Goal: Communication & Community: Connect with others

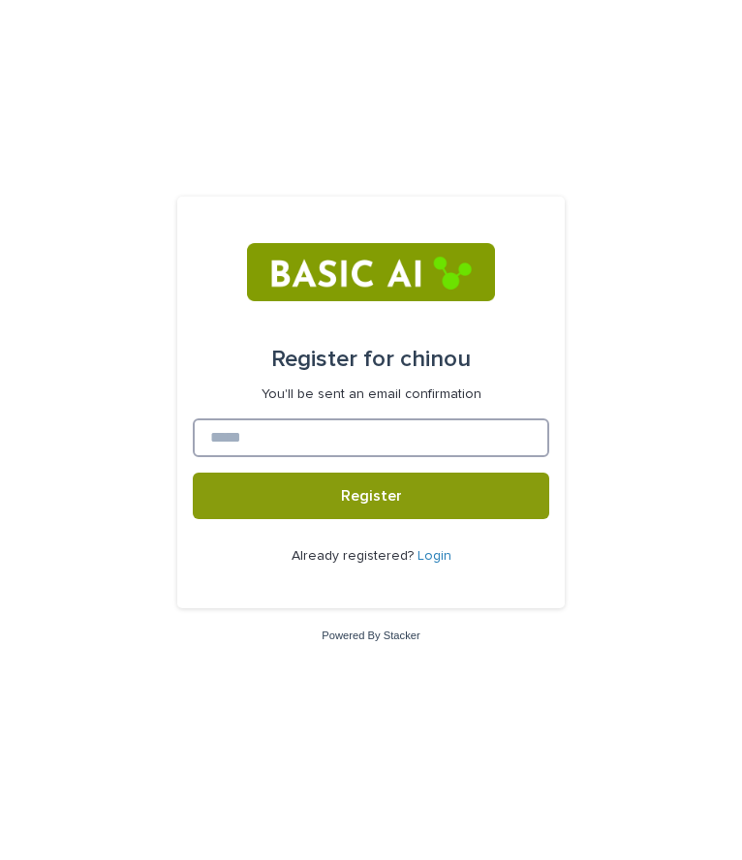
click at [360, 433] on input at bounding box center [371, 438] width 357 height 39
type input "**********"
click at [193, 473] on button "Register" at bounding box center [371, 496] width 357 height 47
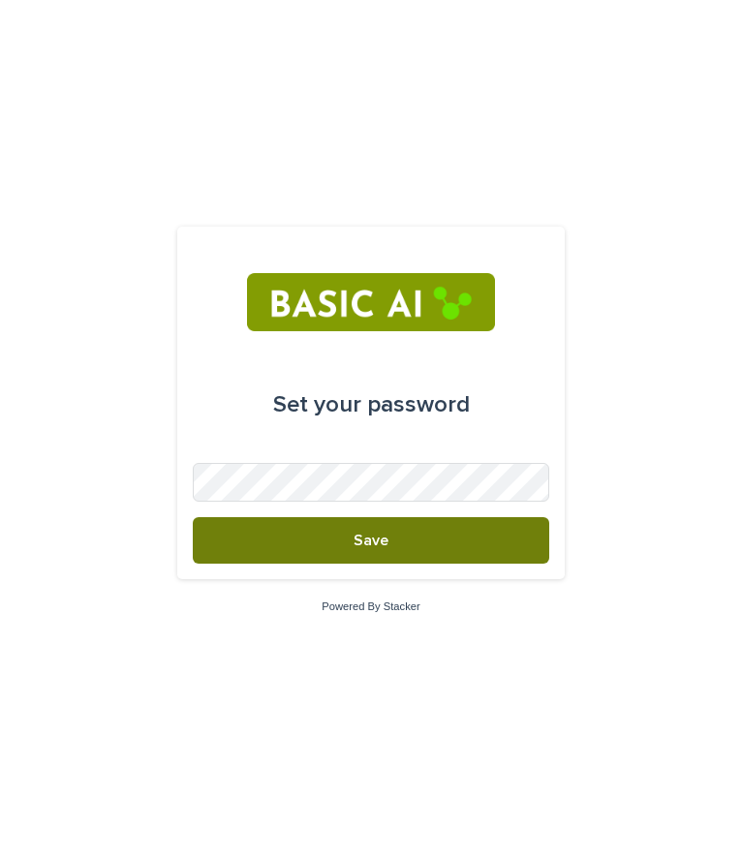
click at [388, 536] on button "Save" at bounding box center [371, 540] width 357 height 47
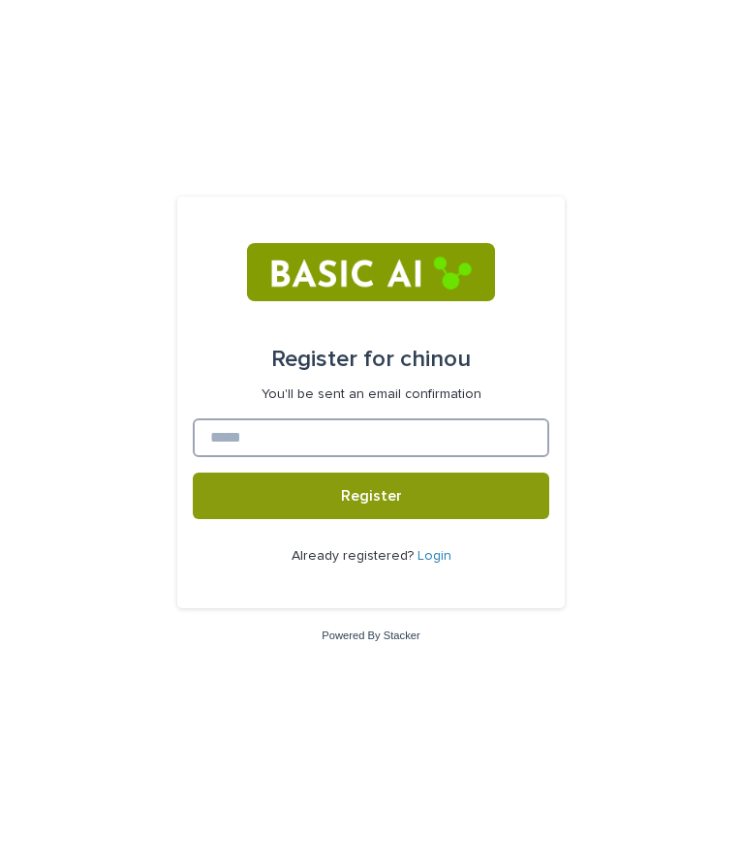
click at [295, 432] on input at bounding box center [371, 438] width 357 height 39
type input "**********"
click at [193, 473] on button "Register" at bounding box center [371, 496] width 357 height 47
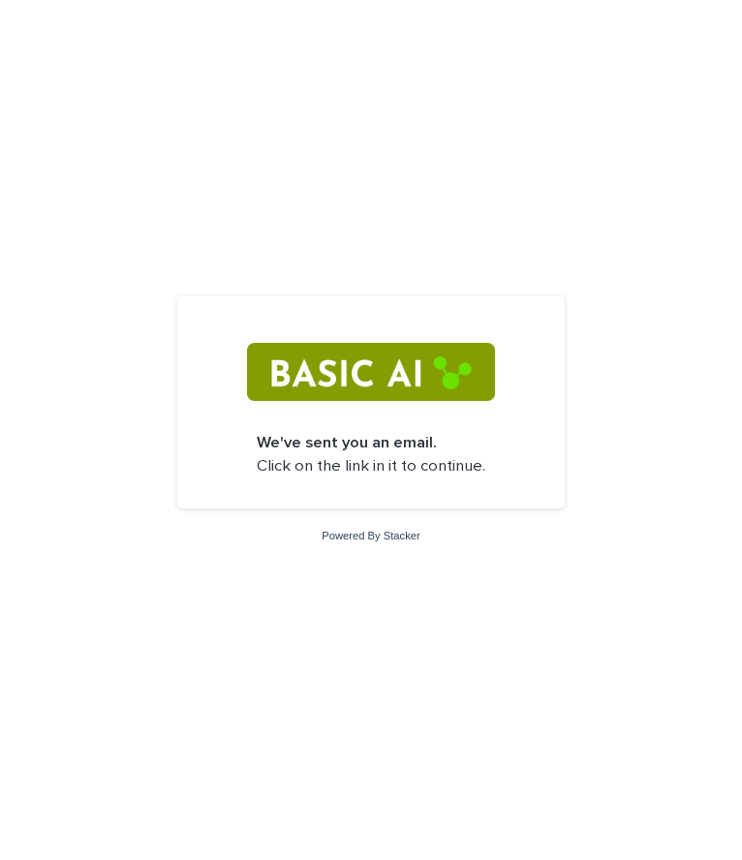
click at [385, 472] on p "We've sent you an email. Click on the link in it to continue." at bounding box center [371, 455] width 229 height 46
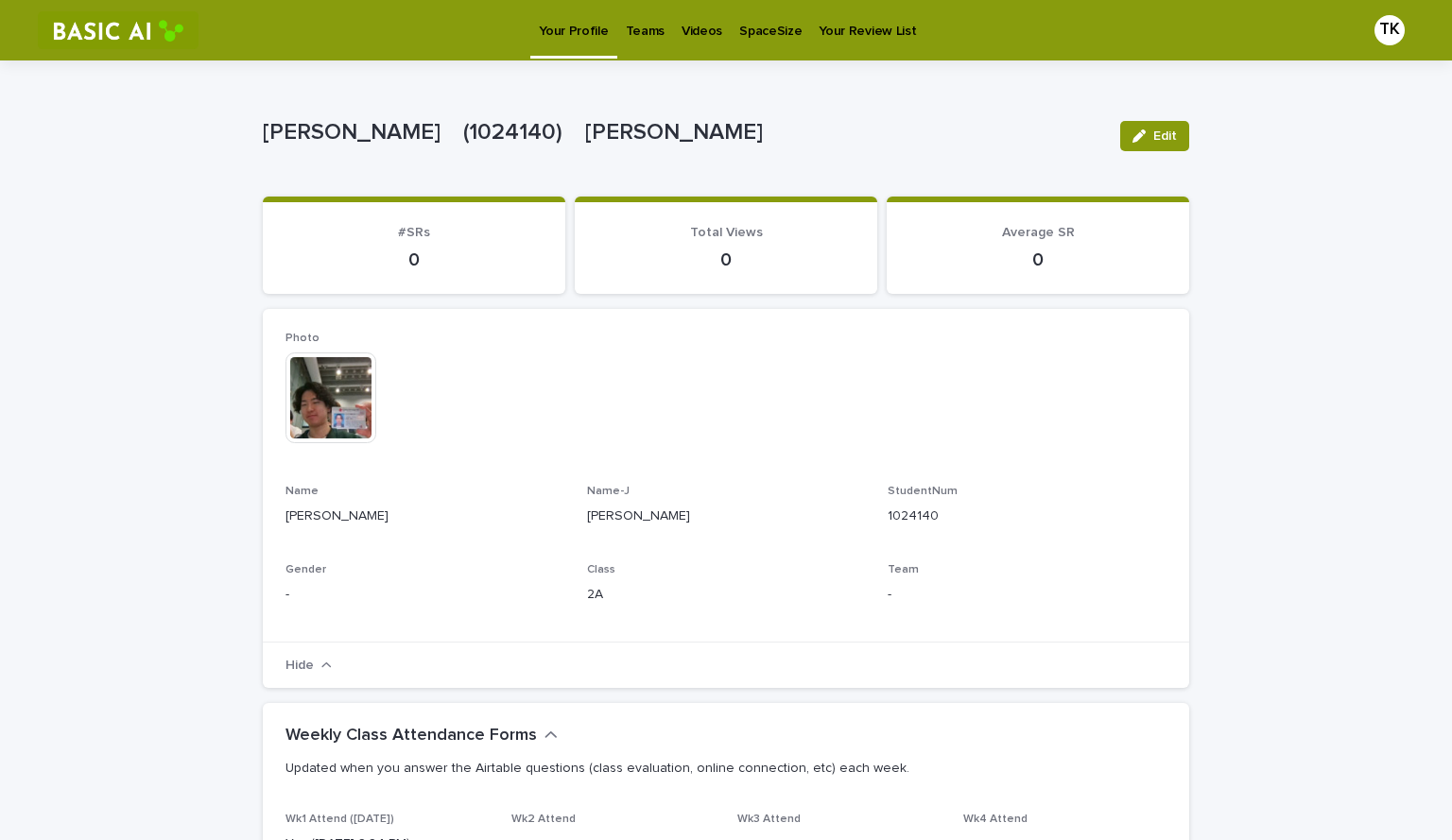
click at [703, 35] on p "Videos" at bounding box center [702, 20] width 41 height 40
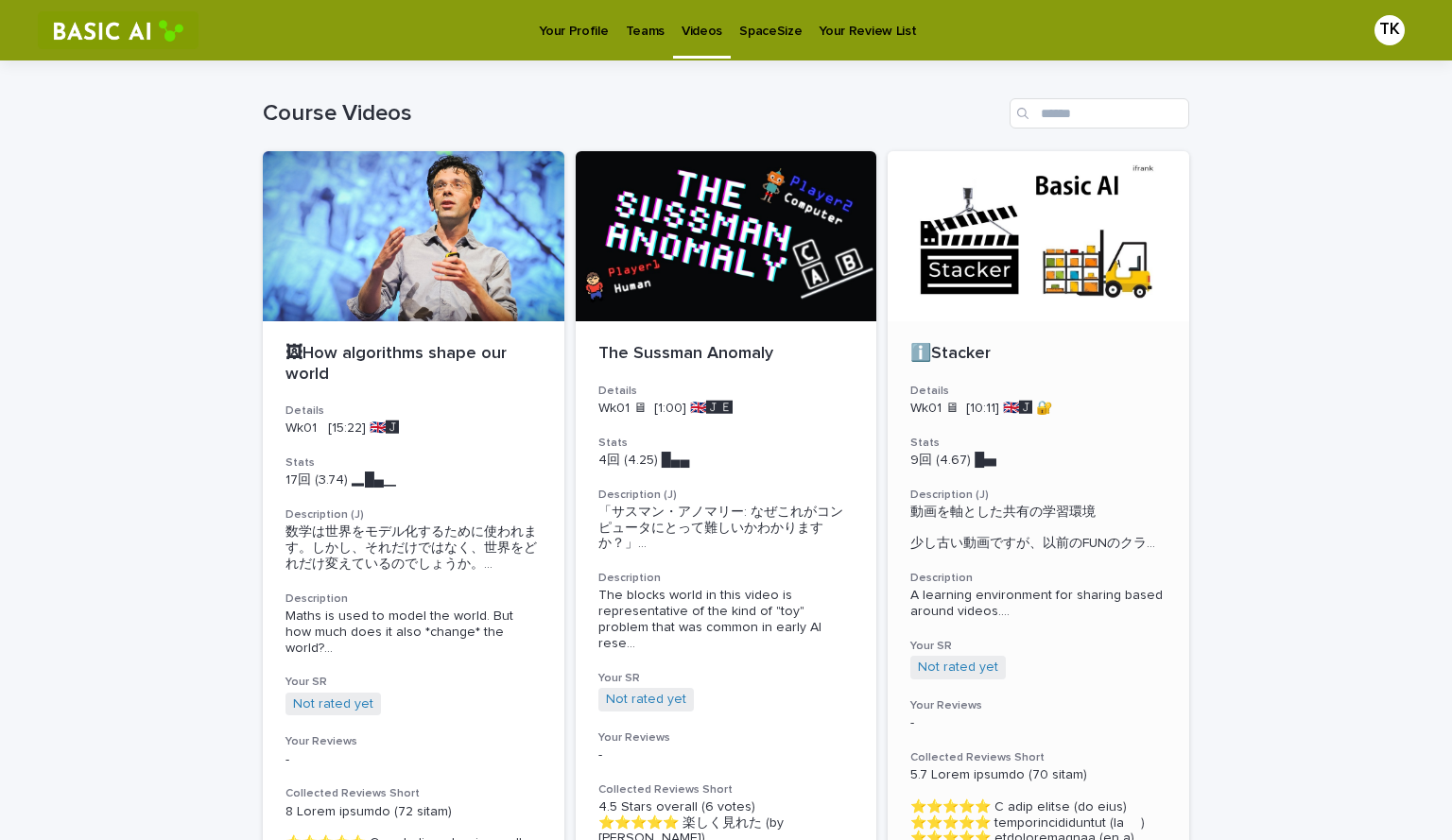
click at [966, 364] on p "ℹ️Stacker" at bounding box center [1038, 354] width 257 height 20
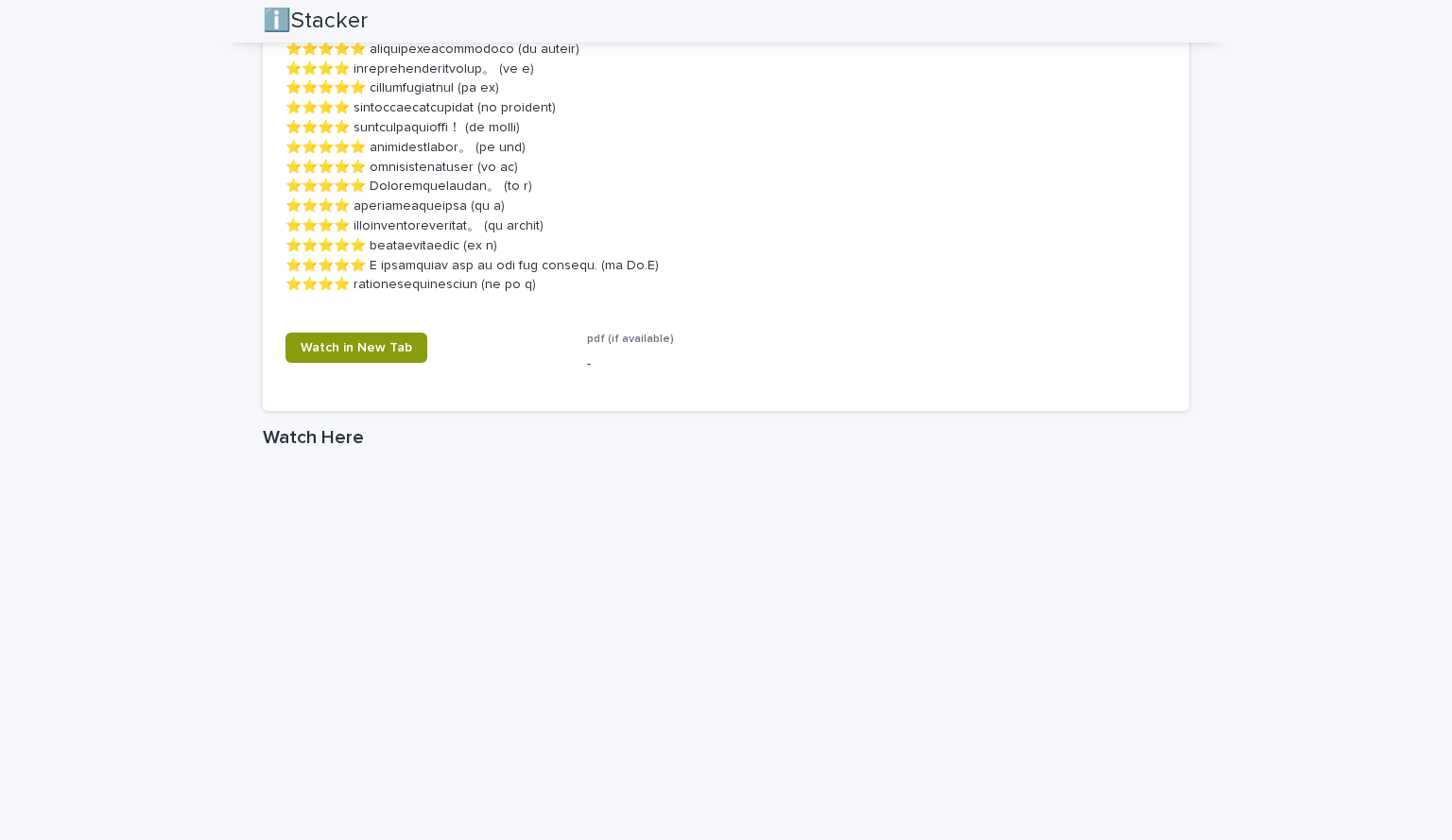
scroll to position [1300, 0]
drag, startPoint x: 358, startPoint y: 287, endPoint x: 602, endPoint y: 281, distance: 244.1
click at [602, 281] on p at bounding box center [726, 109] width 881 height 374
copy p "スタッカーの使用法が何となくはわかった"
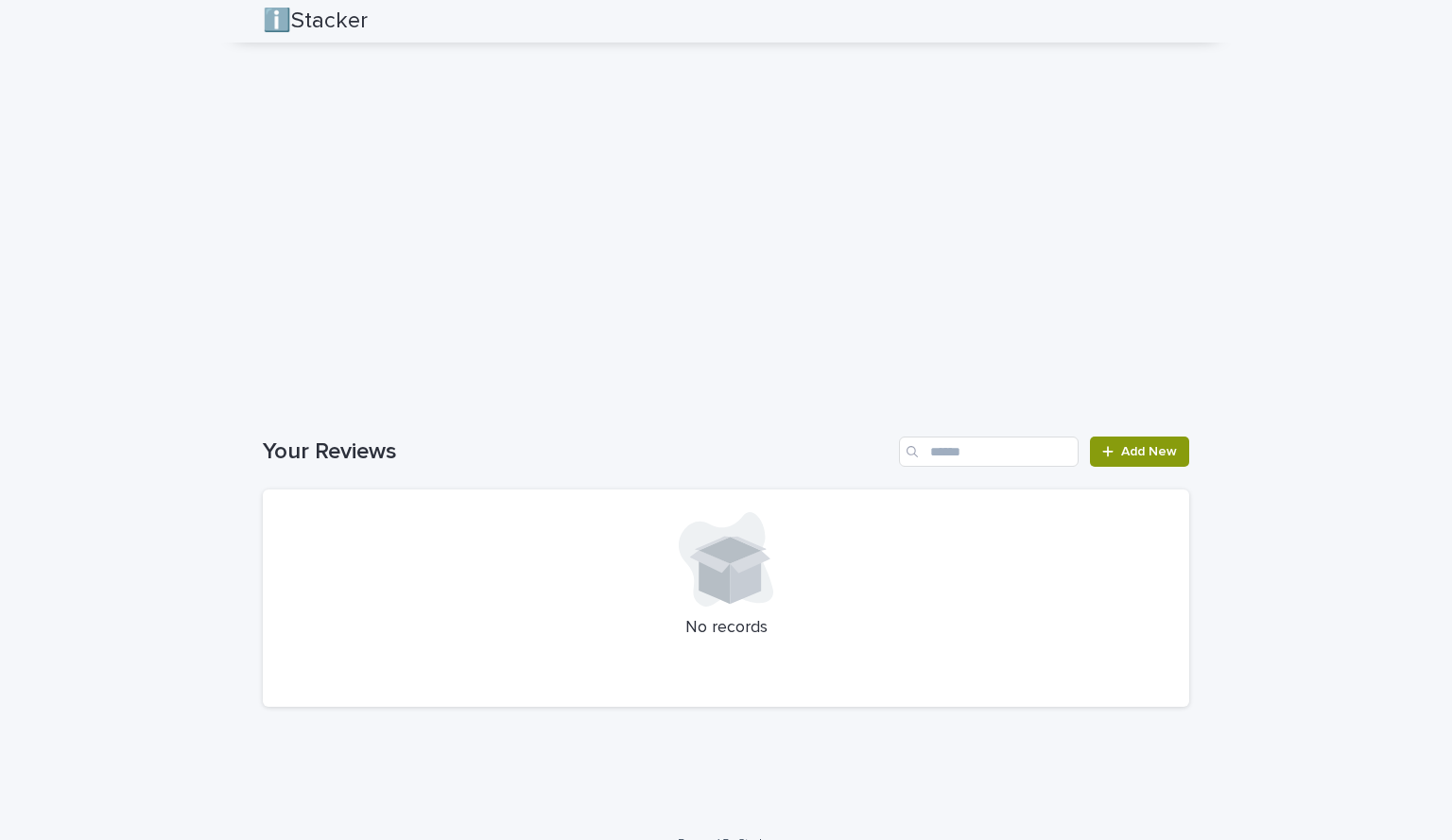
scroll to position [1901, 0]
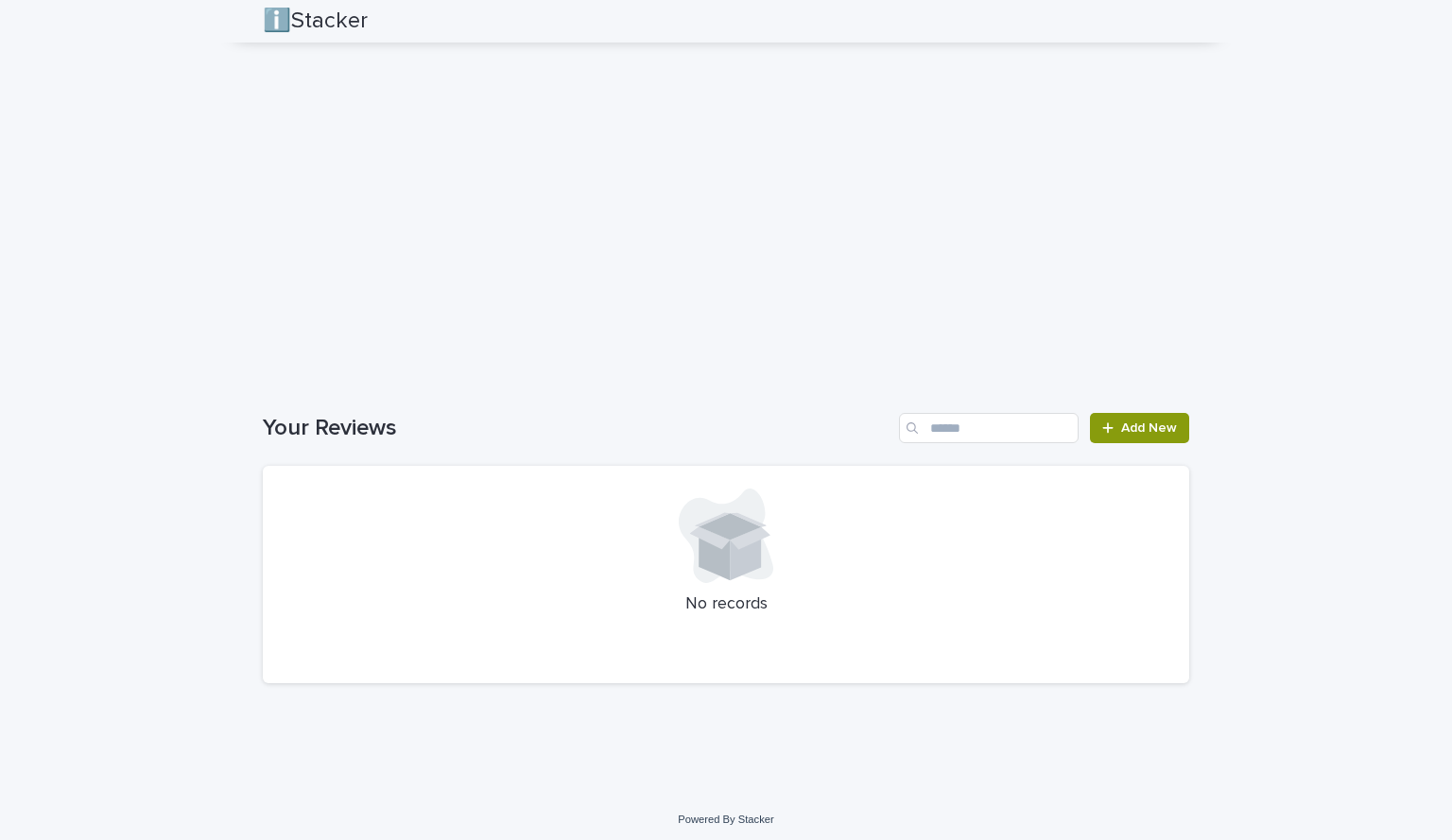
click at [761, 588] on div "No records" at bounding box center [725, 575] width 926 height 218
click at [1153, 430] on span "Add New" at bounding box center [1149, 428] width 56 height 14
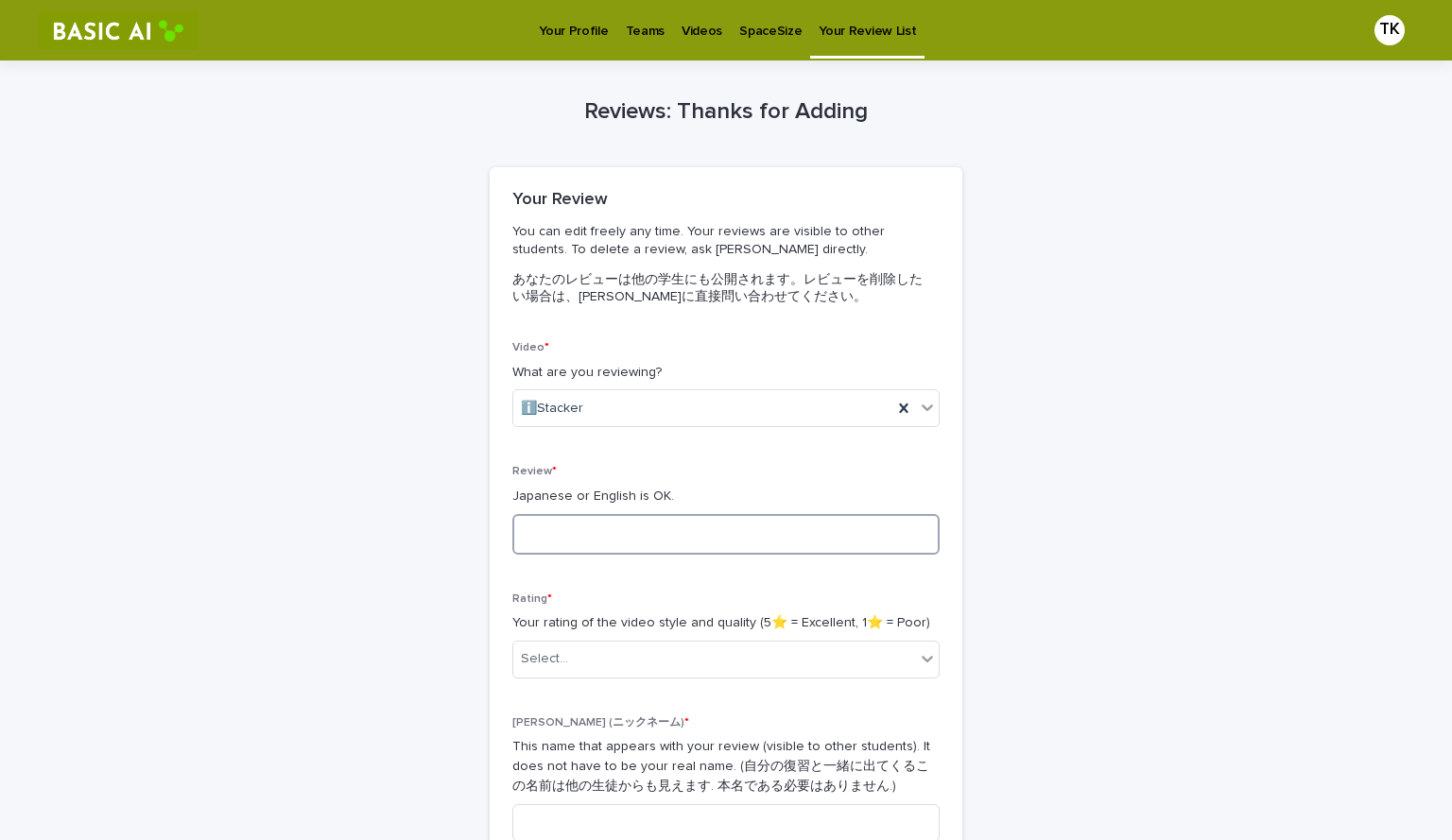
click at [601, 543] on textarea at bounding box center [726, 535] width 427 height 41
paste textarea "**********"
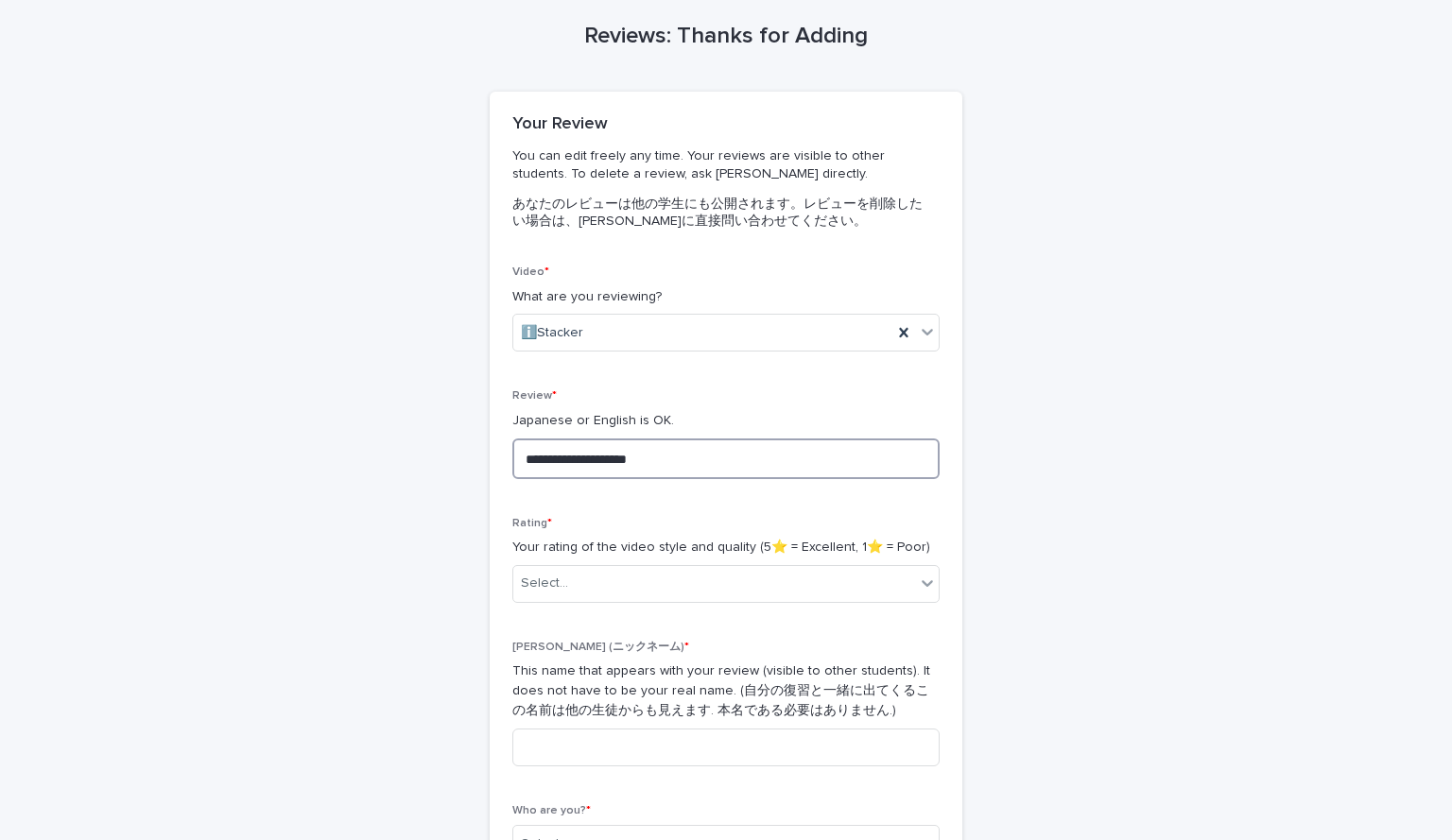
scroll to position [76, 0]
type textarea "**********"
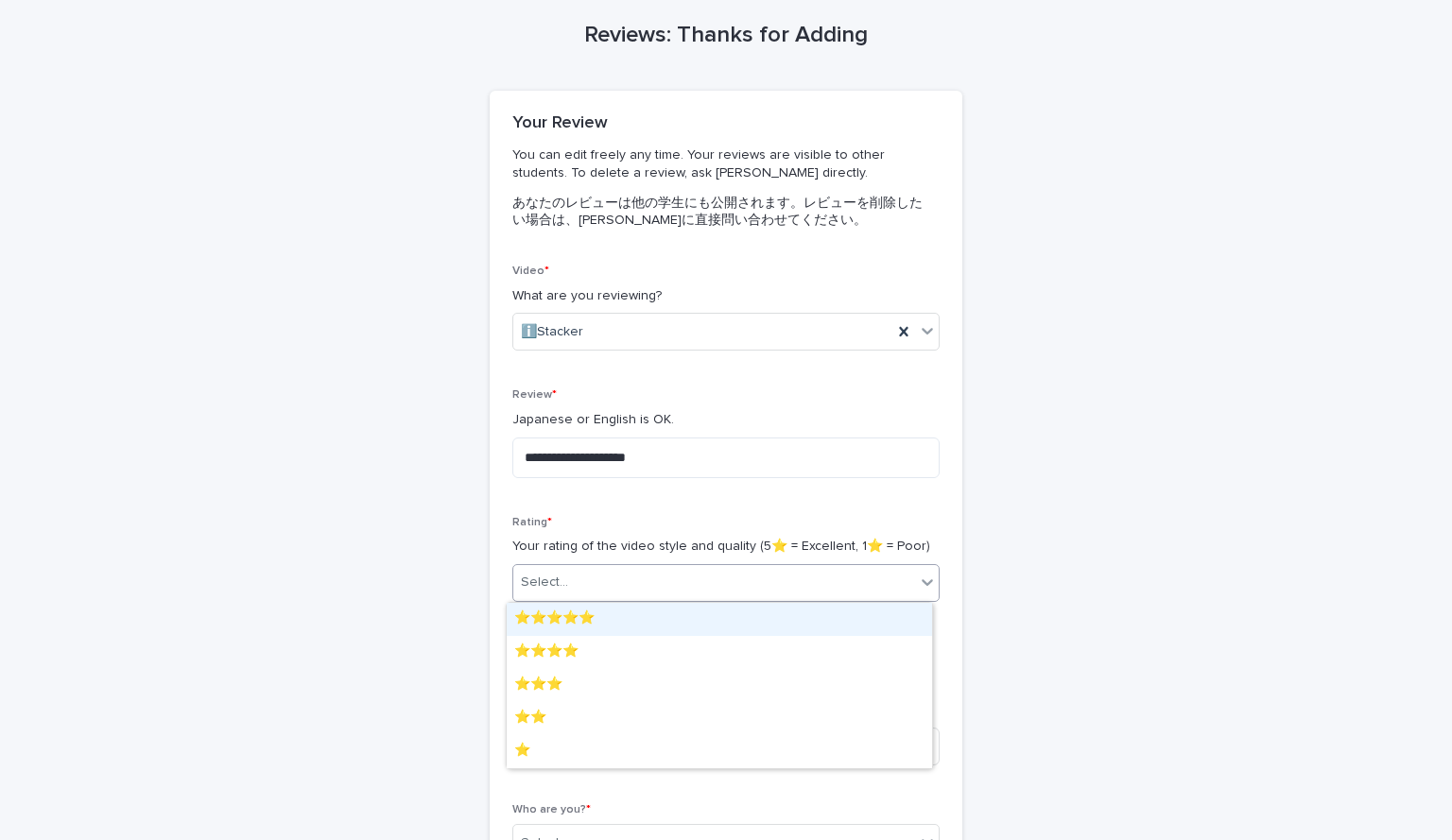
click at [590, 580] on div "Select..." at bounding box center [714, 582] width 402 height 31
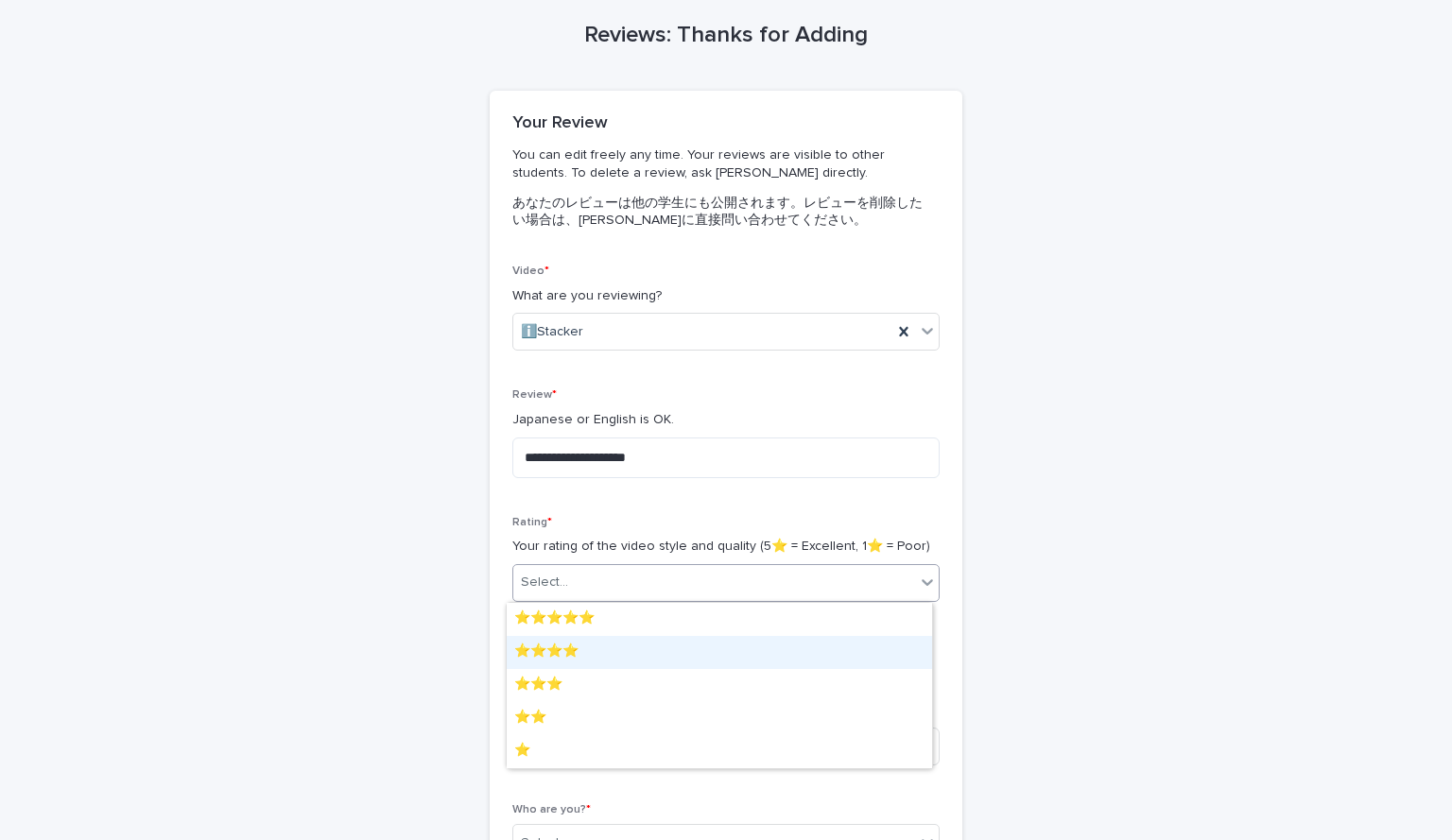
click at [585, 653] on div "⭐️⭐️⭐️⭐️" at bounding box center [719, 653] width 425 height 33
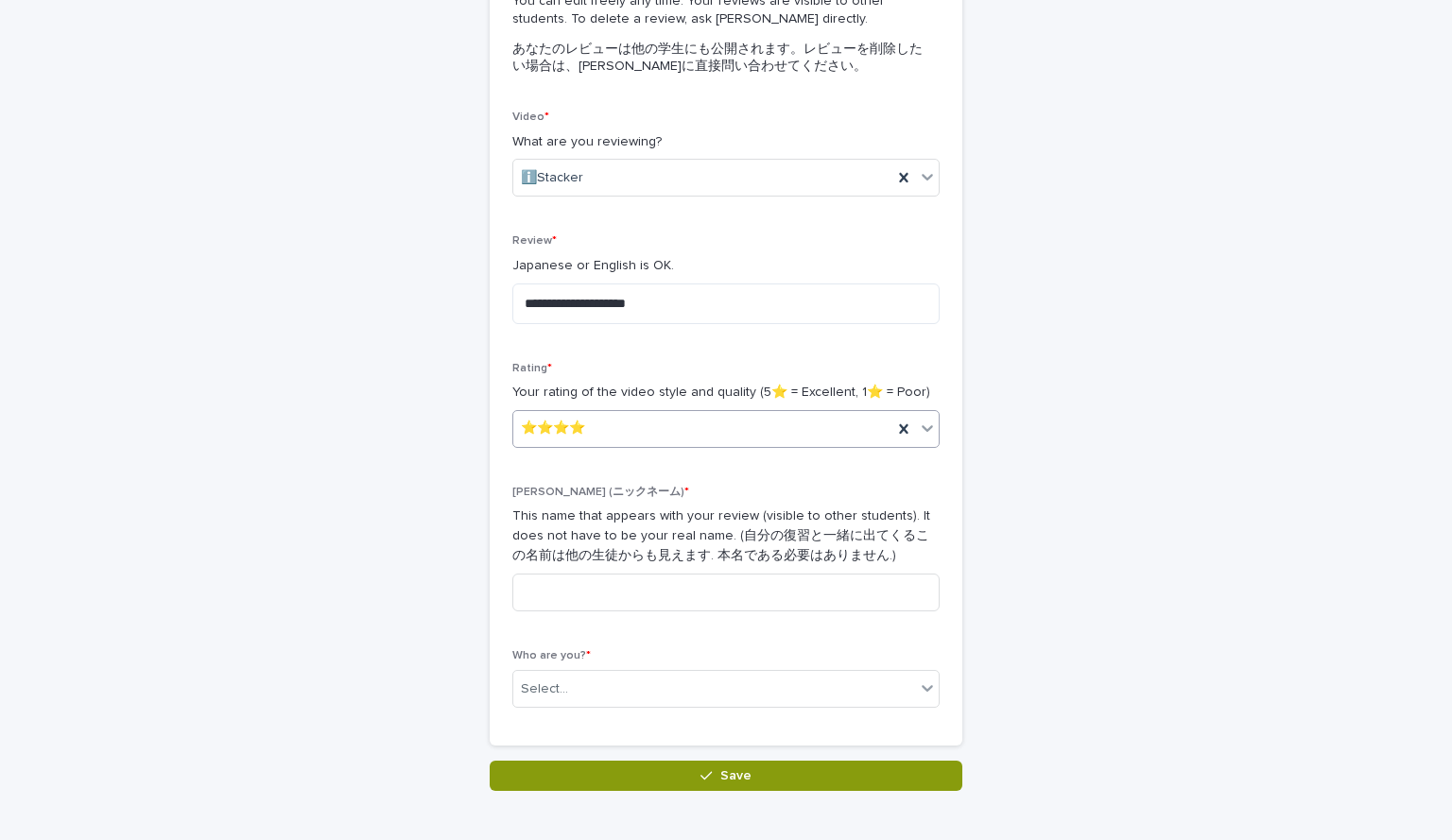
scroll to position [330, 0]
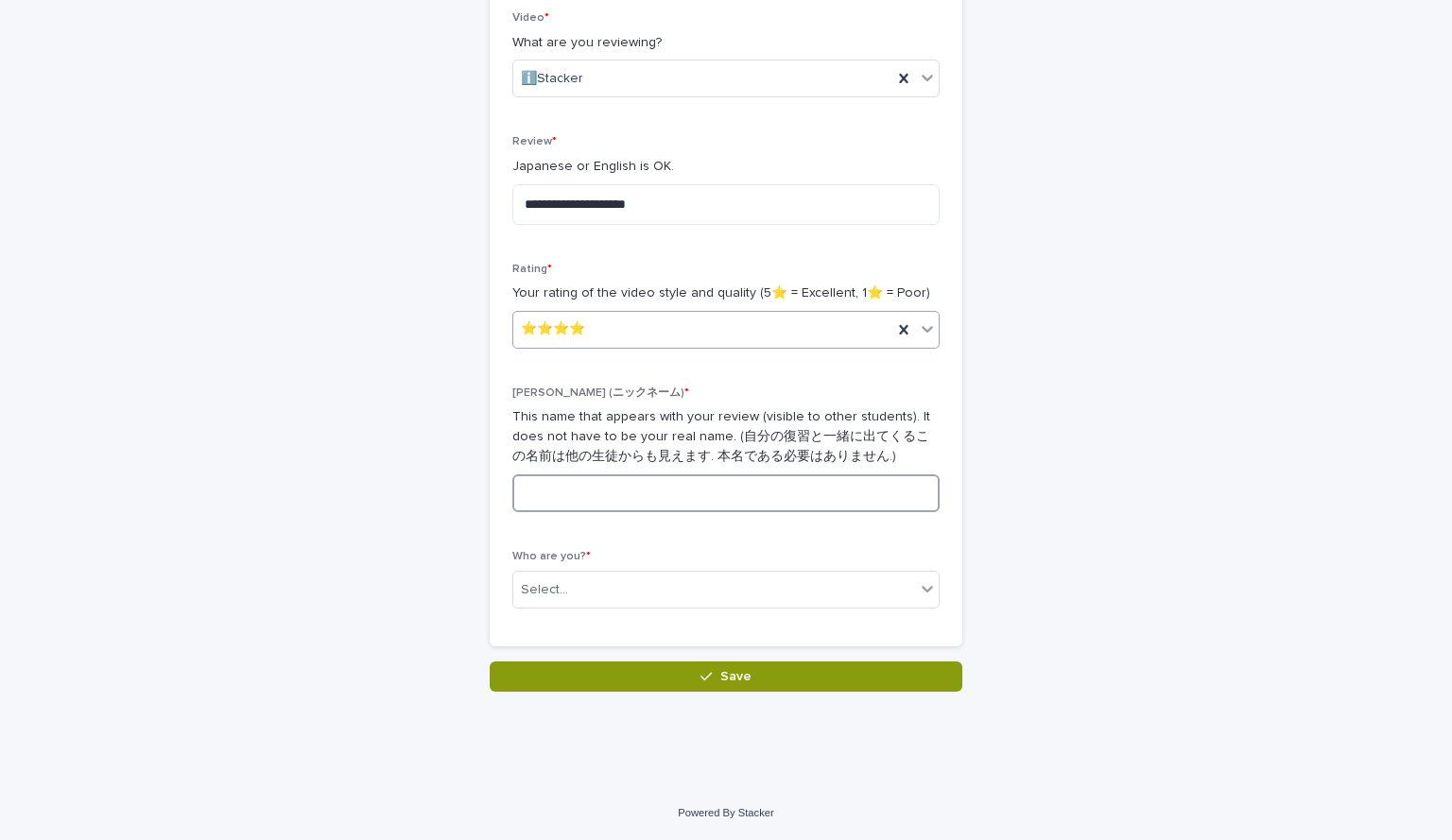
click at [556, 500] on input at bounding box center [726, 493] width 427 height 38
type input "*"
type input "****"
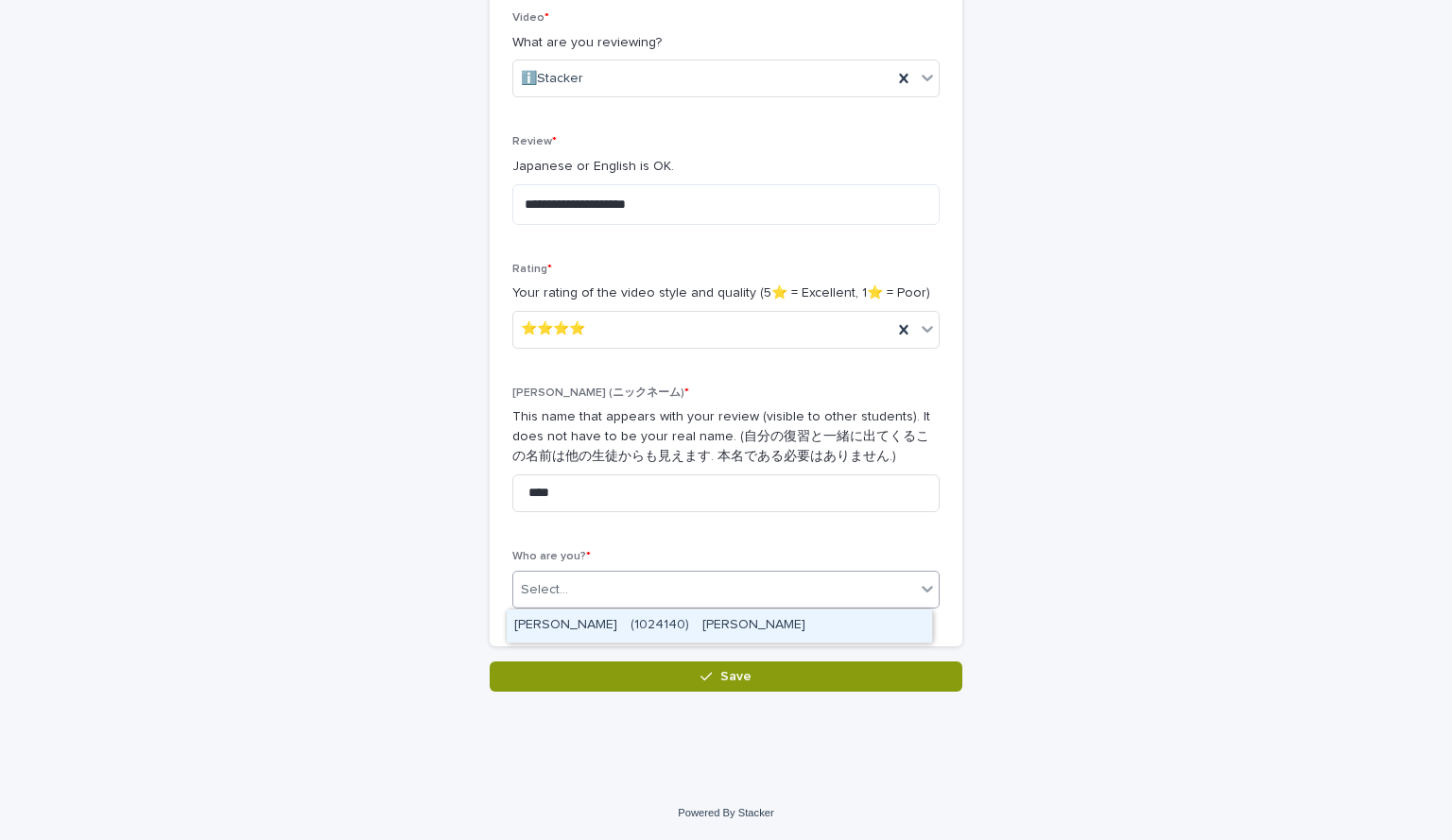
click at [646, 577] on div "Select..." at bounding box center [714, 590] width 402 height 31
click at [634, 626] on div "[PERSON_NAME]　(1024140)　[PERSON_NAME]" at bounding box center [719, 626] width 425 height 33
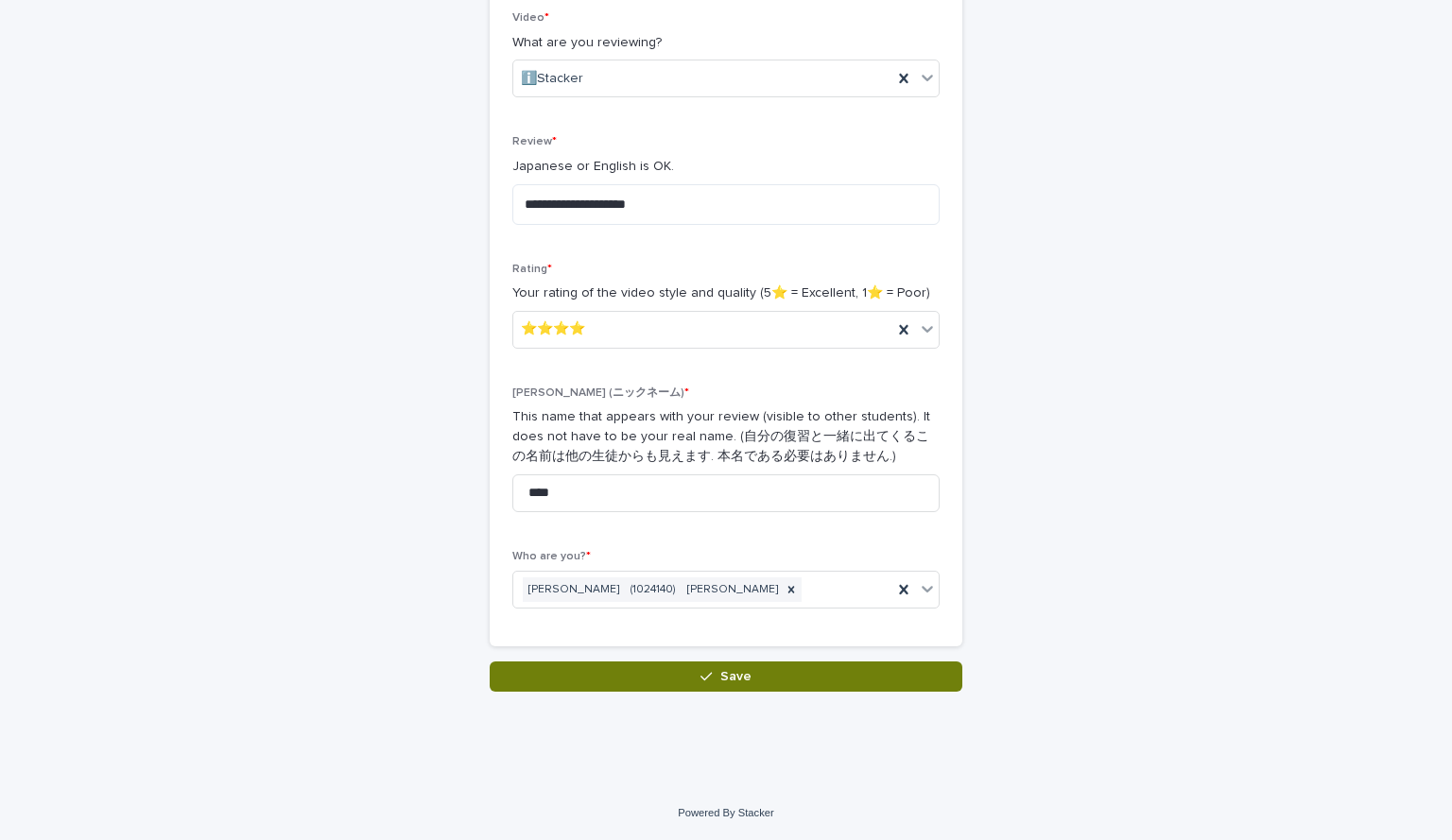
click at [706, 678] on icon "button" at bounding box center [706, 677] width 12 height 14
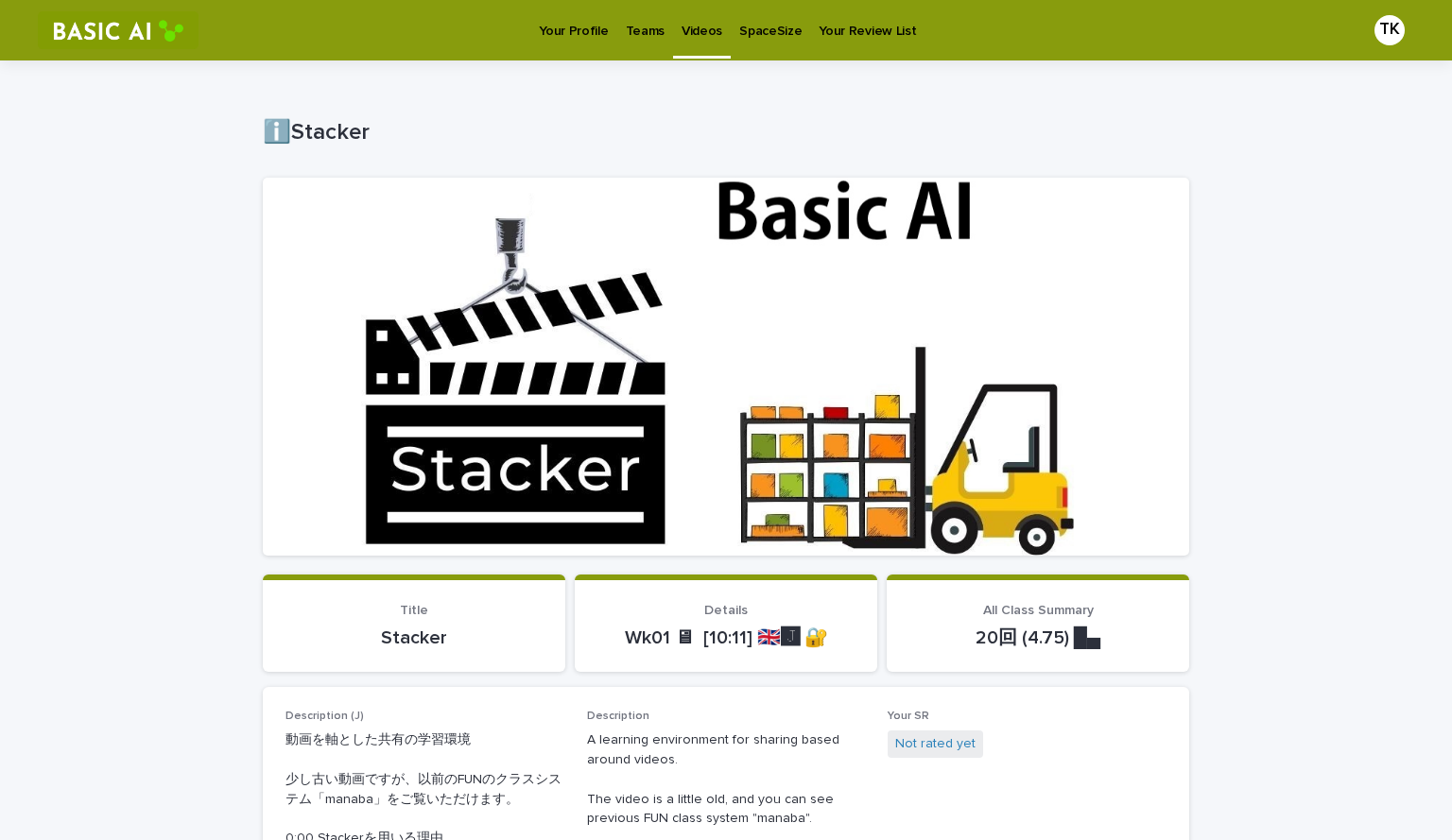
click at [631, 35] on p "Teams" at bounding box center [645, 20] width 39 height 40
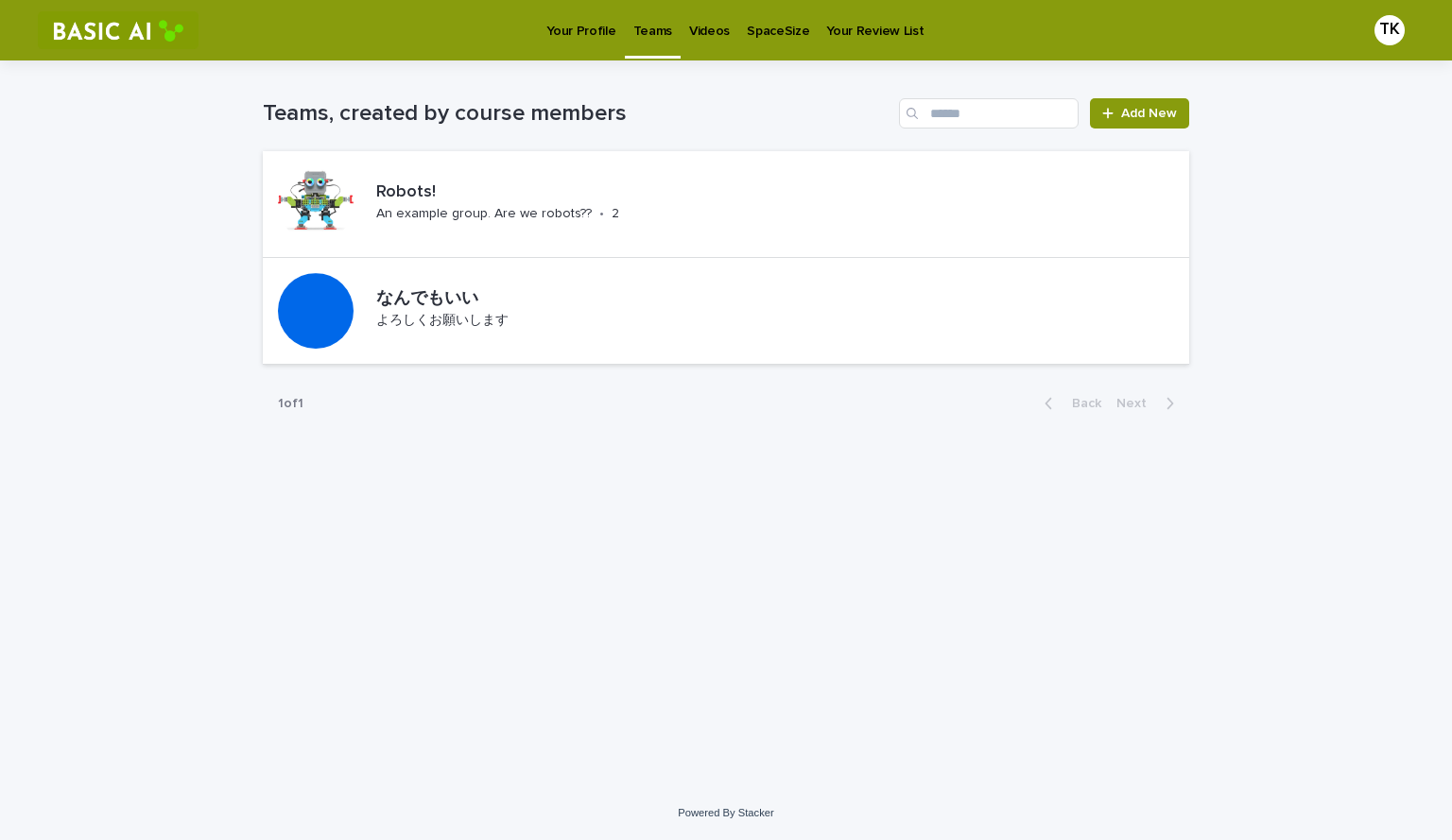
click at [1147, 459] on div "Loading... Saving… Loading... Saving… Teams, created by course members Add New …" at bounding box center [726, 400] width 946 height 679
click at [1098, 577] on div "Loading... Saving… Loading... Saving… Teams, created by course members Add New …" at bounding box center [726, 400] width 946 height 679
click at [1170, 105] on link "Add New" at bounding box center [1140, 113] width 100 height 30
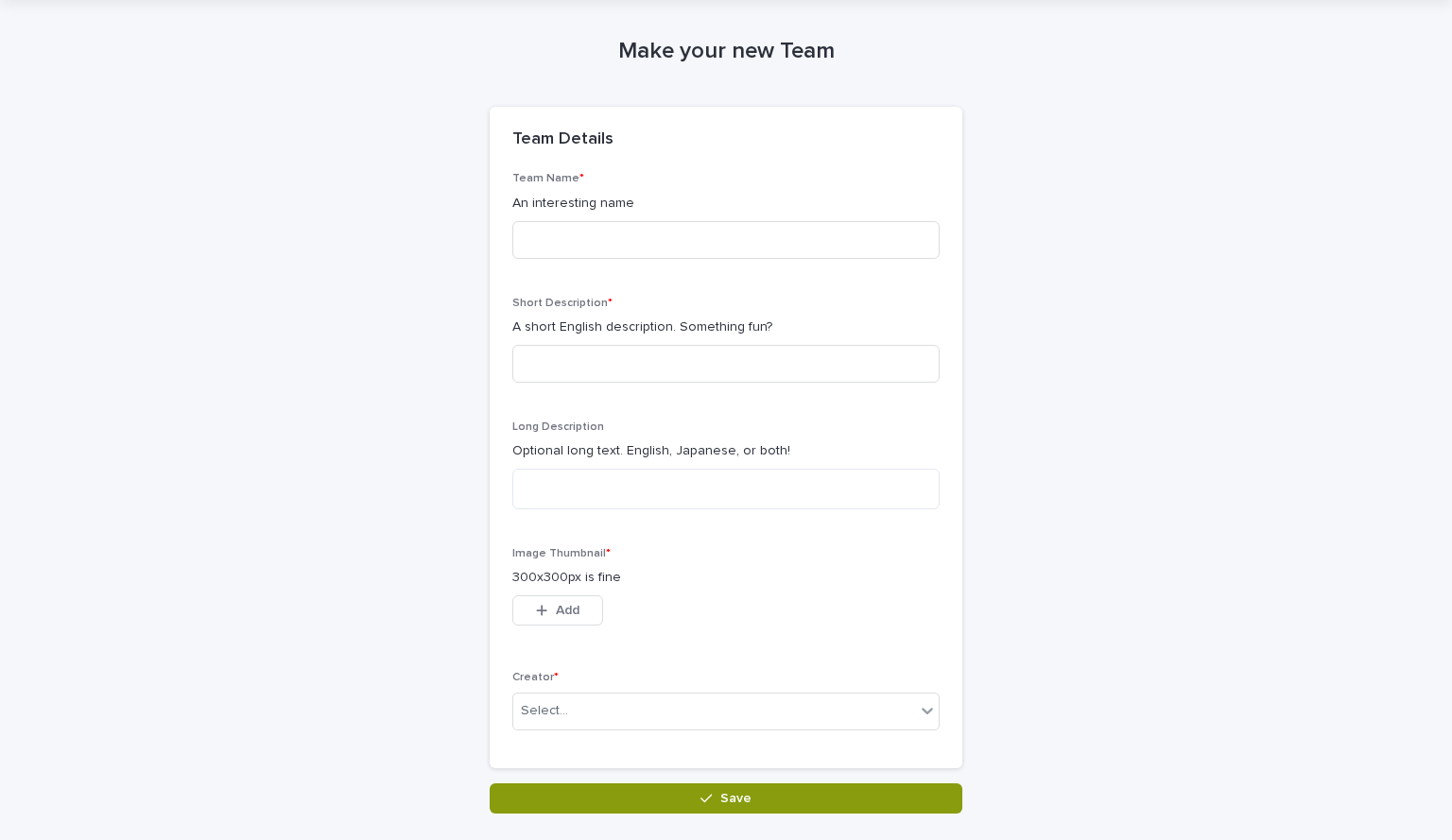
scroll to position [60, 0]
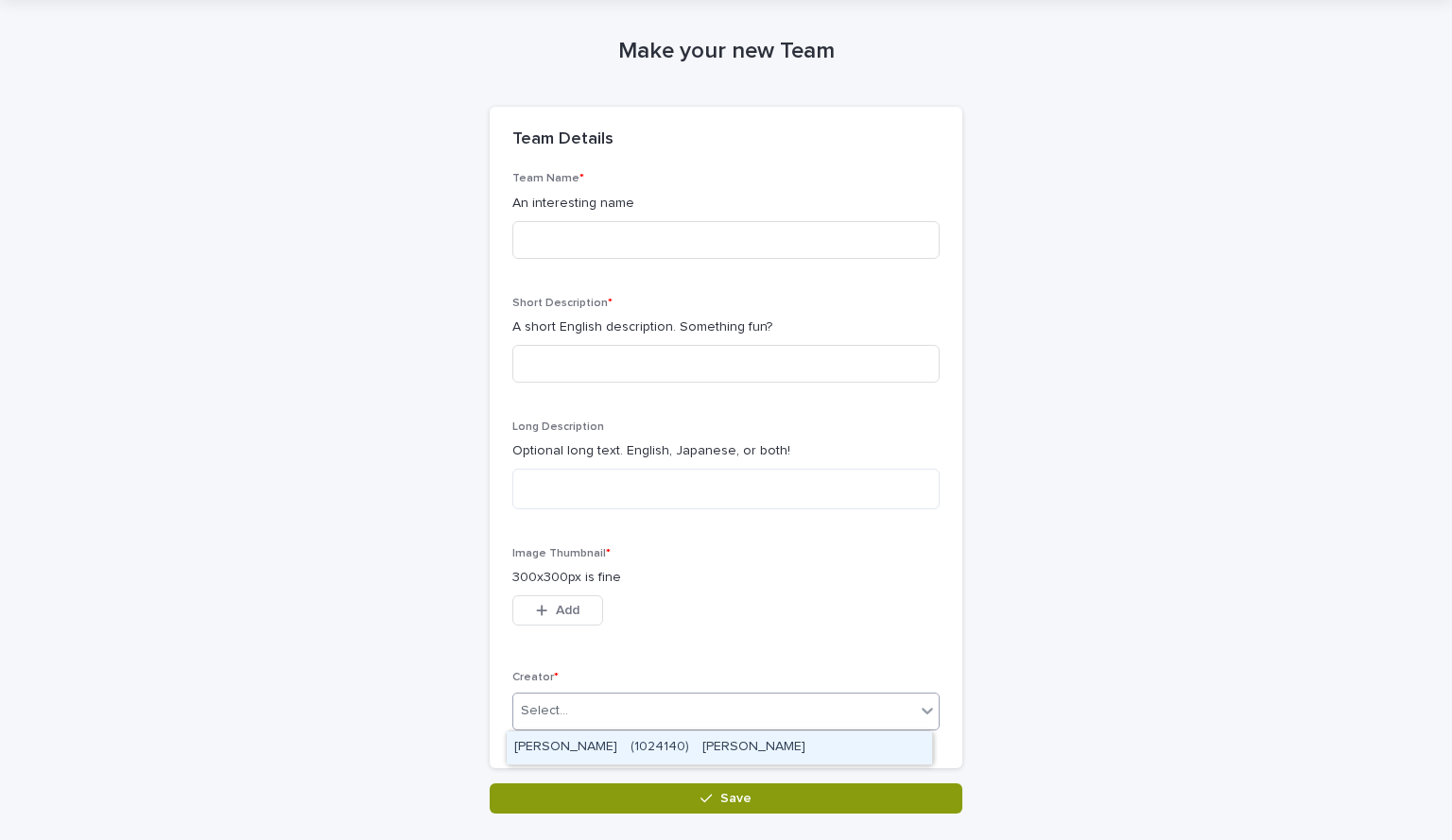
click at [651, 712] on div "Select..." at bounding box center [714, 711] width 402 height 31
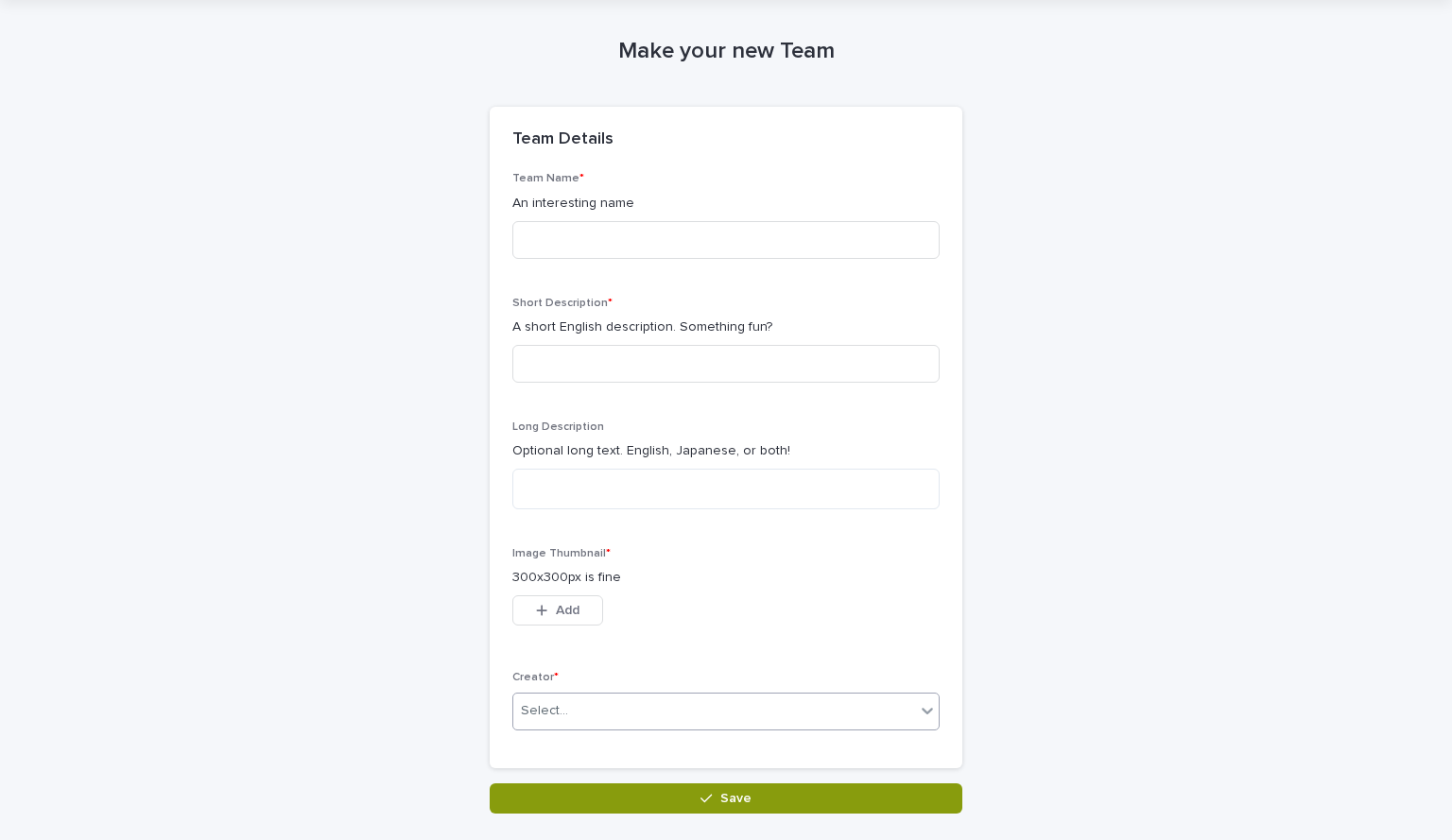
scroll to position [0, 0]
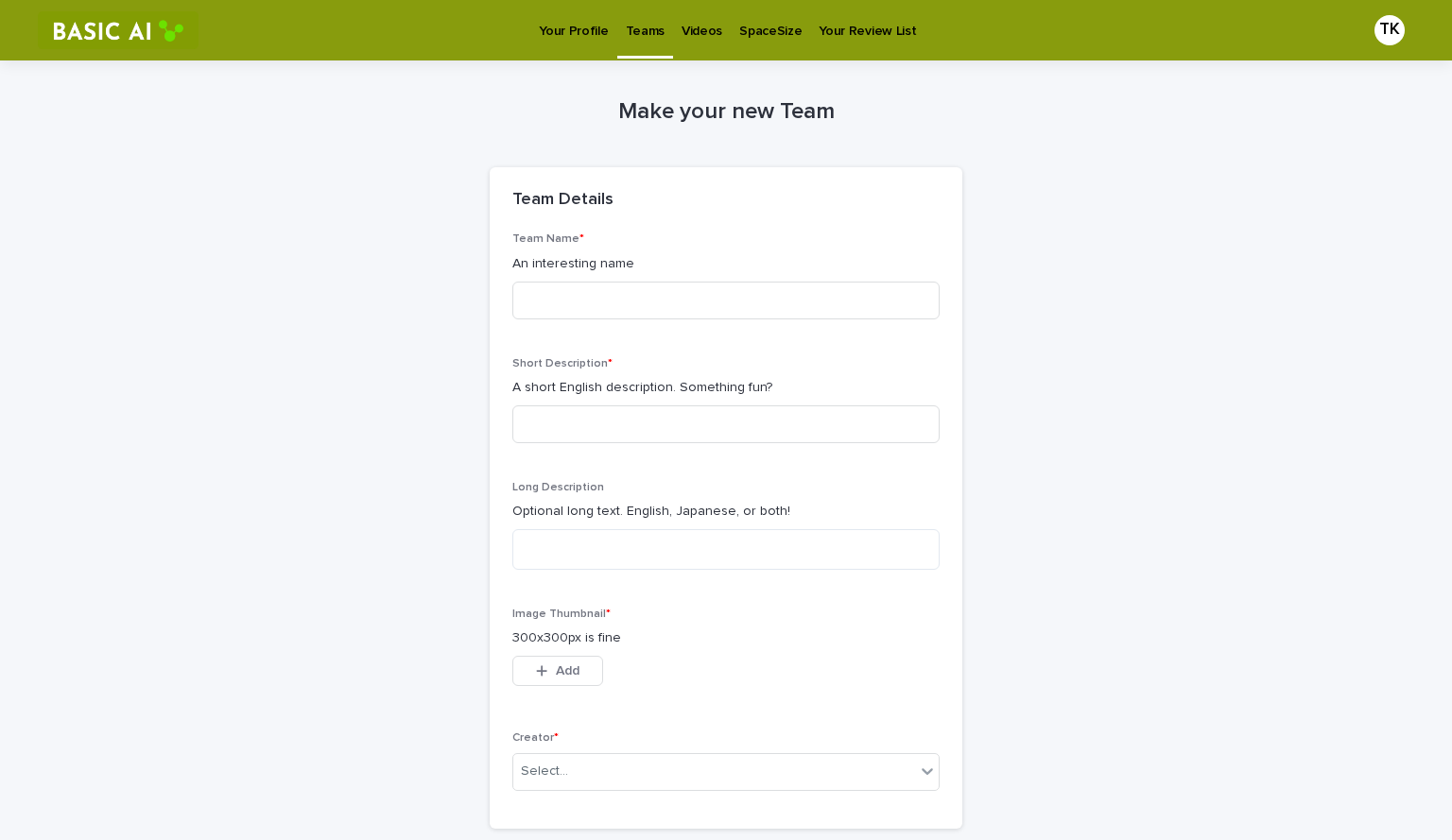
click at [643, 26] on p "Teams" at bounding box center [645, 20] width 39 height 40
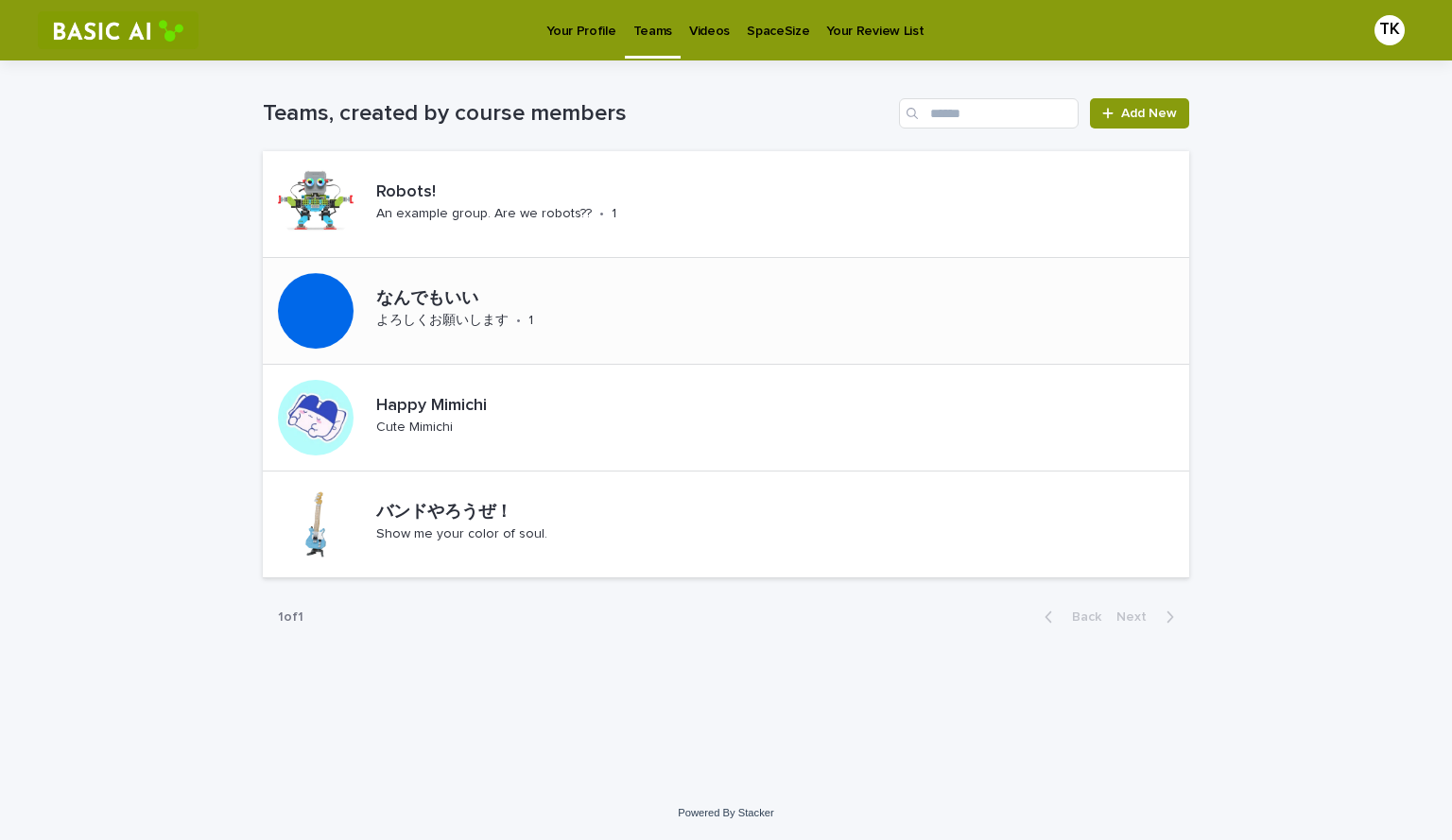
click at [585, 310] on div "なんでもいい よろしくお願いします • 1" at bounding box center [505, 311] width 274 height 59
click at [1140, 101] on link "Add New" at bounding box center [1140, 113] width 100 height 30
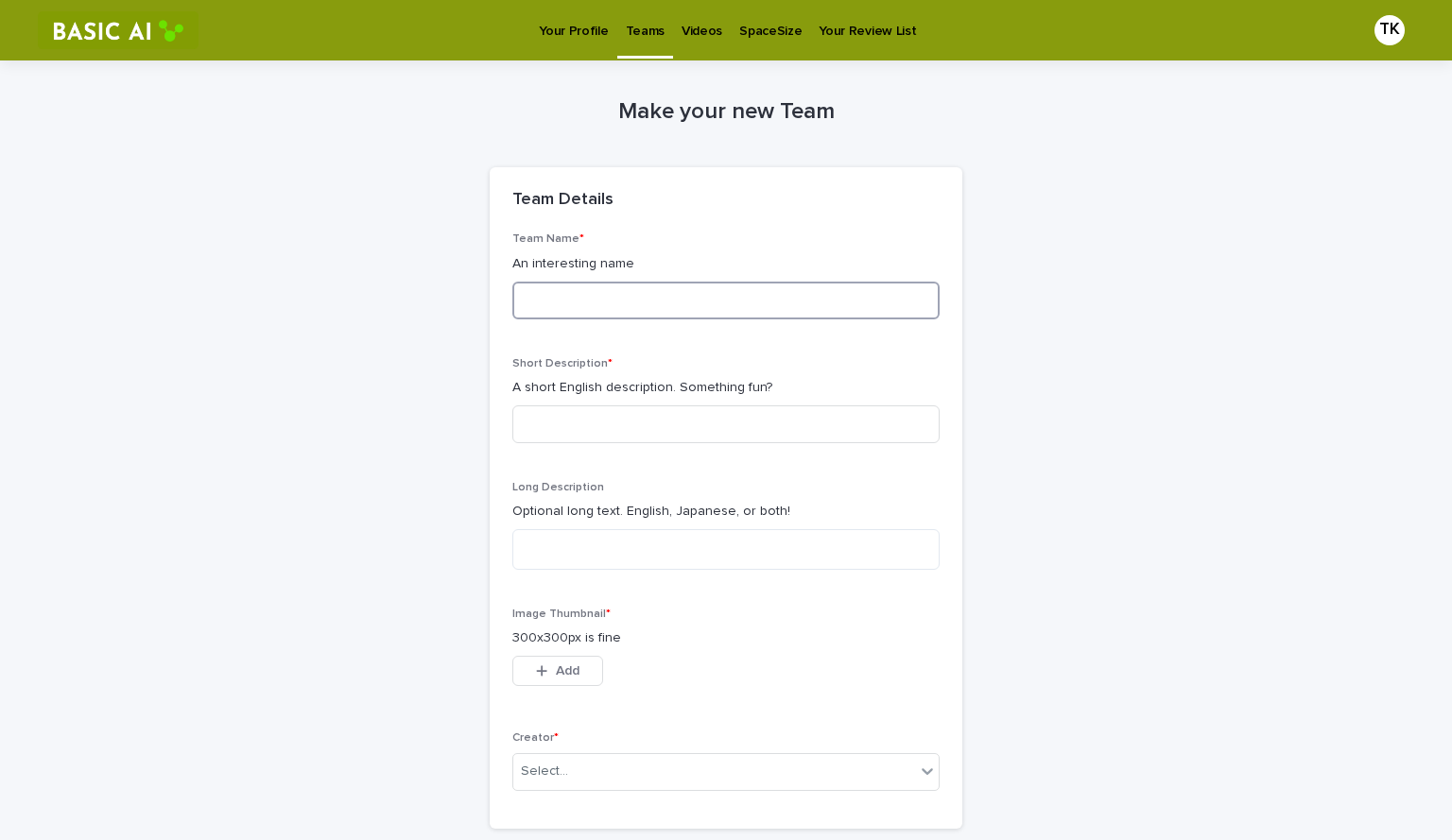
click at [659, 300] on input at bounding box center [726, 300] width 427 height 38
type input "**"
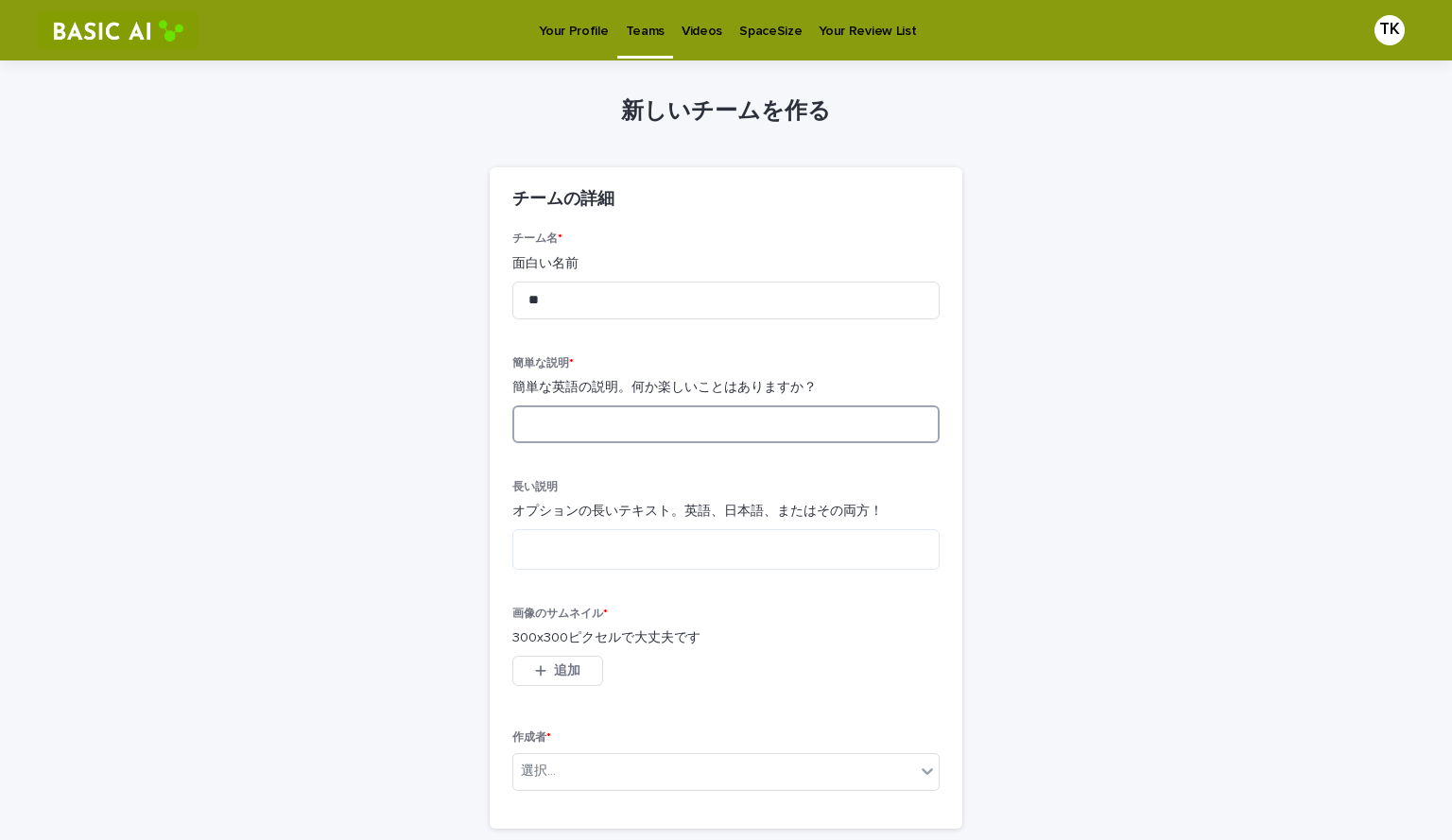
click at [658, 423] on input at bounding box center [726, 424] width 427 height 38
type input "*"
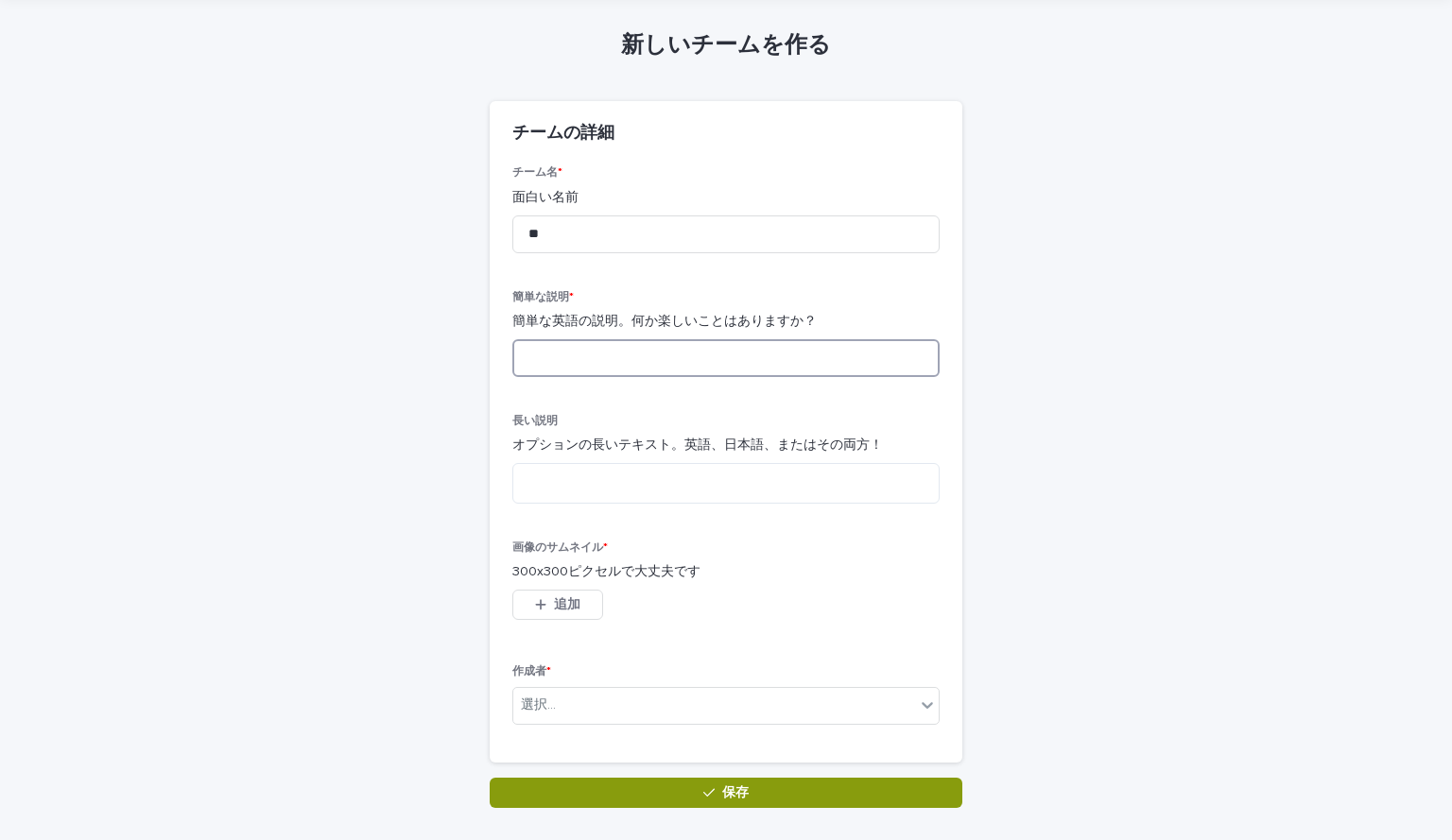
scroll to position [65, 0]
type input "*"
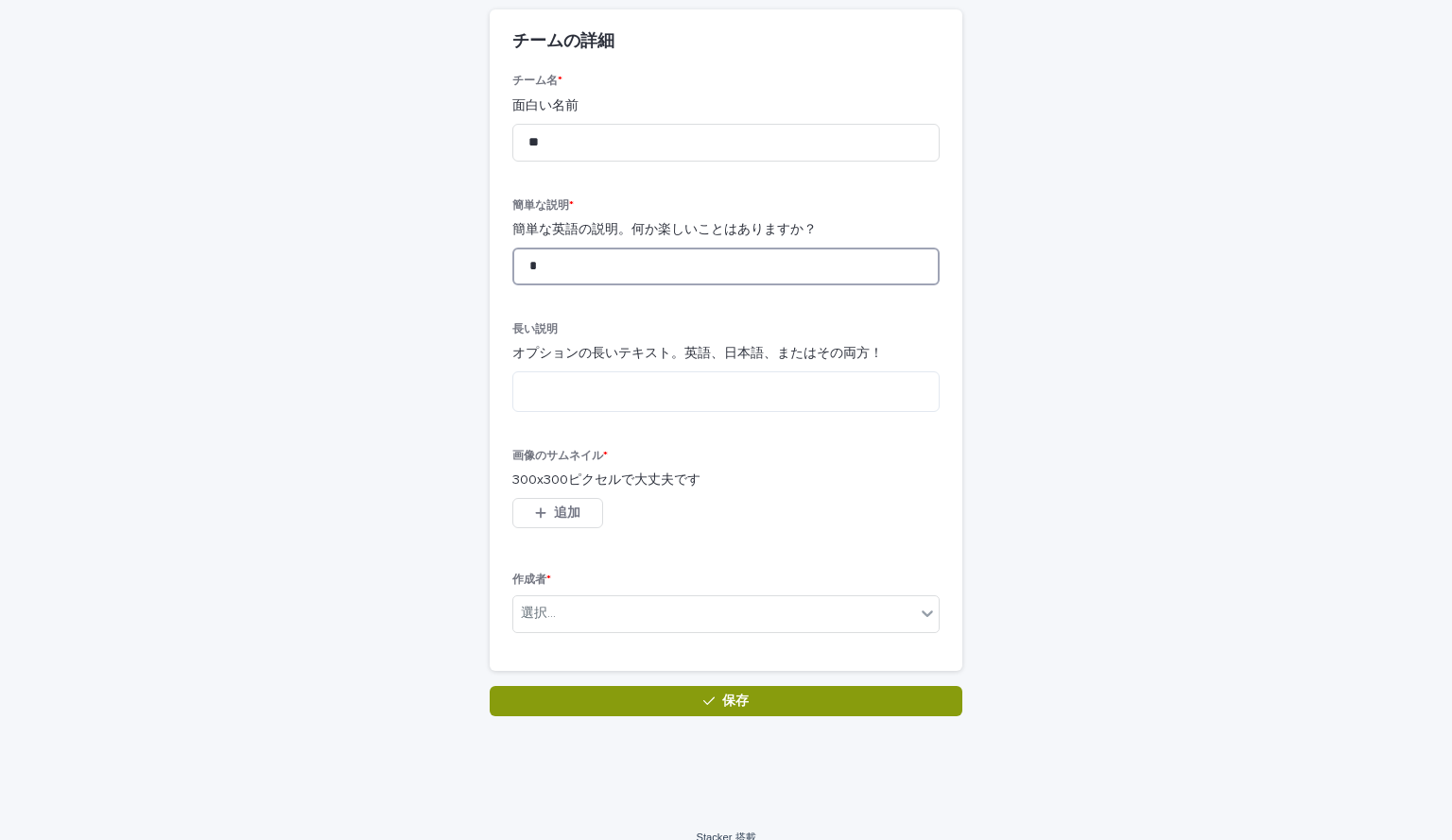
scroll to position [166, 0]
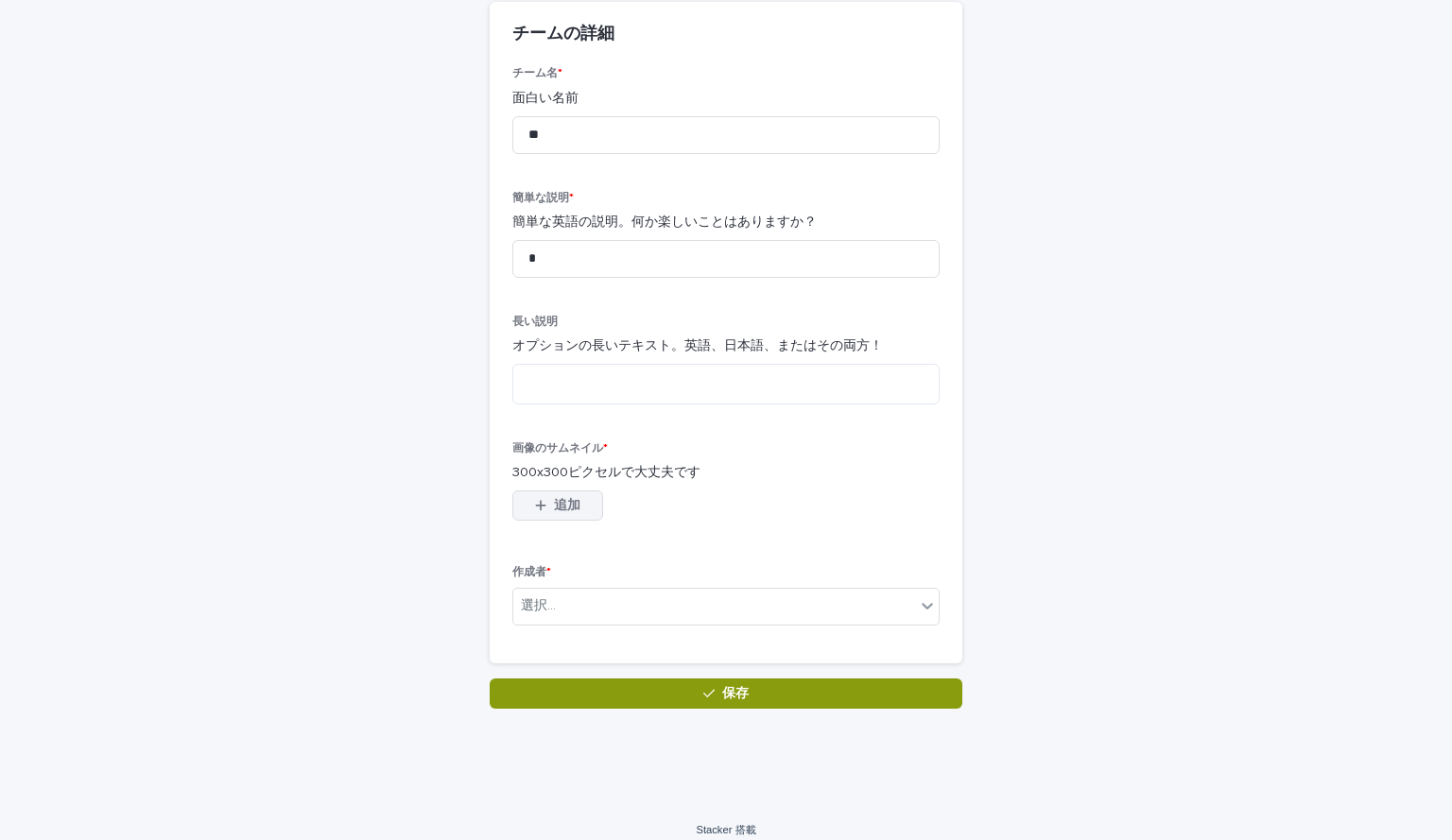
click at [569, 507] on font "追加" at bounding box center [567, 506] width 26 height 14
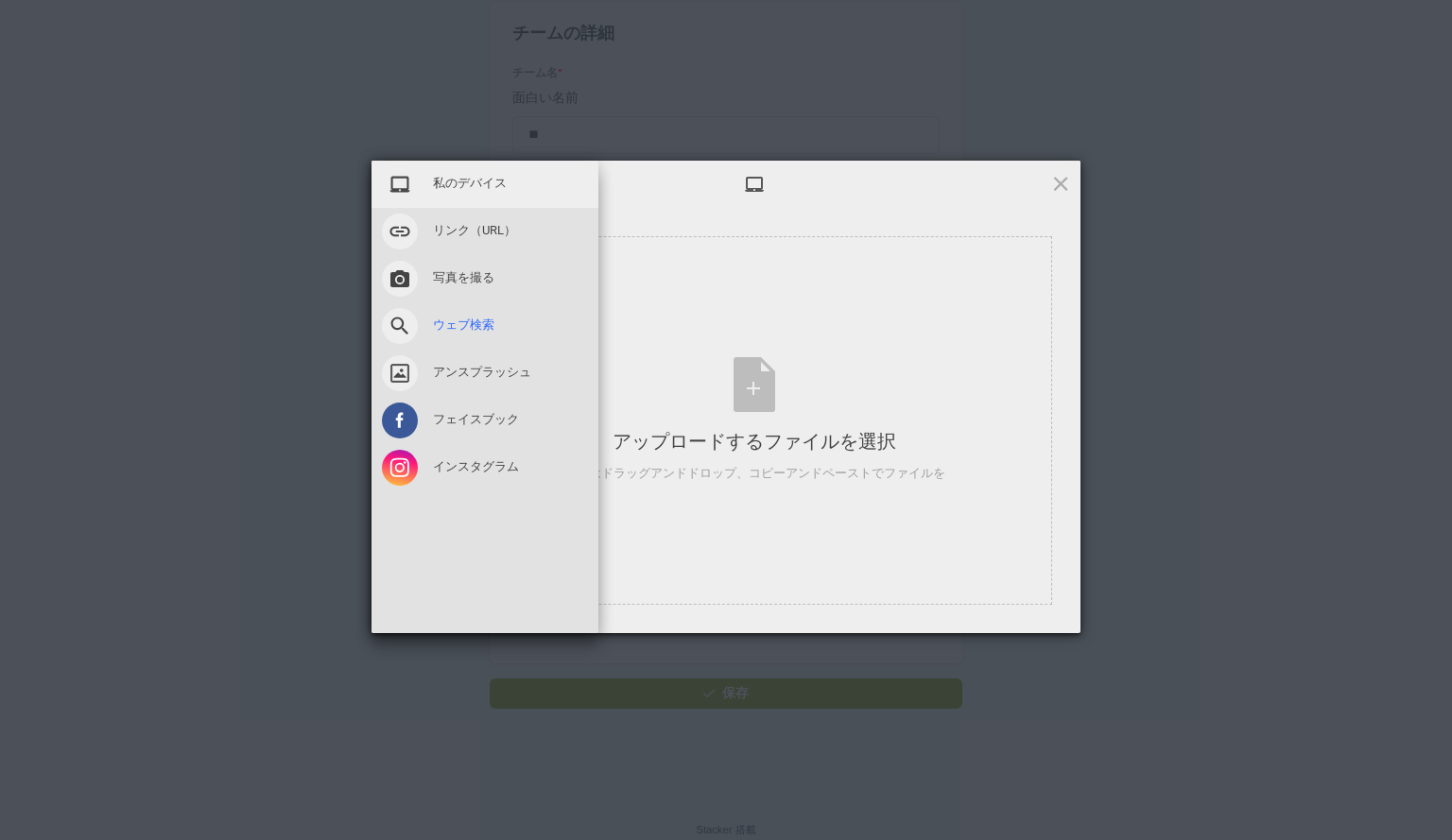
click at [469, 327] on font "ウェブ検索" at bounding box center [464, 325] width 61 height 15
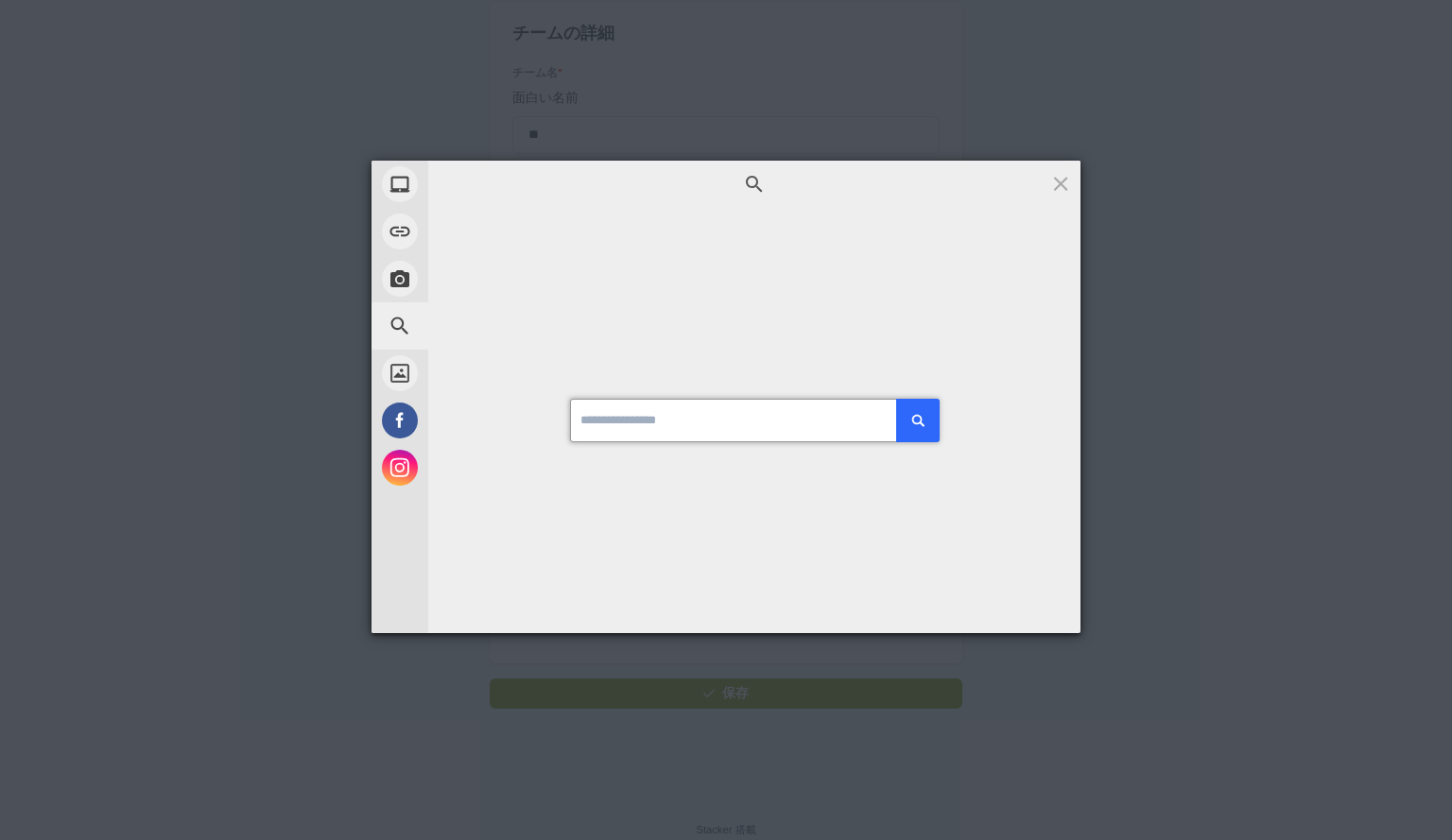
click at [680, 410] on input at bounding box center [754, 420] width 369 height 44
click at [681, 435] on input at bounding box center [754, 420] width 369 height 44
type input "*"
type input "****"
click at [896, 399] on button "submit" at bounding box center [917, 420] width 44 height 44
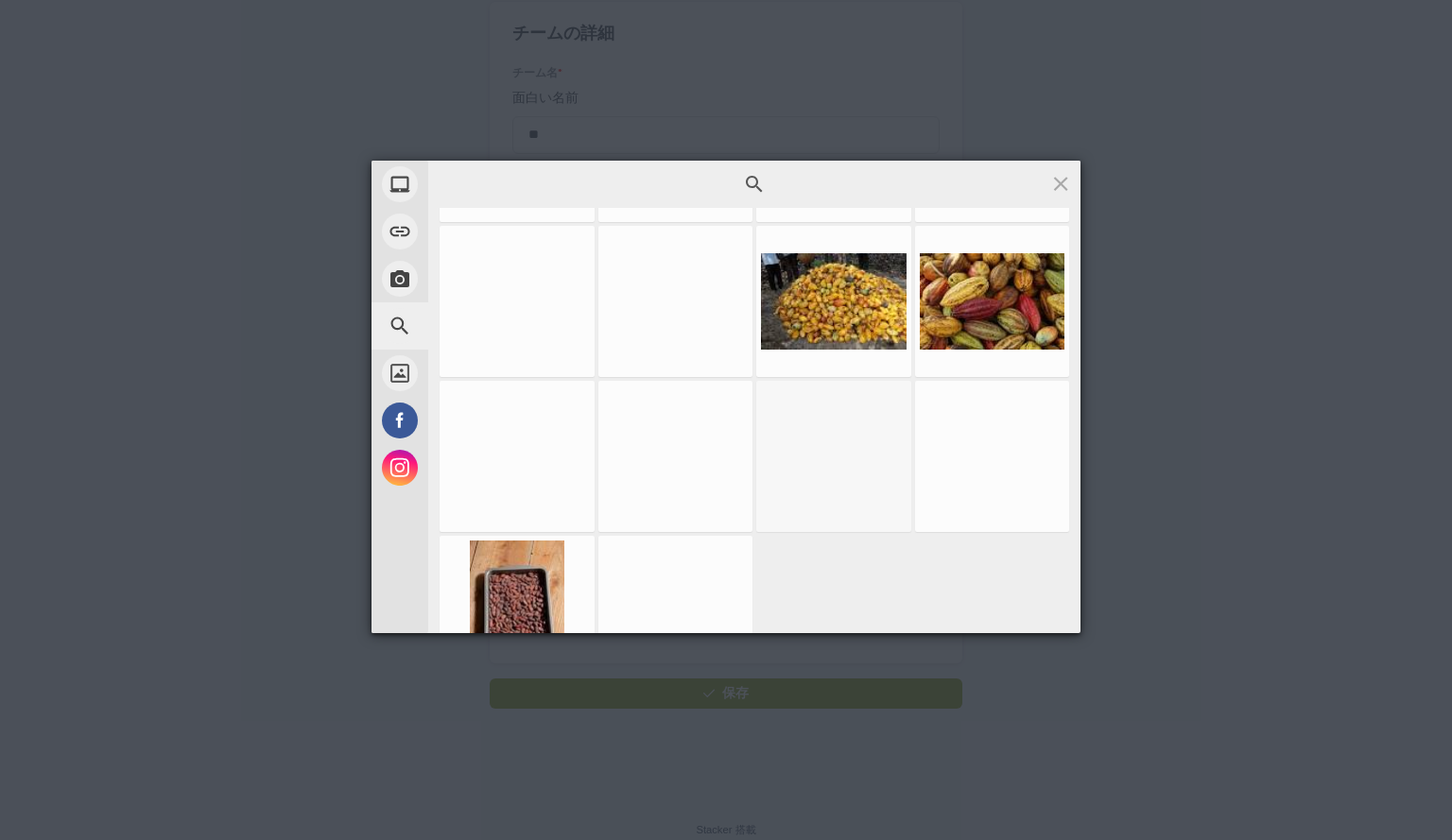
scroll to position [943, 0]
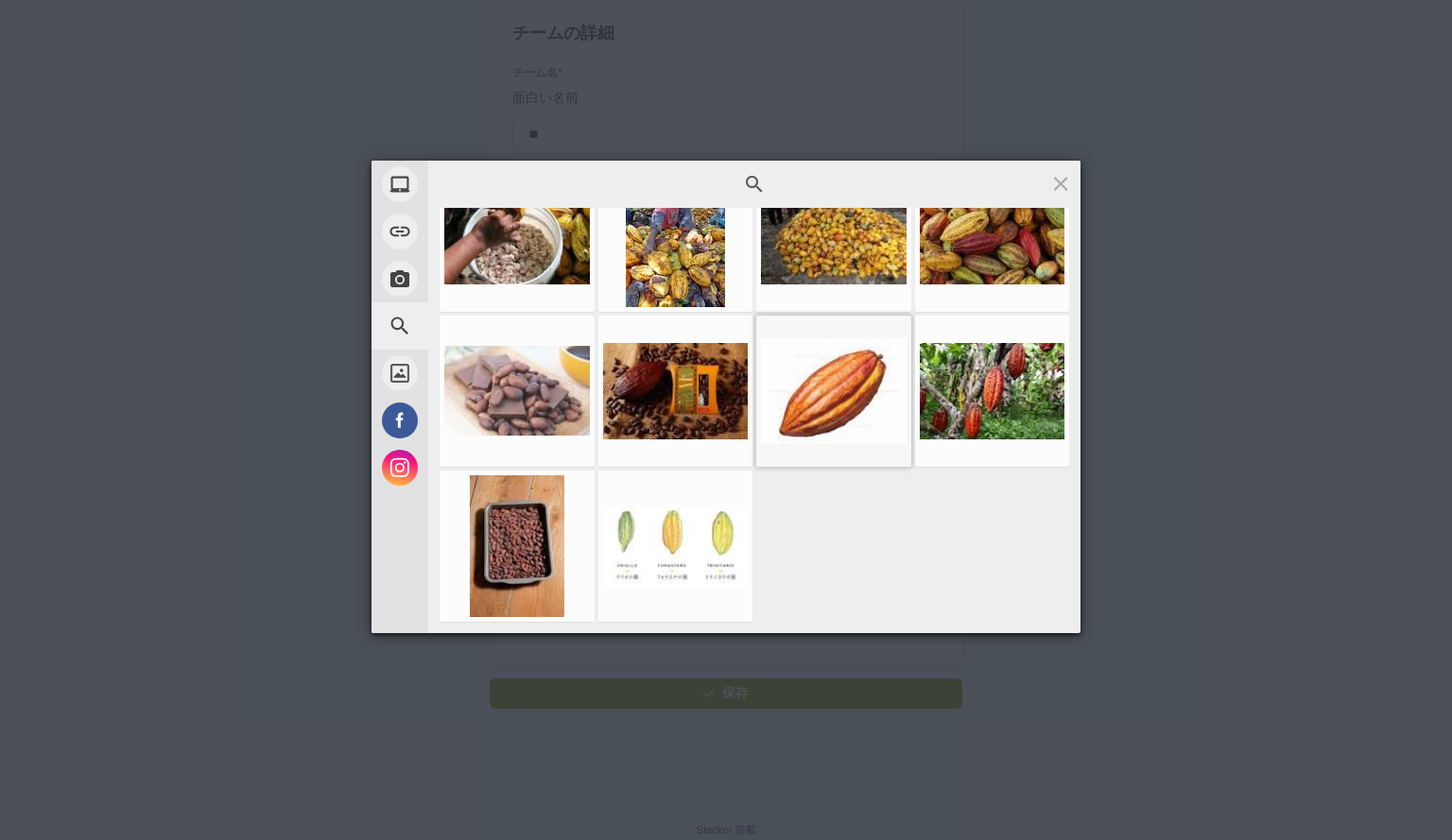
click at [835, 417] on div at bounding box center [833, 390] width 145 height 141
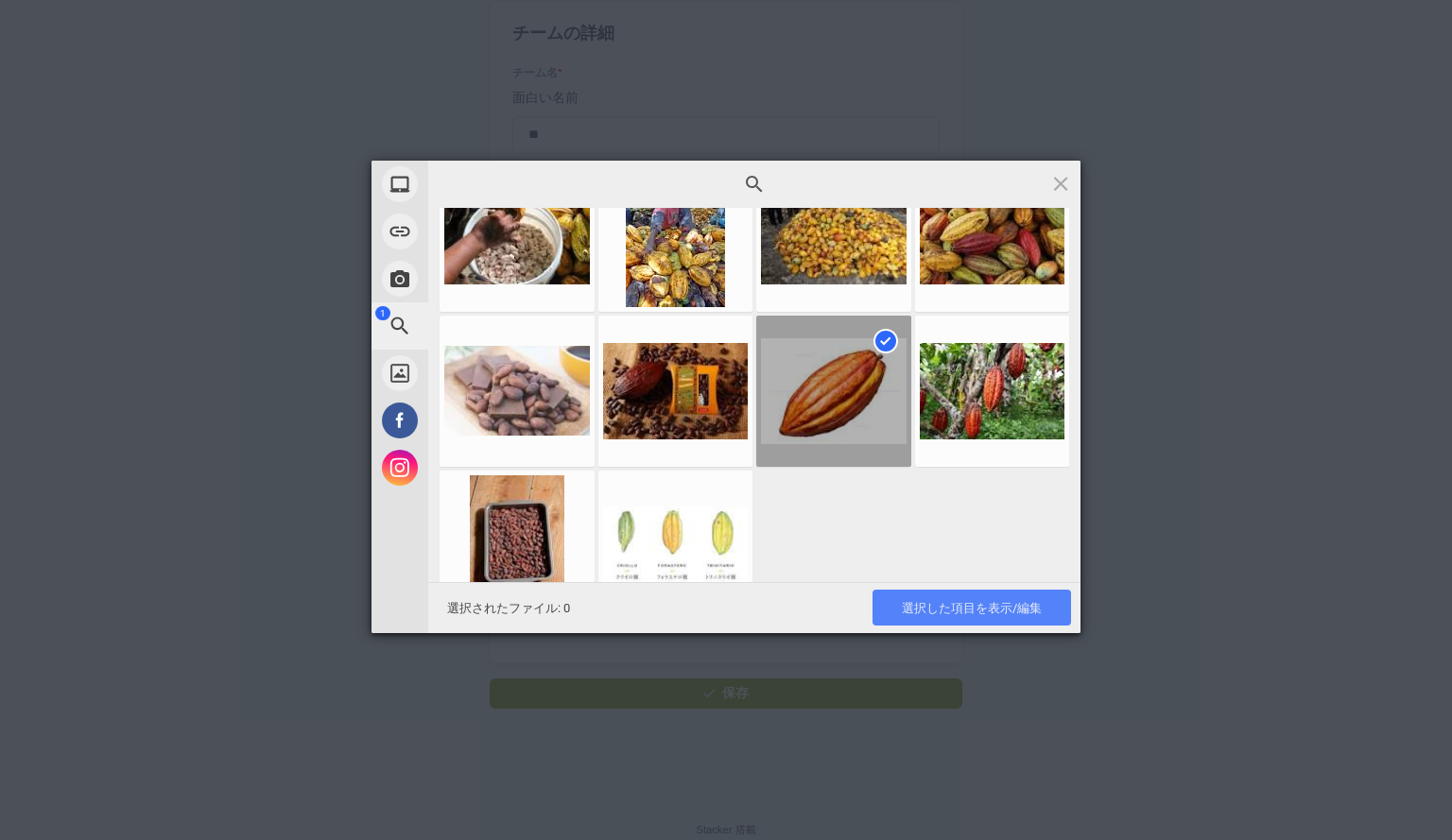
click at [978, 610] on font "選択した項目を表示/編集" at bounding box center [971, 608] width 140 height 15
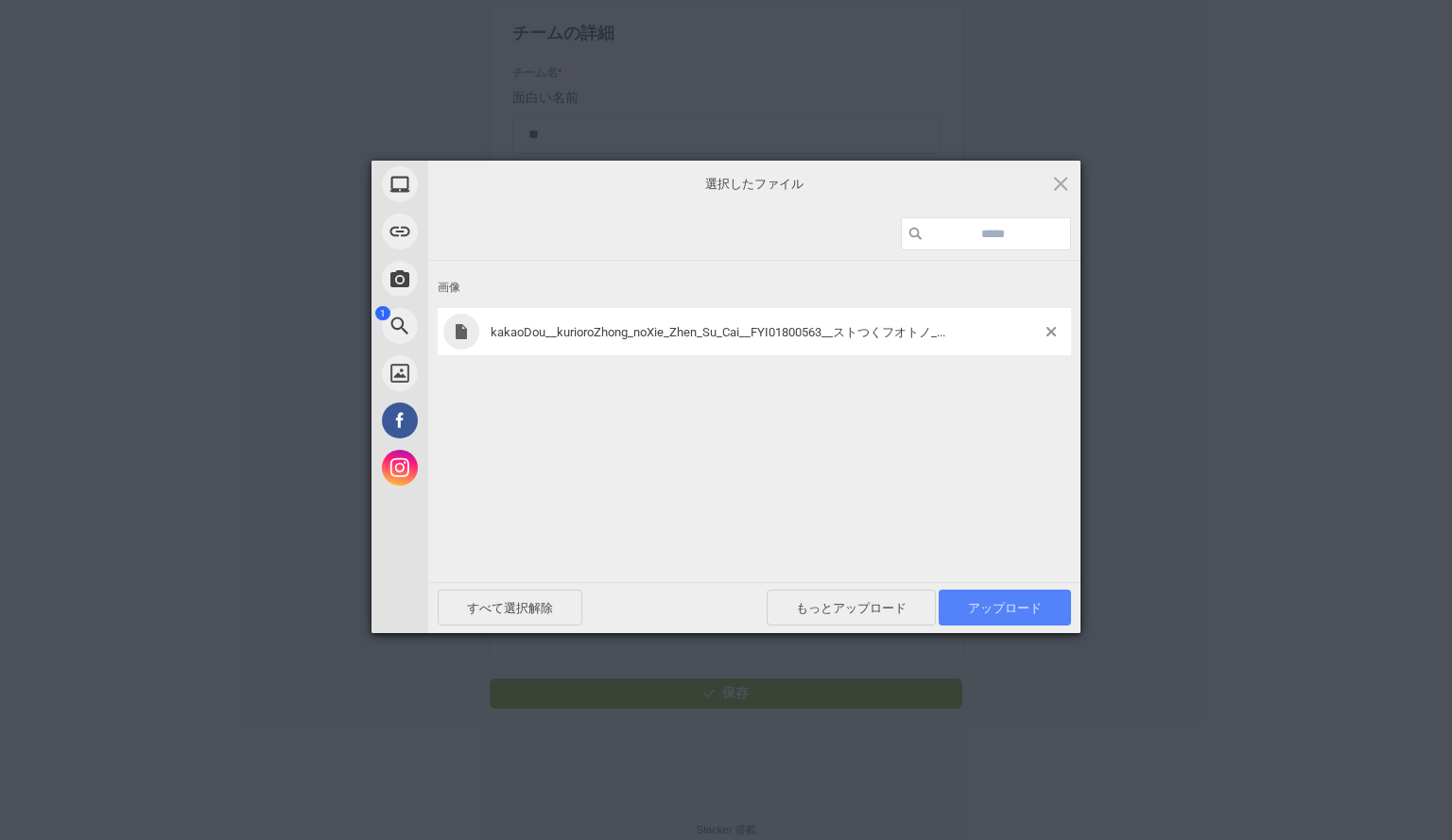
click at [993, 608] on font "アップロード" at bounding box center [1005, 608] width 74 height 15
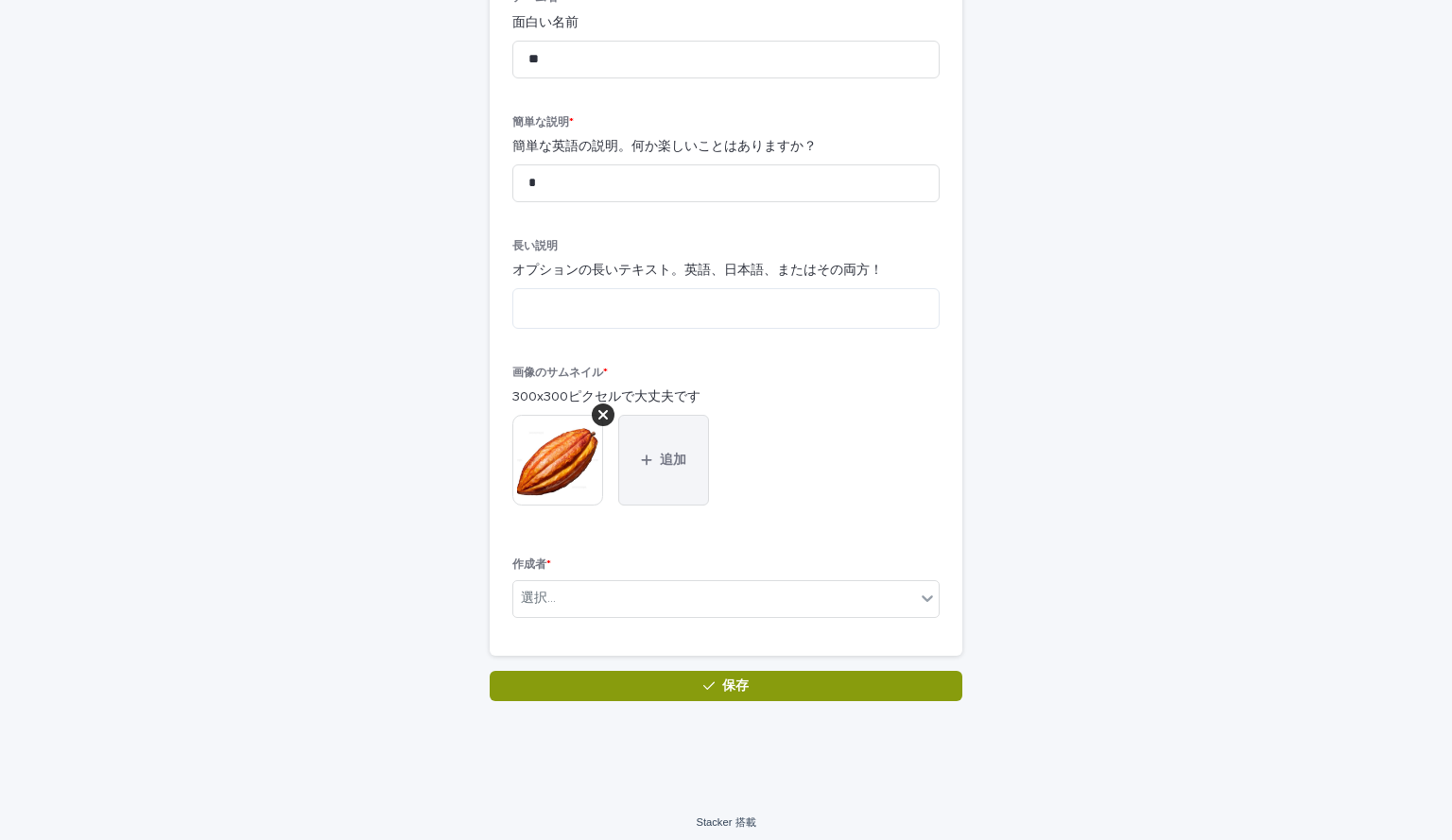
scroll to position [250, 0]
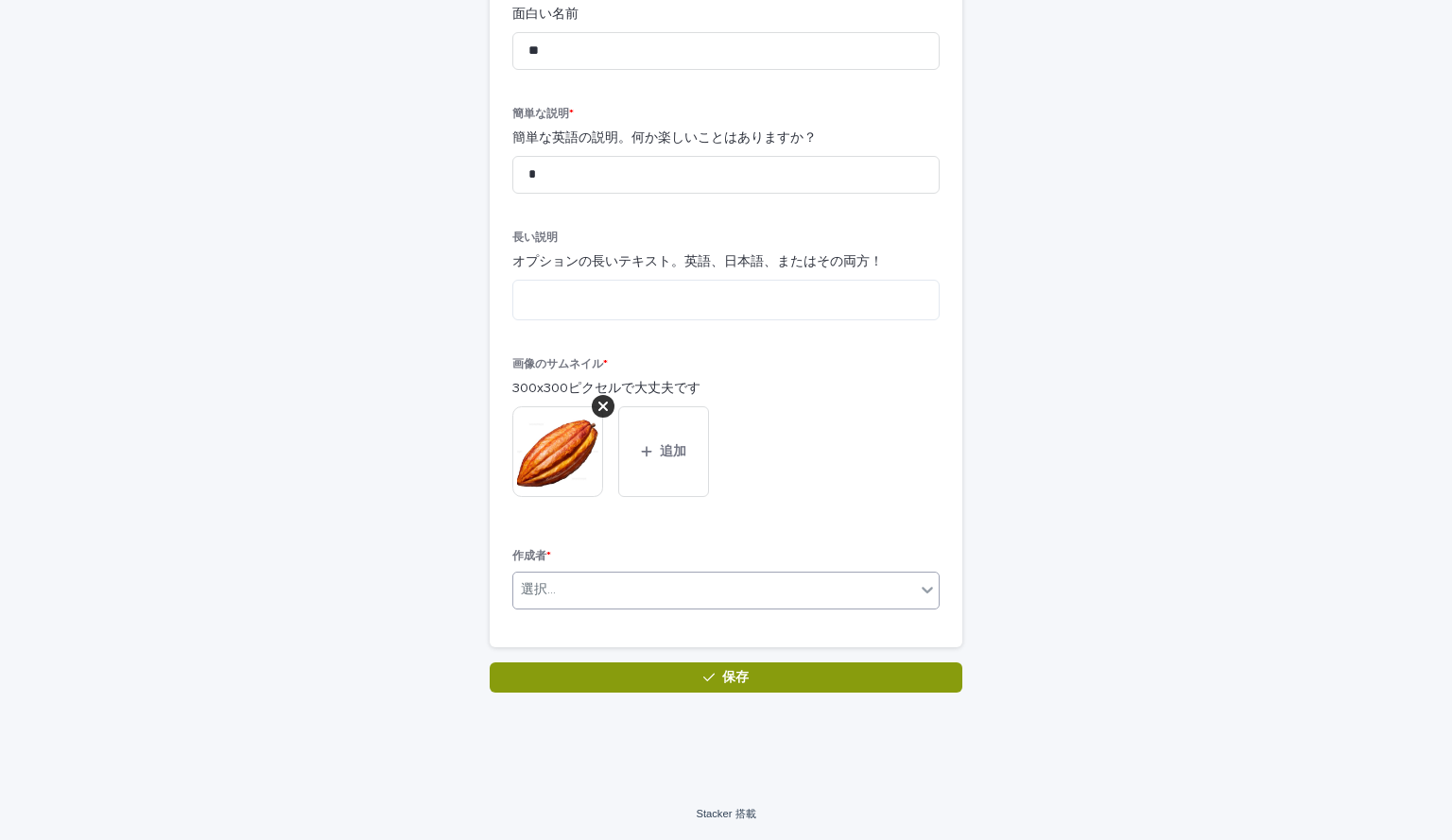
click at [613, 582] on div "選択..." at bounding box center [714, 590] width 402 height 31
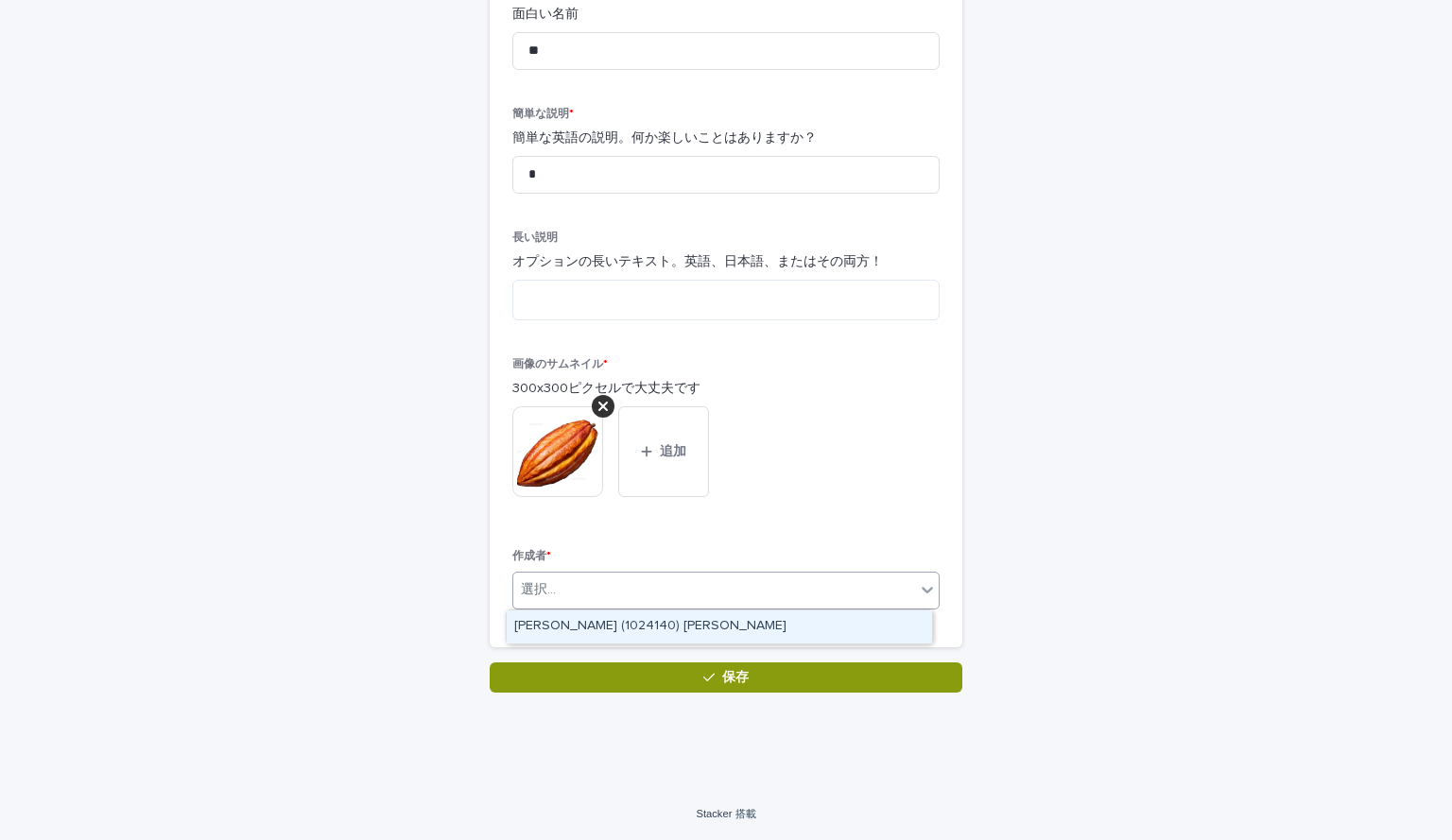
click at [634, 624] on font "TAKAHASHI Kota (1024140) 高橋昊大" at bounding box center [650, 626] width 272 height 14
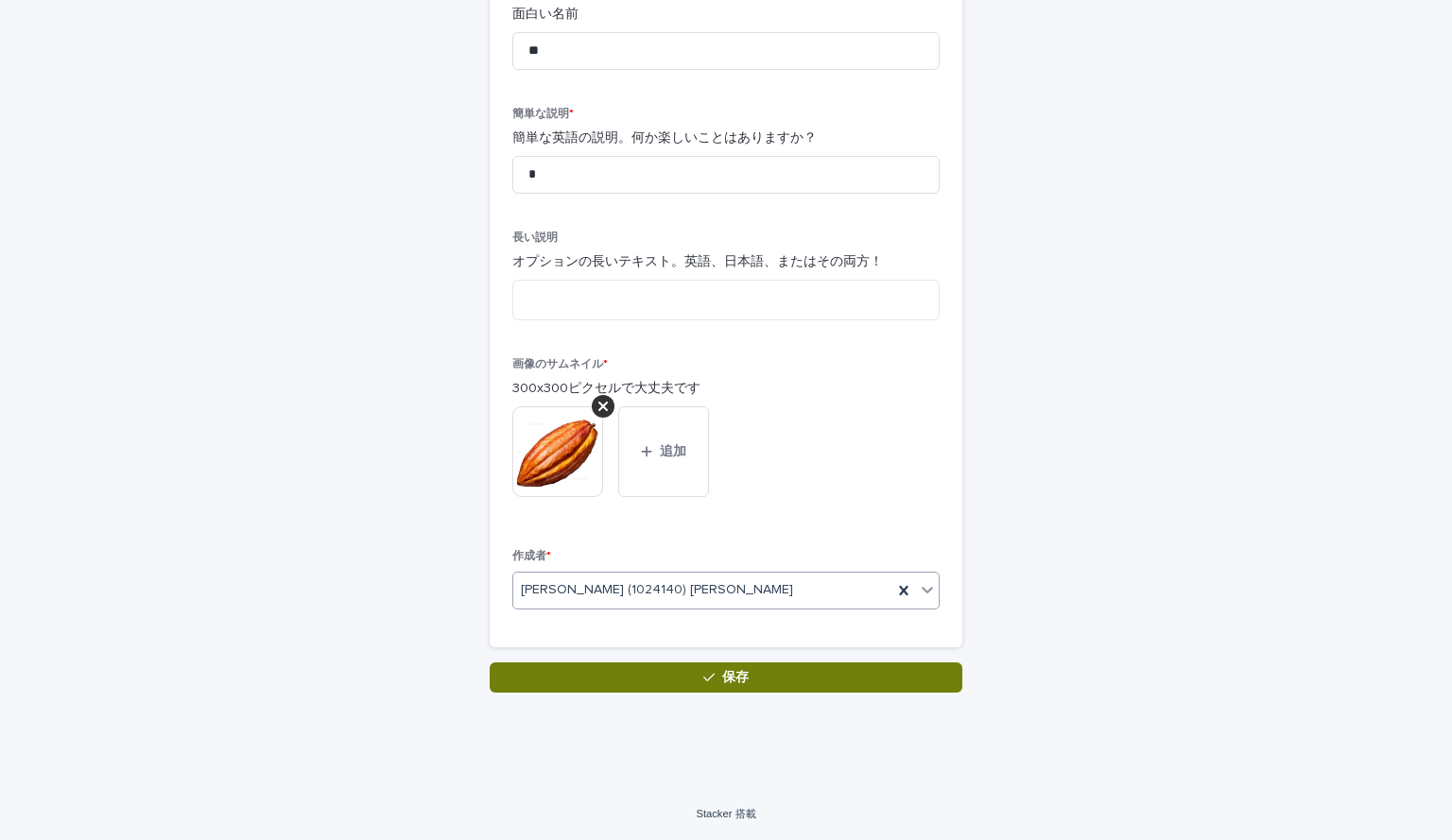
click at [679, 673] on button "保存" at bounding box center [726, 677] width 472 height 30
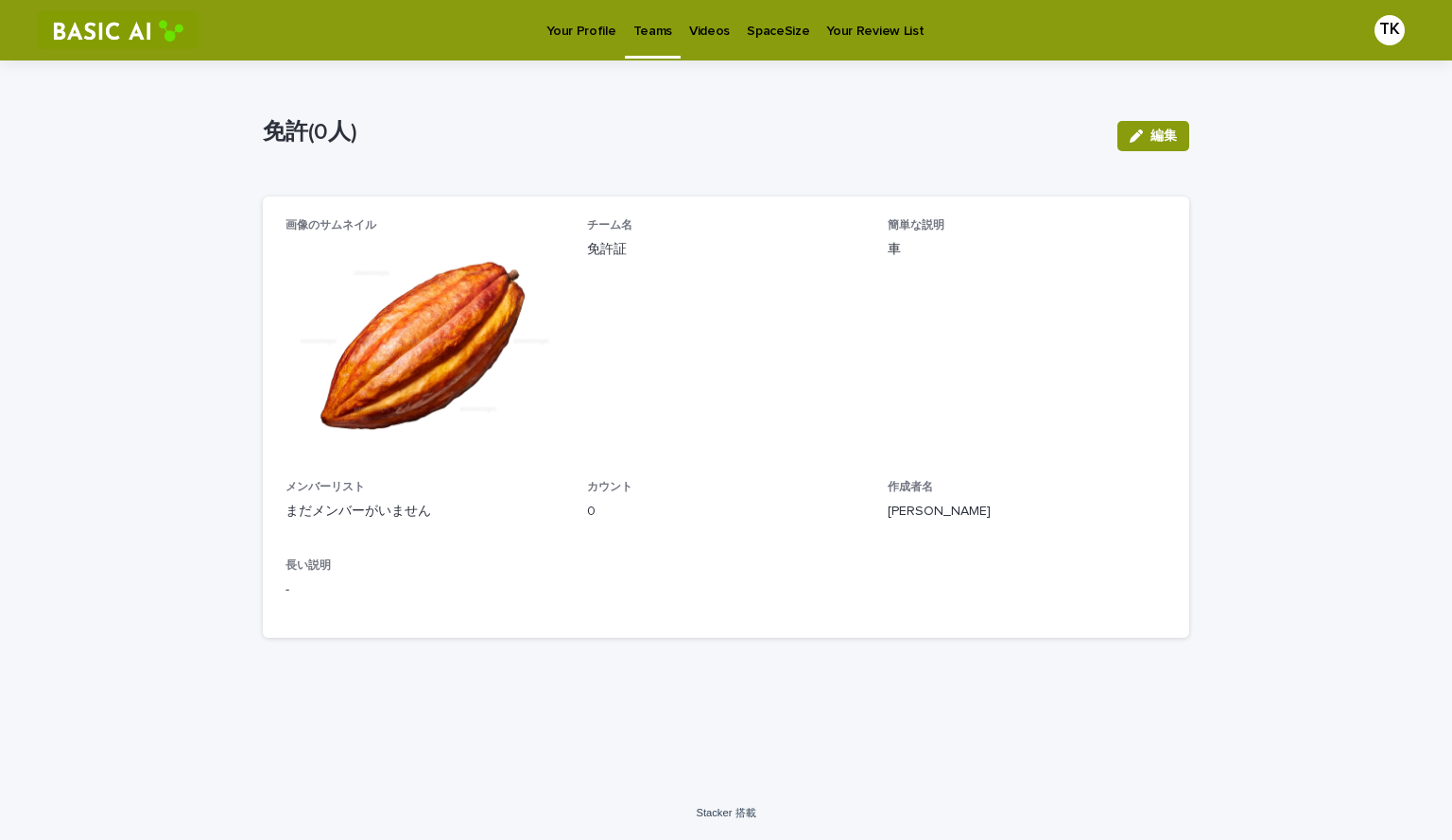
click at [1405, 24] on div "TK" at bounding box center [1383, 30] width 61 height 30
click at [871, 94] on div "免許(0人) 編集 免許(0人) 編集 申し訳ありませんが、レコードの保存中にエラーが発生しました。もう一度お試しください。 以下の必須項目を入力してください…" at bounding box center [725, 356] width 926 height 592
click at [877, 23] on div at bounding box center [726, 30] width 1452 height 60
click at [1321, 158] on div "読み込み中... 保存中… 読み込み中... 保存中… 免許(0人) 編集 免許(0人) 編集 申し訳ありませんが、レコードの保存中にエラーが発生しました。も…" at bounding box center [726, 423] width 1452 height 726
click at [582, 36] on p "Your Profile" at bounding box center [581, 20] width 69 height 40
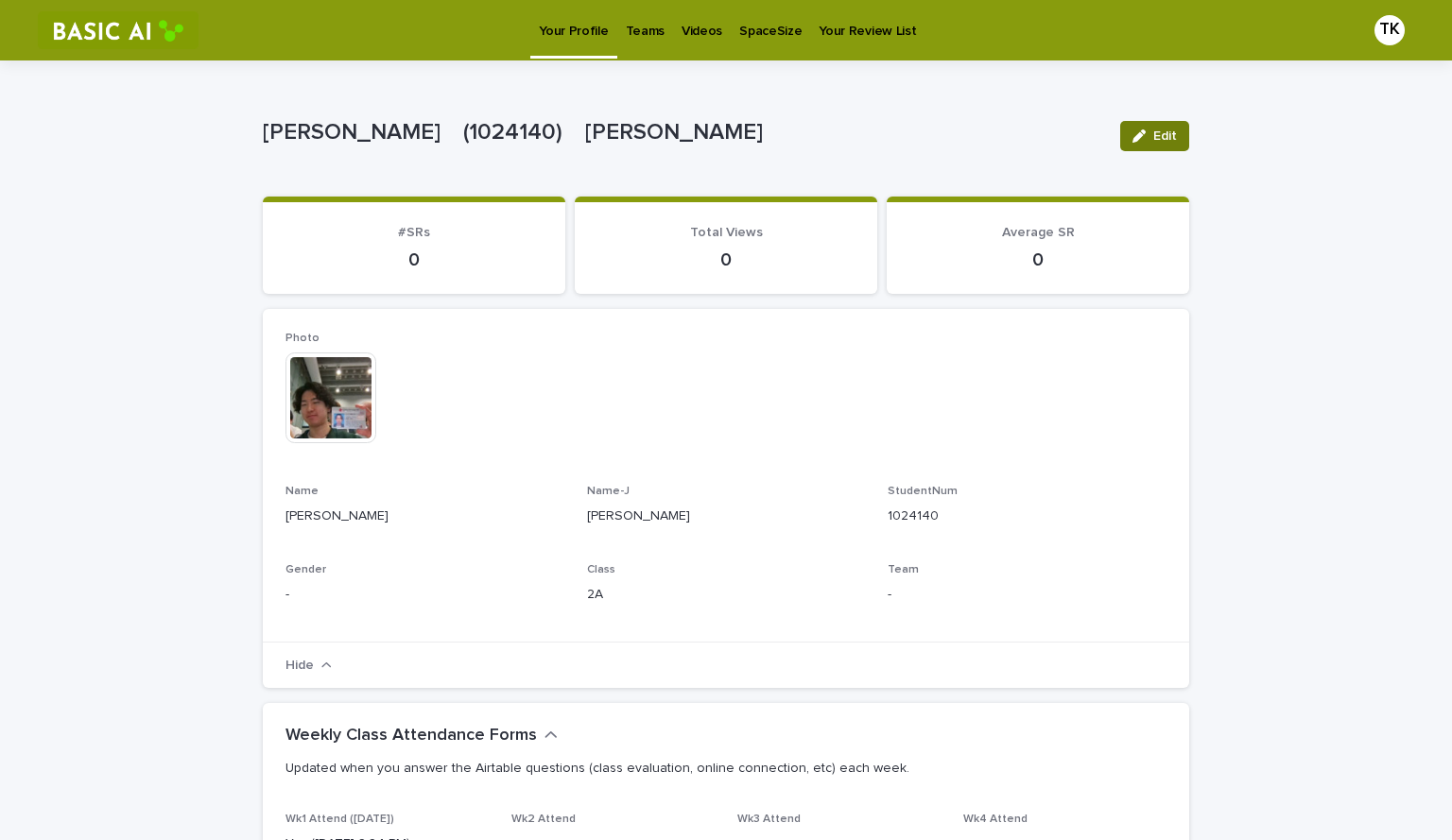
click at [1142, 136] on div "button" at bounding box center [1143, 137] width 20 height 14
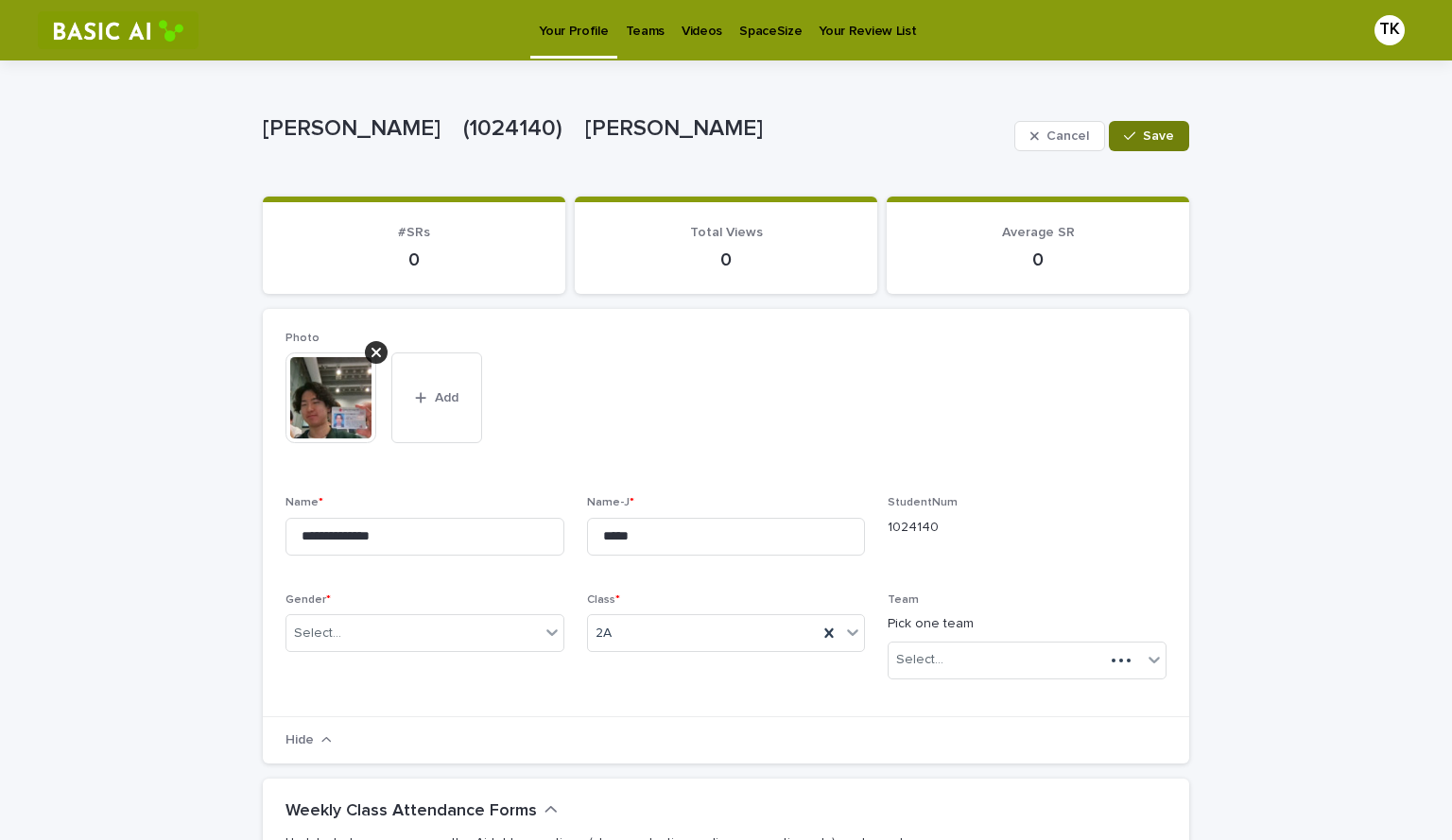
click at [1162, 147] on button "Save" at bounding box center [1149, 136] width 80 height 30
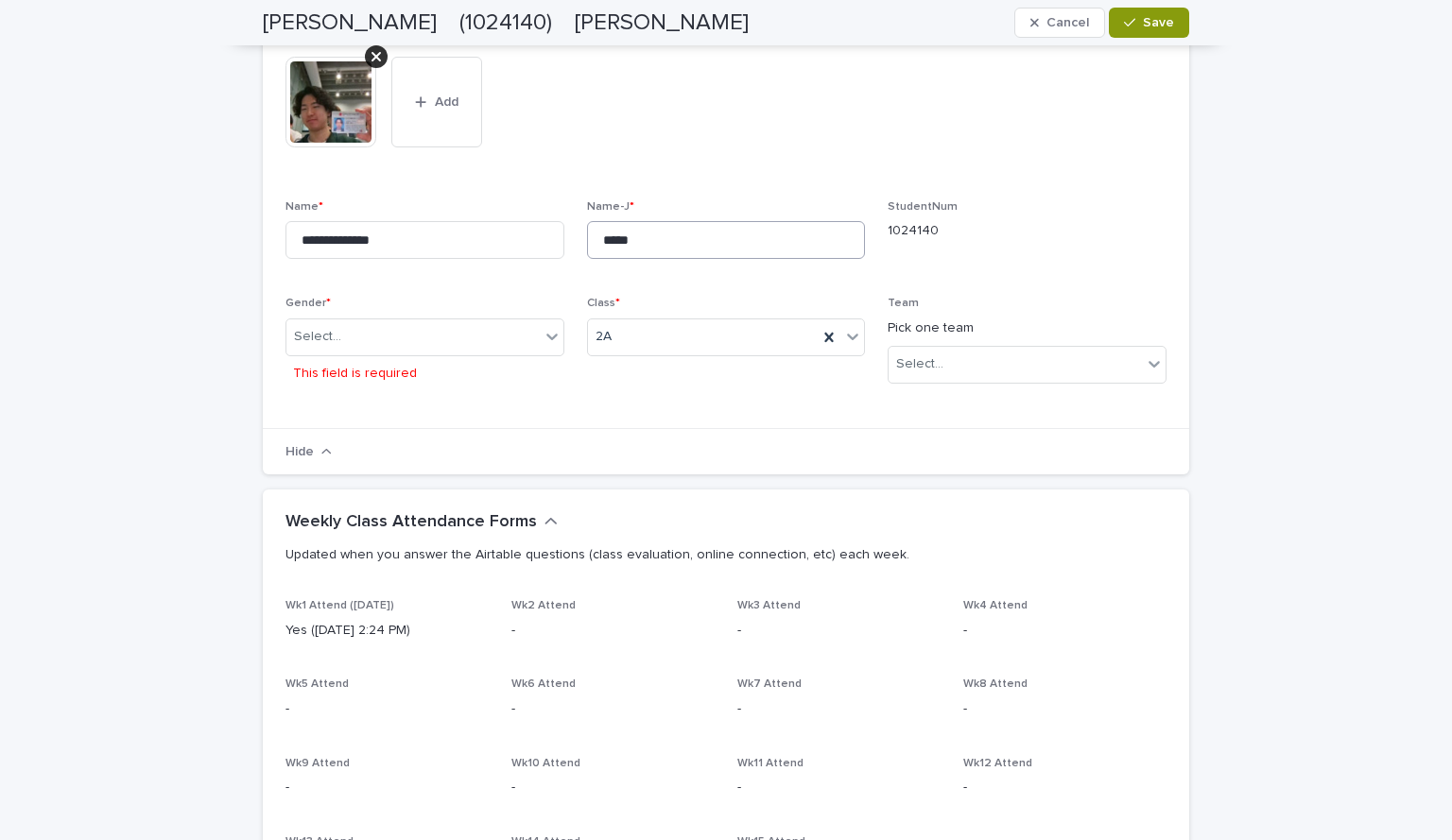
scroll to position [311, 0]
click at [437, 325] on div "Select..." at bounding box center [414, 338] width 254 height 31
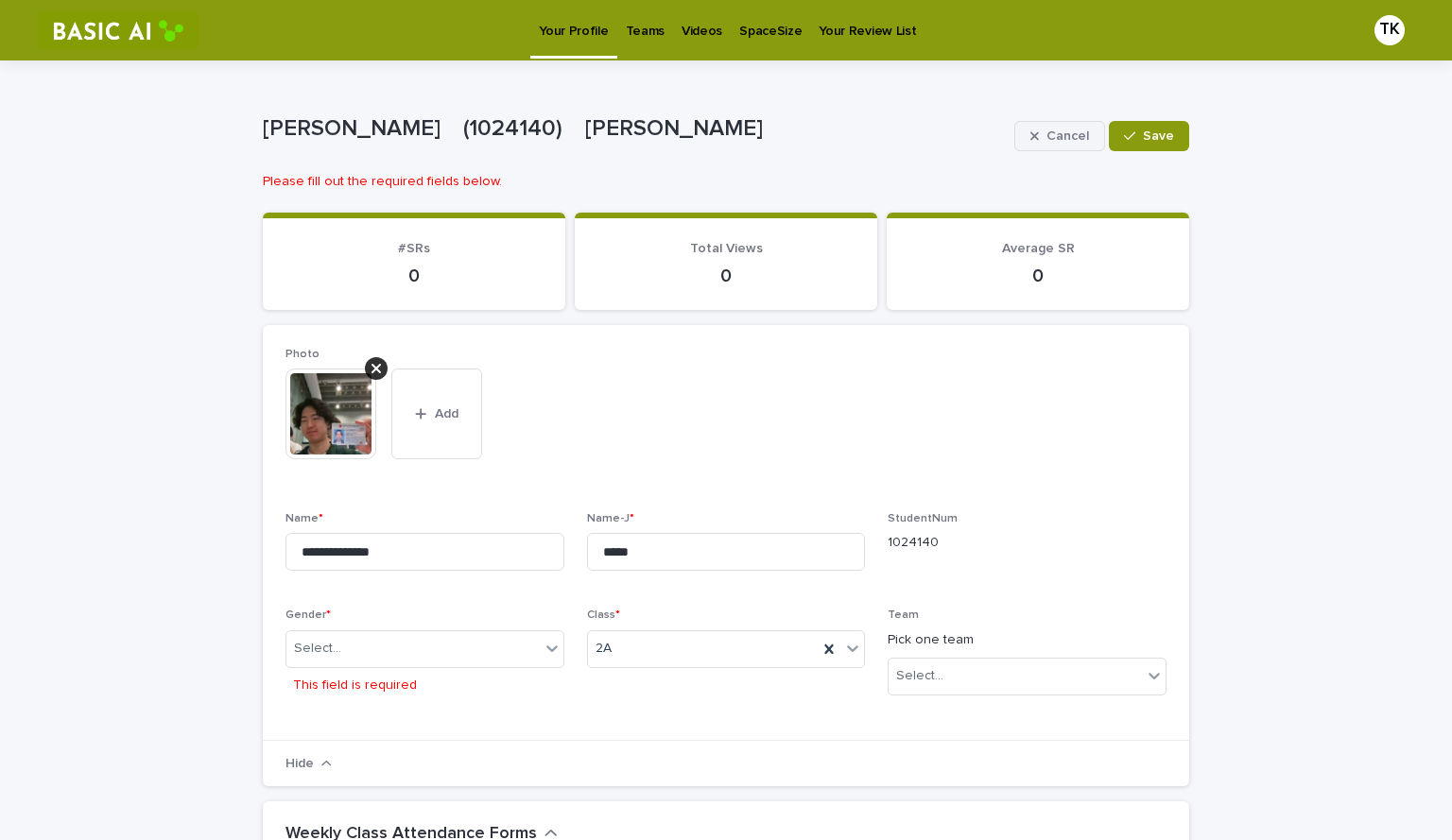
click at [1059, 143] on button "Cancel" at bounding box center [1059, 136] width 91 height 30
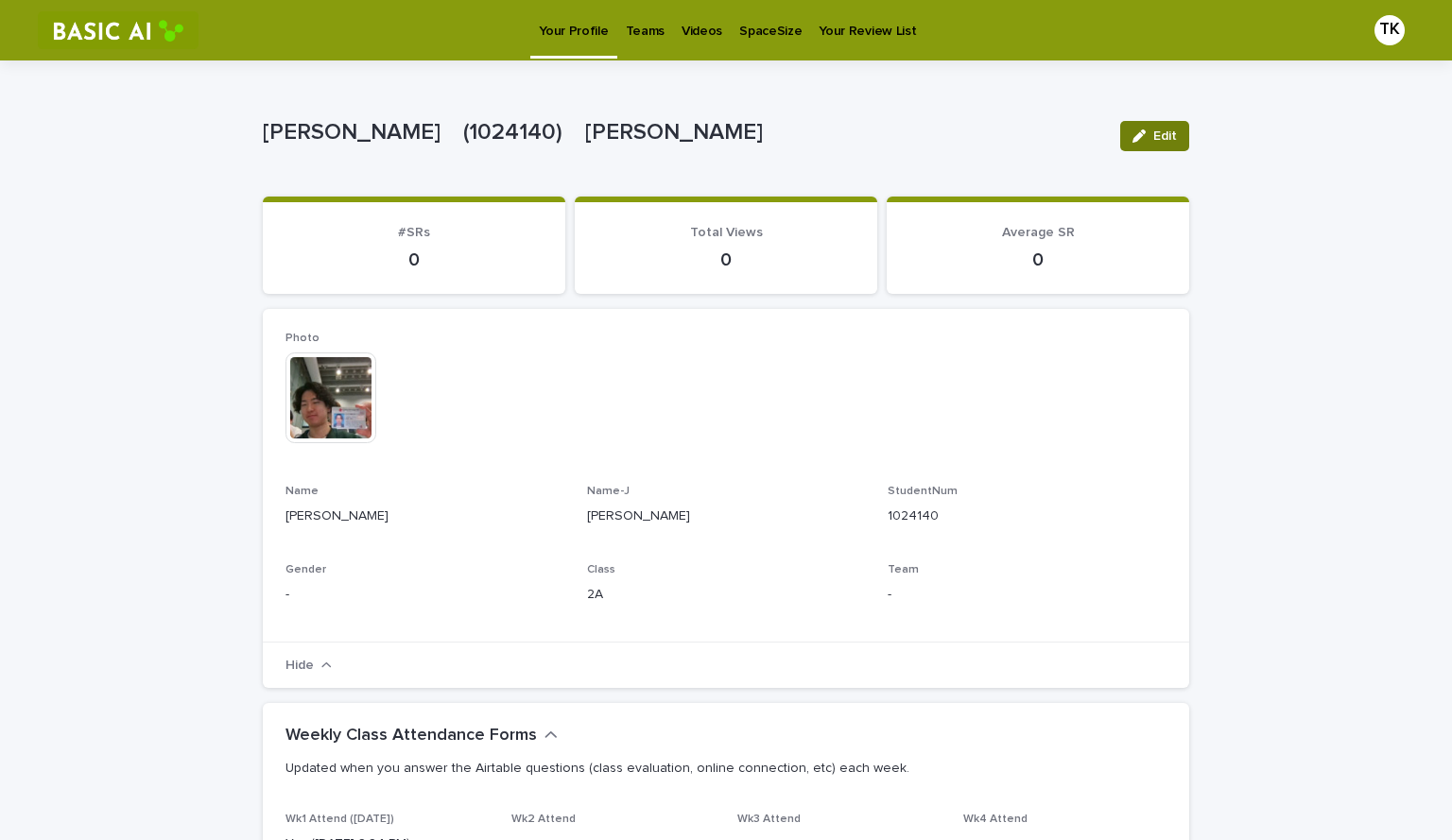
click at [1146, 134] on div "button" at bounding box center [1143, 137] width 20 height 14
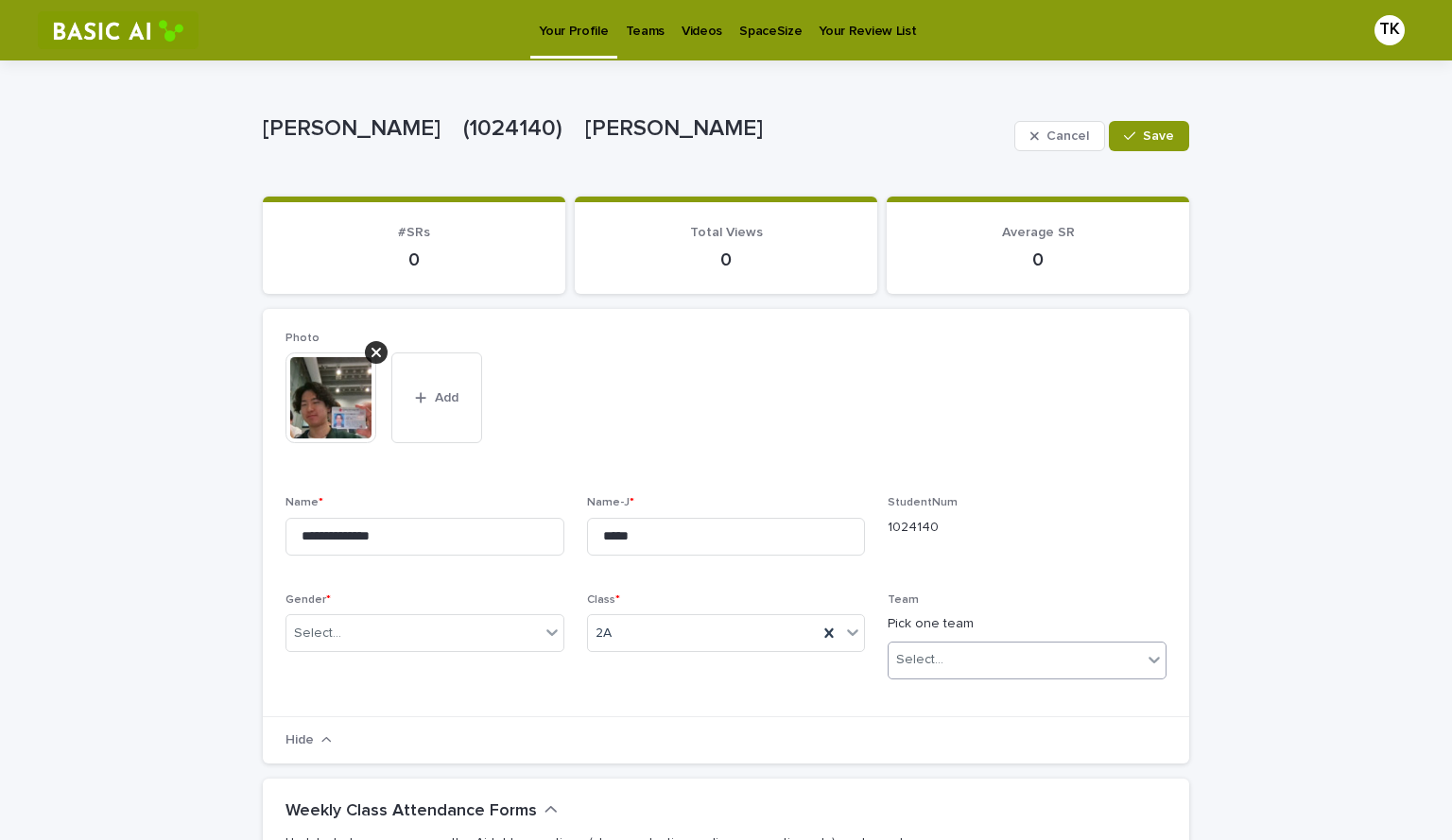
click at [960, 668] on div "Select..." at bounding box center [1016, 660] width 254 height 31
click at [625, 26] on p "Teams" at bounding box center [645, 20] width 39 height 40
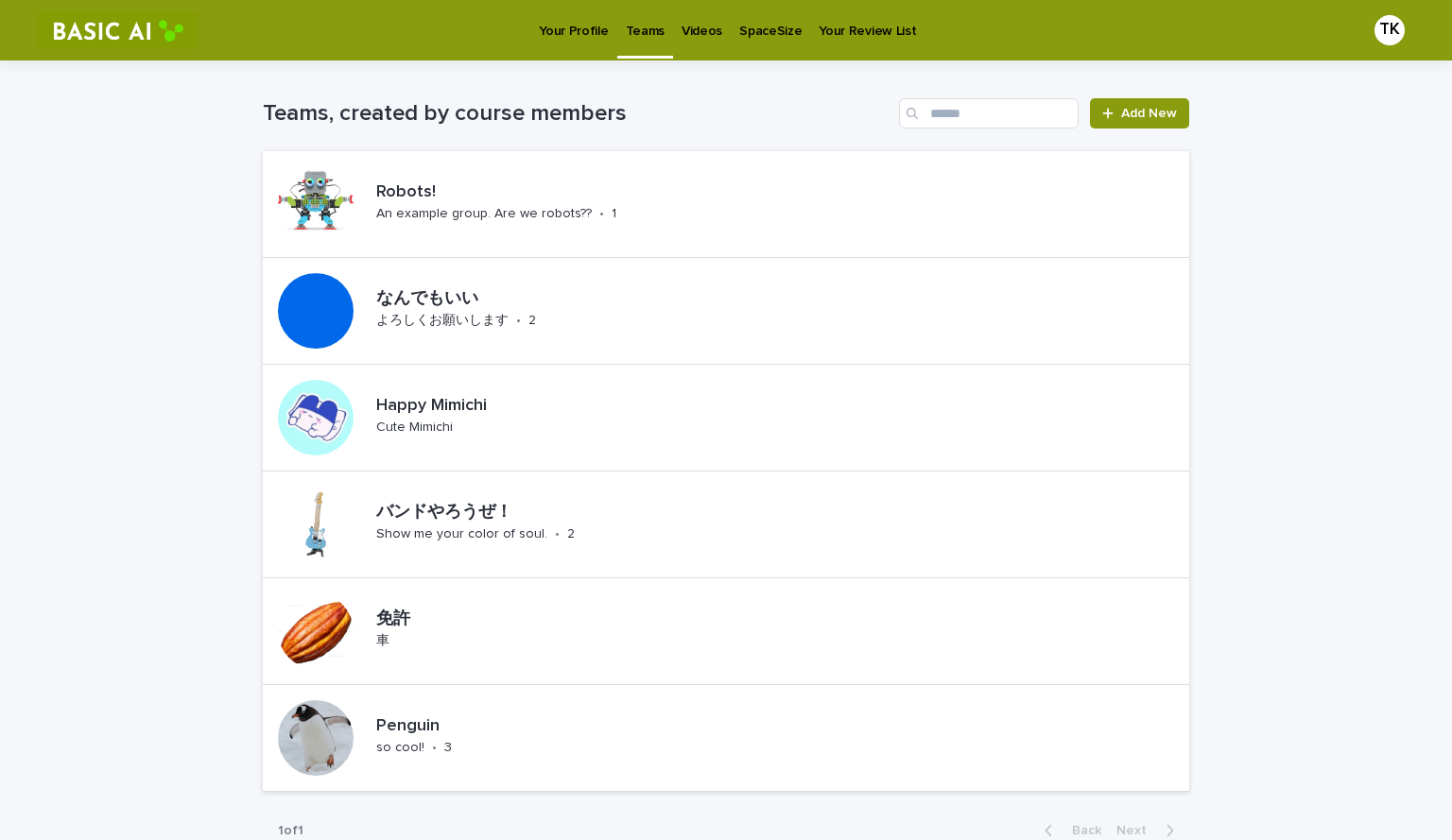
click at [577, 33] on p "Your Profile" at bounding box center [573, 20] width 69 height 40
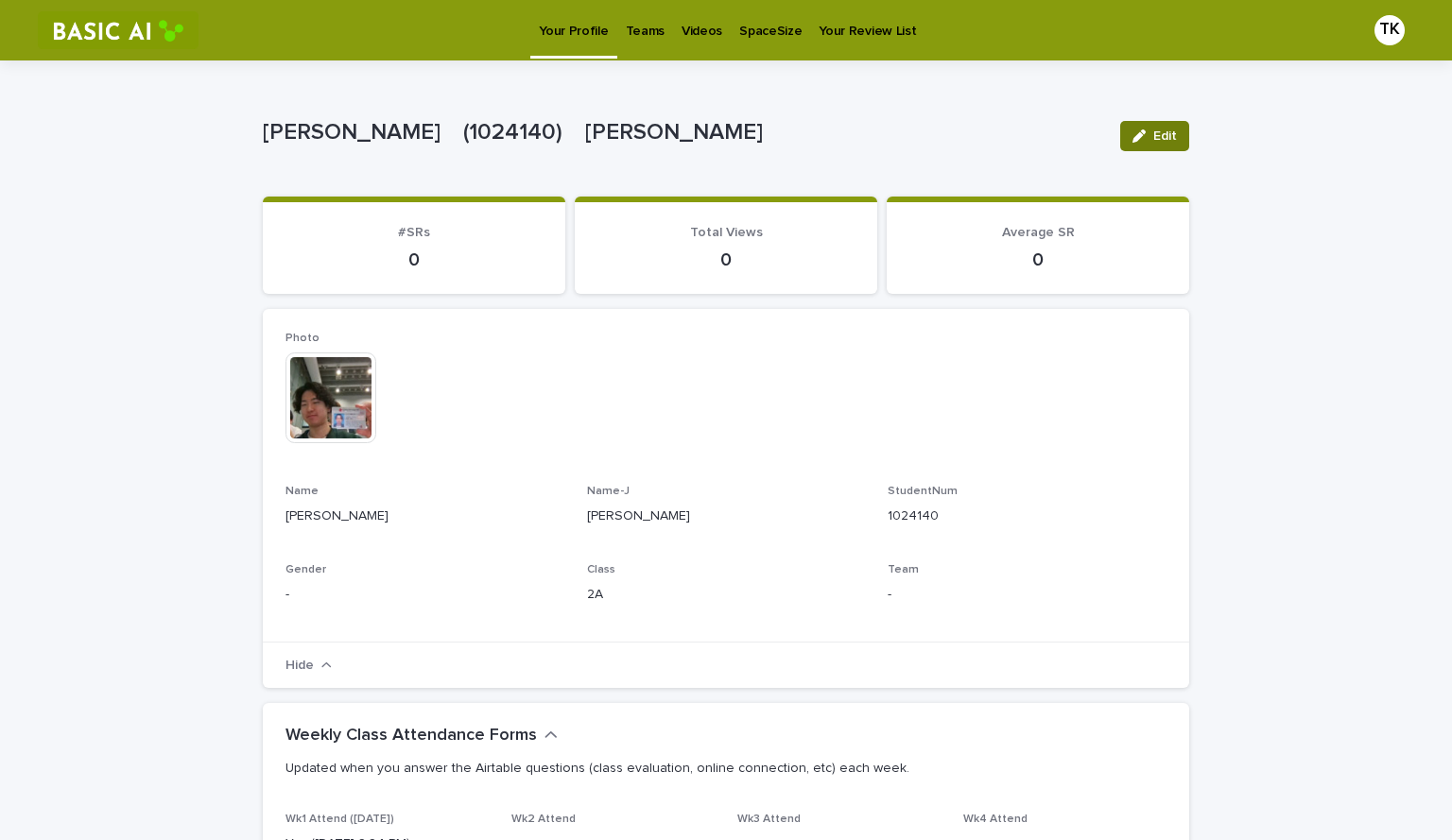
click at [1138, 138] on icon "button" at bounding box center [1140, 137] width 14 height 14
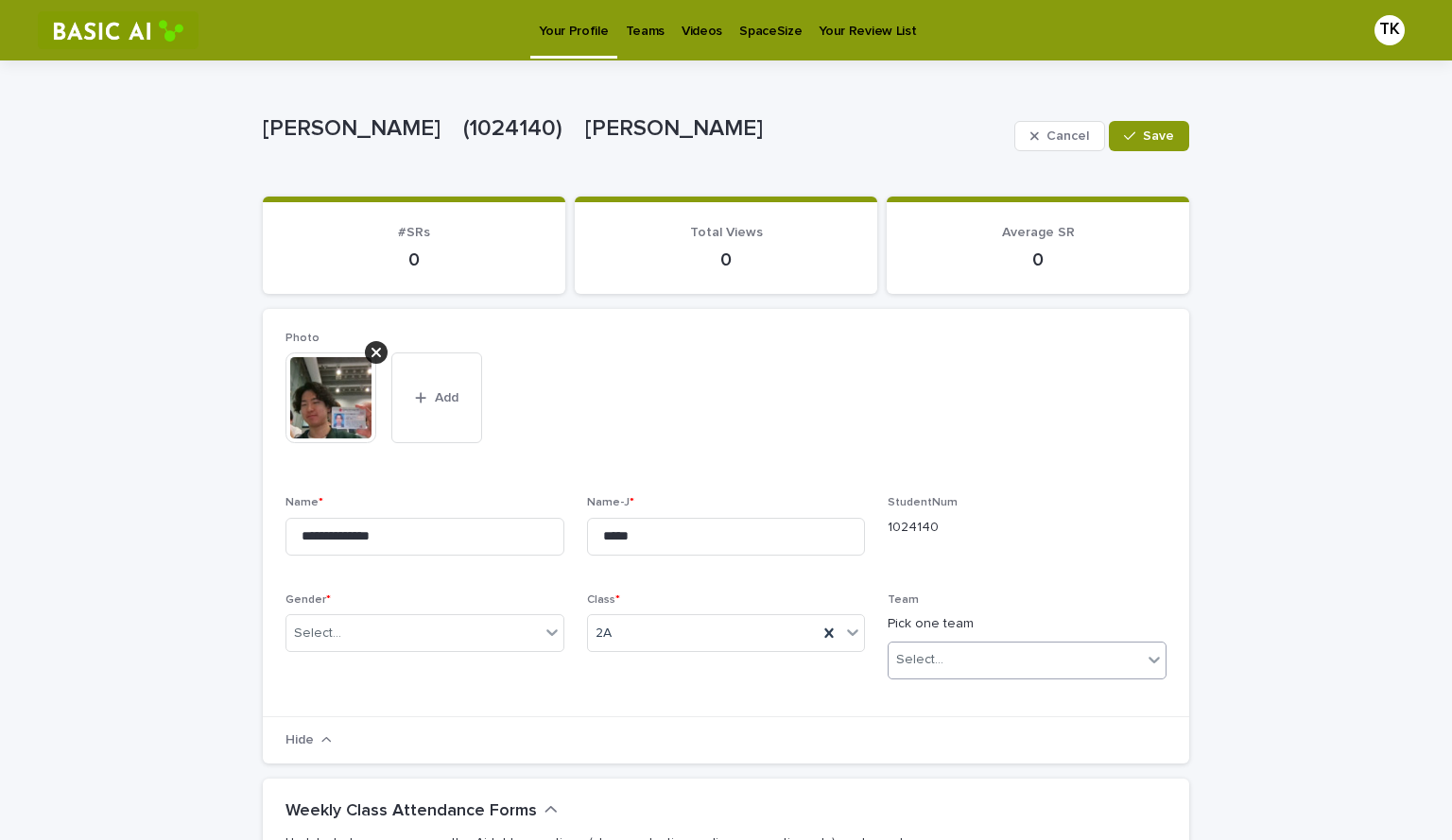
click at [976, 661] on div "Select..." at bounding box center [1016, 660] width 254 height 31
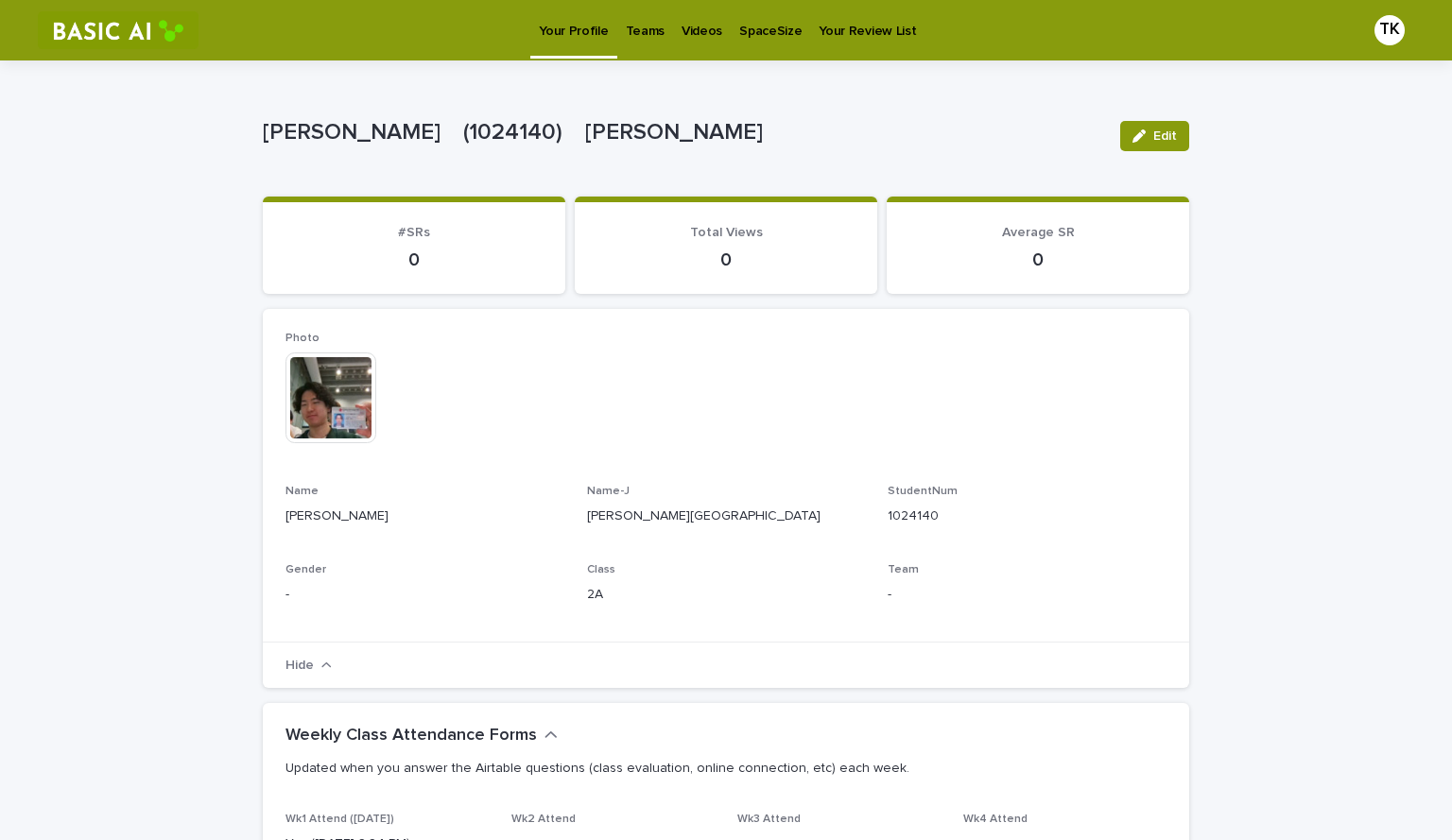
click at [644, 28] on p "Teams" at bounding box center [645, 20] width 39 height 40
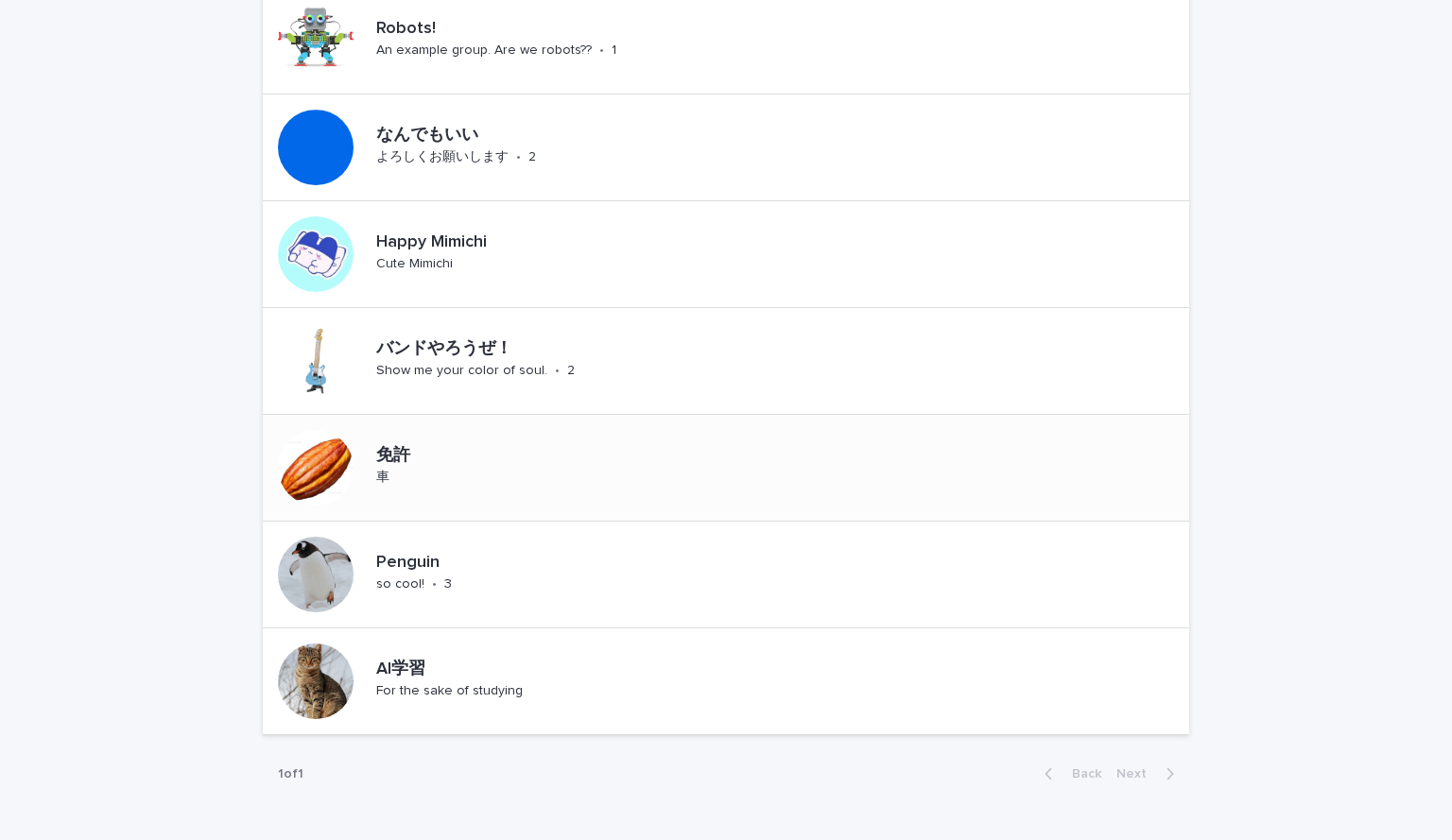
scroll to position [179, 0]
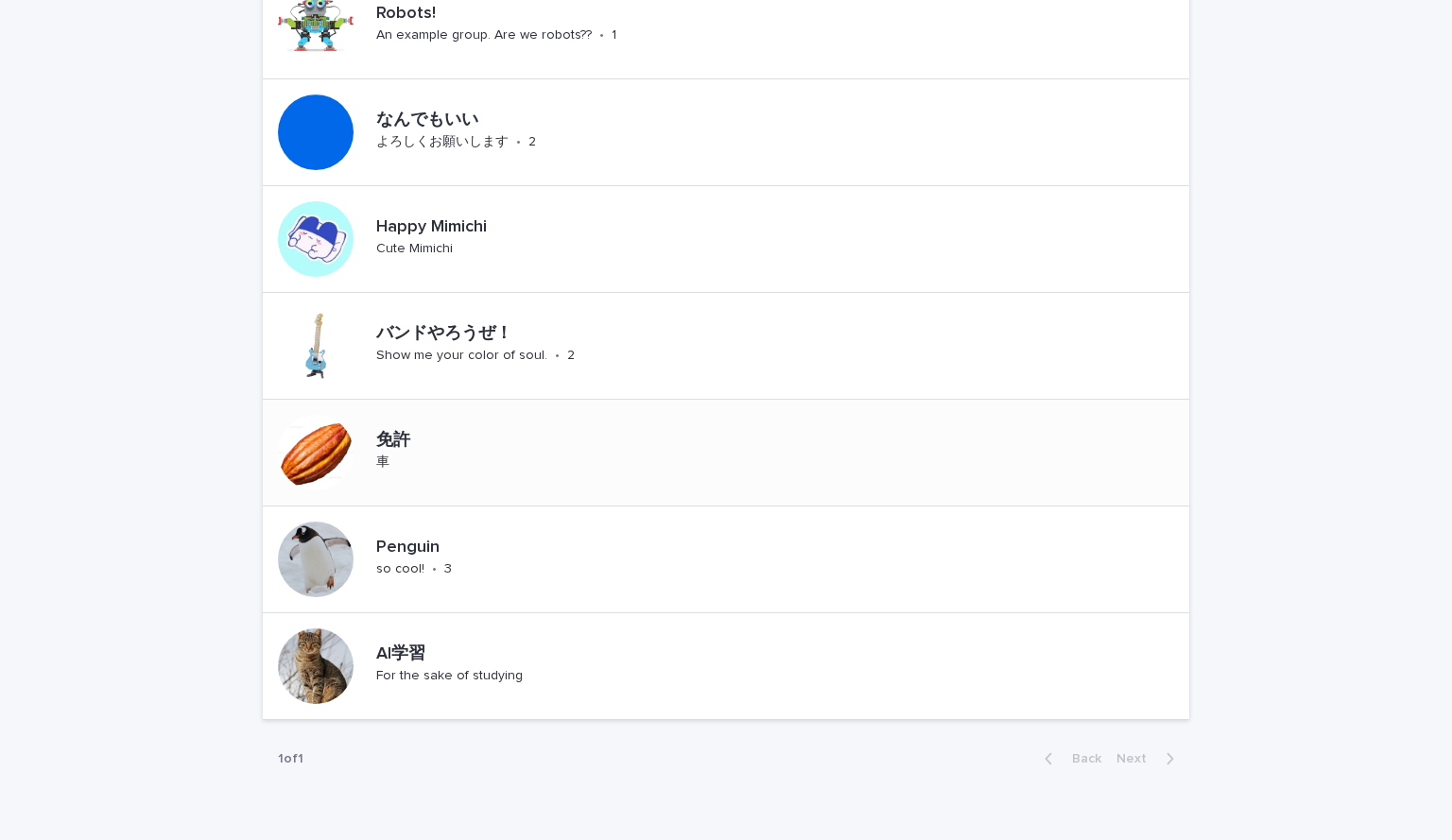
click at [567, 422] on div "免許 車" at bounding box center [725, 453] width 926 height 106
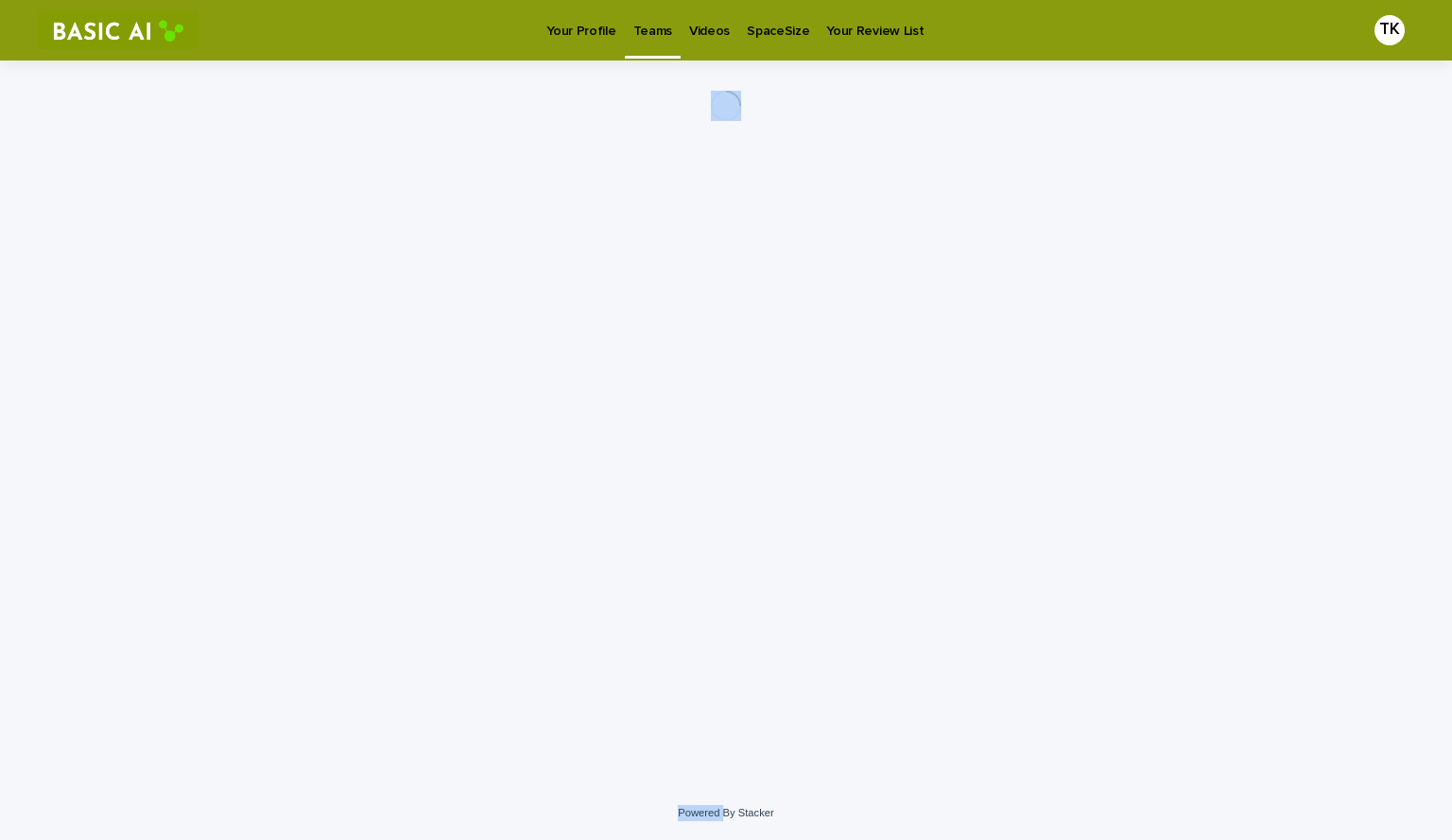
click at [567, 422] on div "Loading... Saving… Loading... Saving…" at bounding box center [726, 400] width 946 height 679
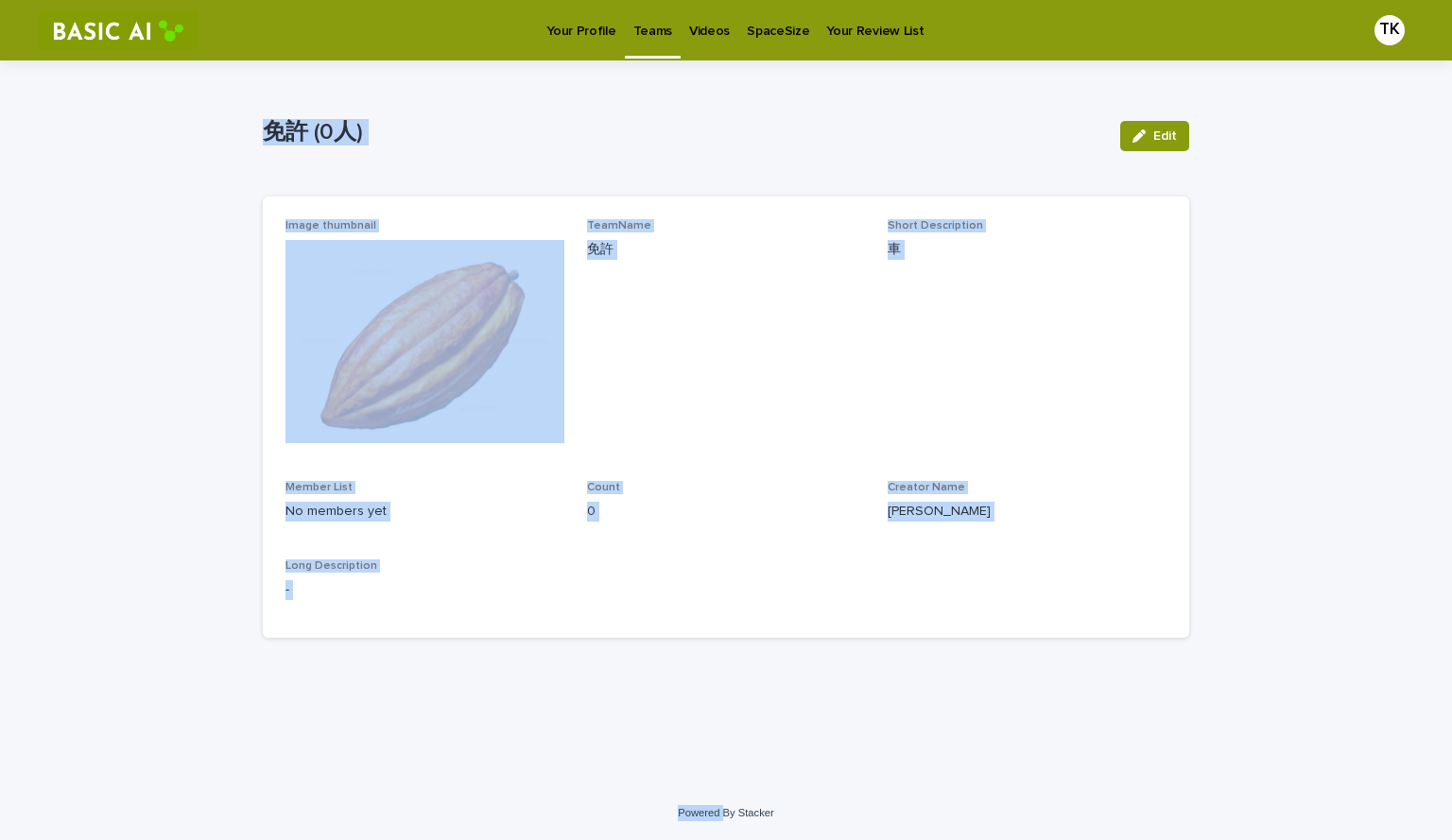
click at [769, 300] on span "TeamName 免許" at bounding box center [727, 339] width 279 height 239
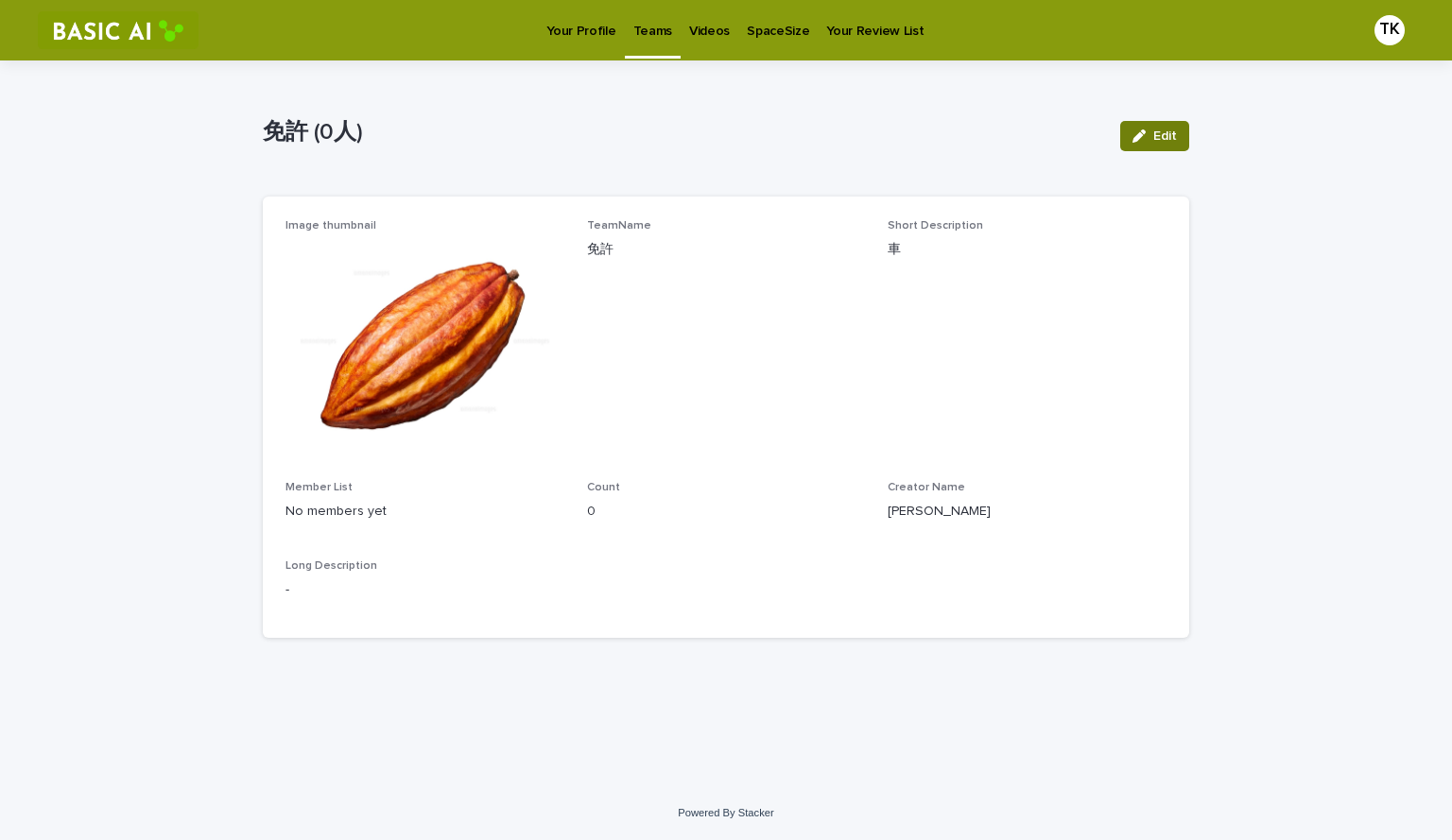
click at [1149, 131] on div "button" at bounding box center [1143, 137] width 20 height 14
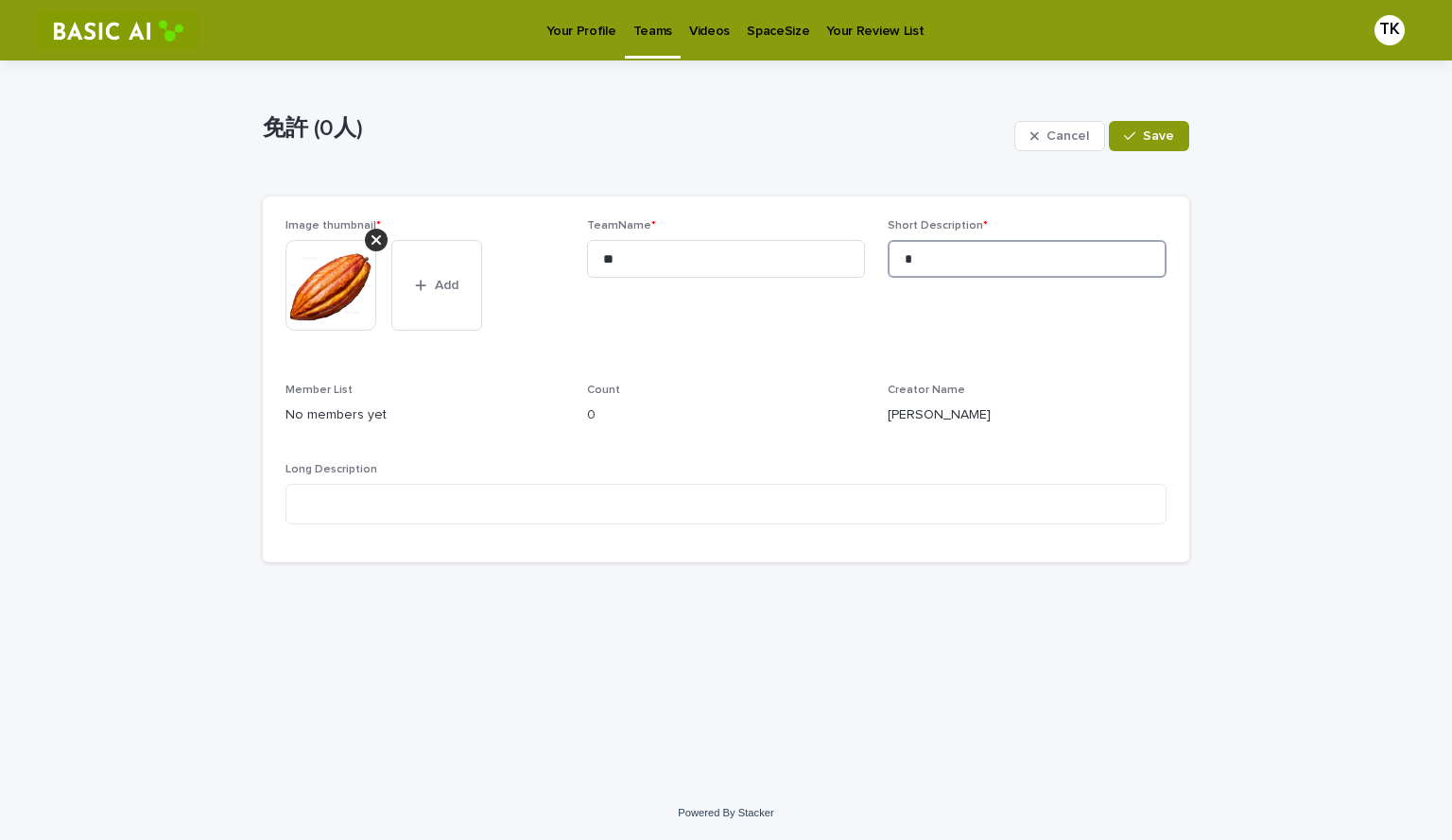
click at [987, 261] on input "*" at bounding box center [1028, 259] width 279 height 38
click at [1155, 125] on button "Save" at bounding box center [1149, 136] width 80 height 30
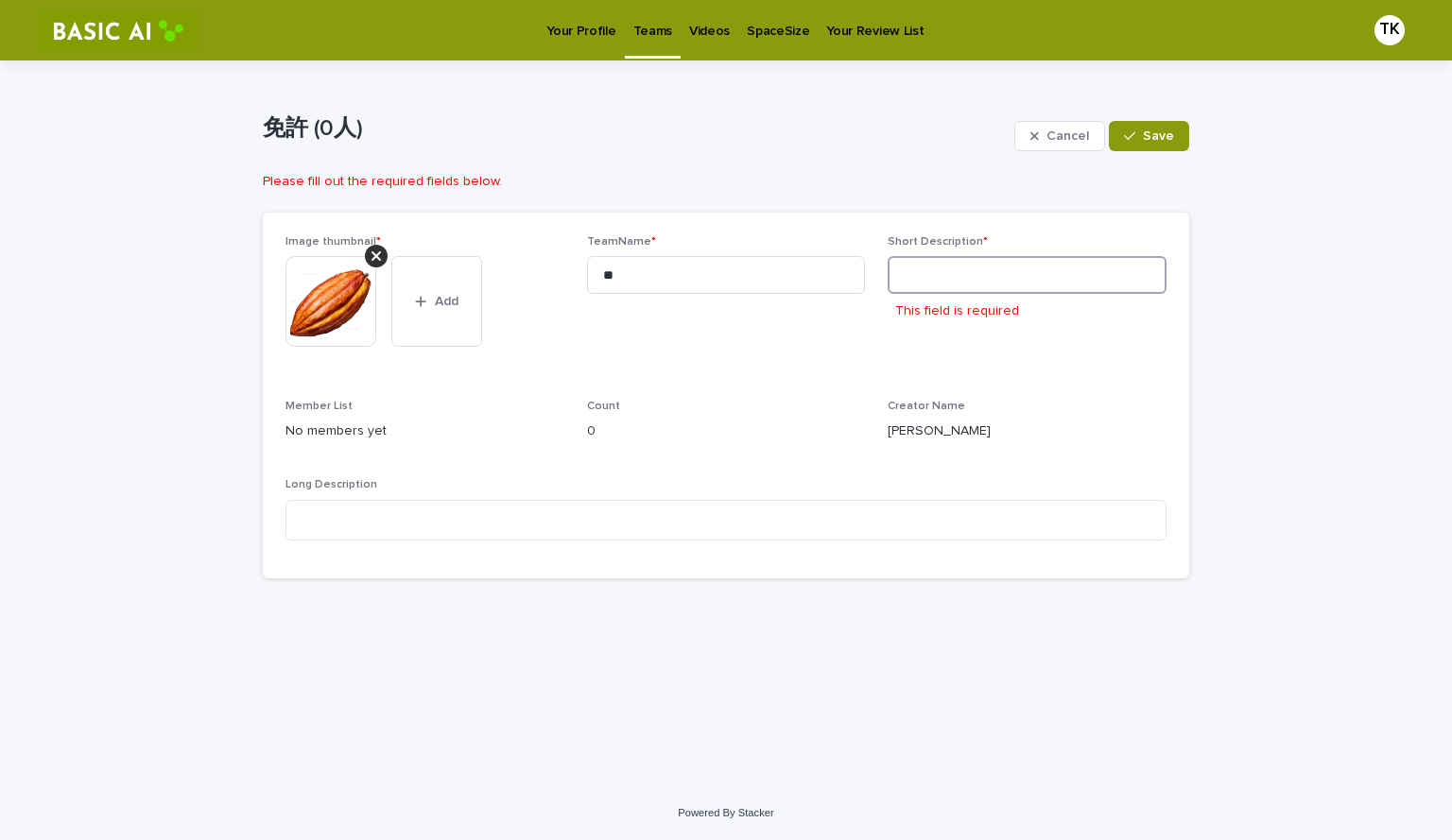
click at [1006, 275] on input at bounding box center [1028, 275] width 279 height 38
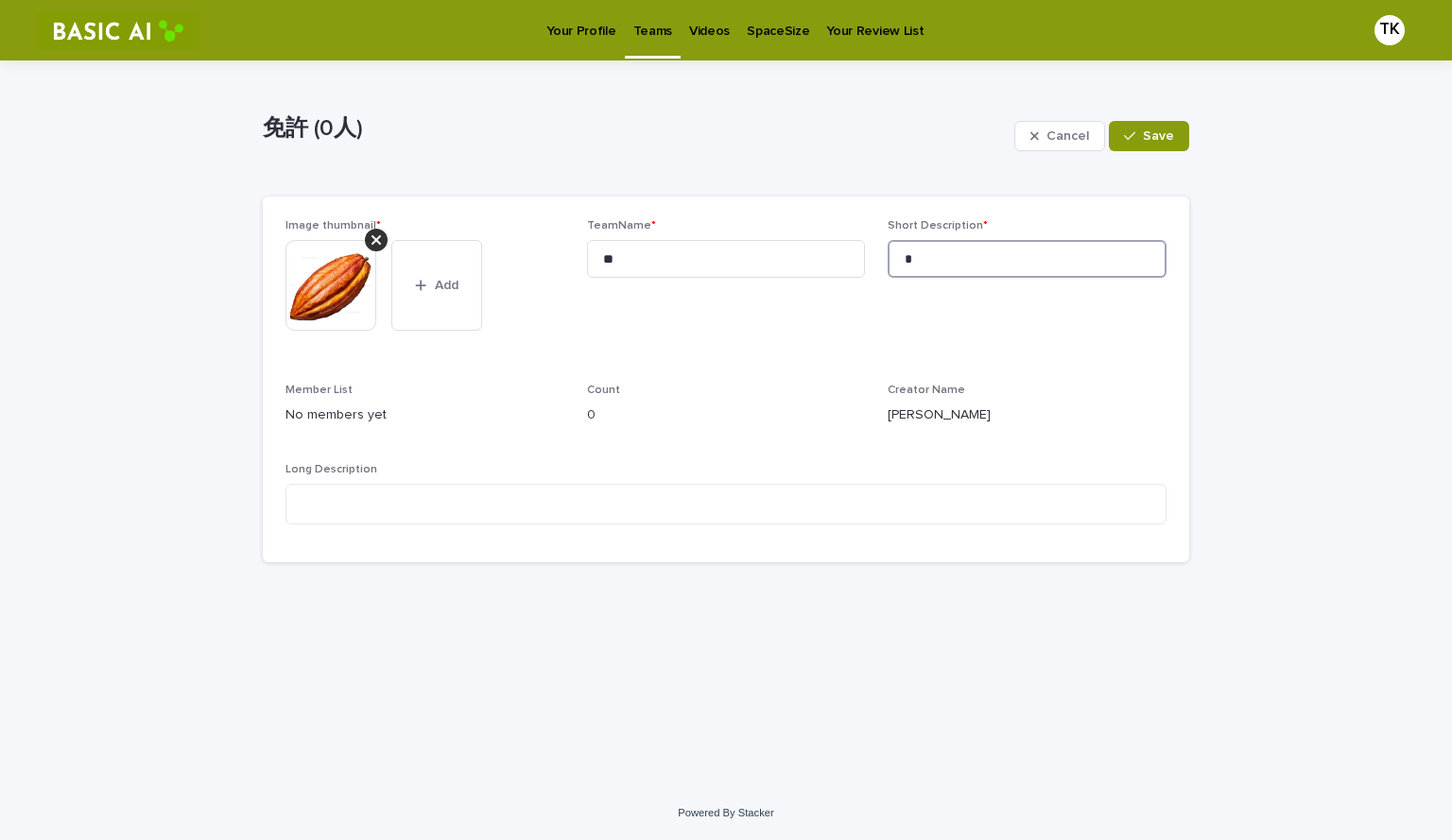
type input "*"
click at [1083, 139] on span "Cancel" at bounding box center [1068, 137] width 43 height 14
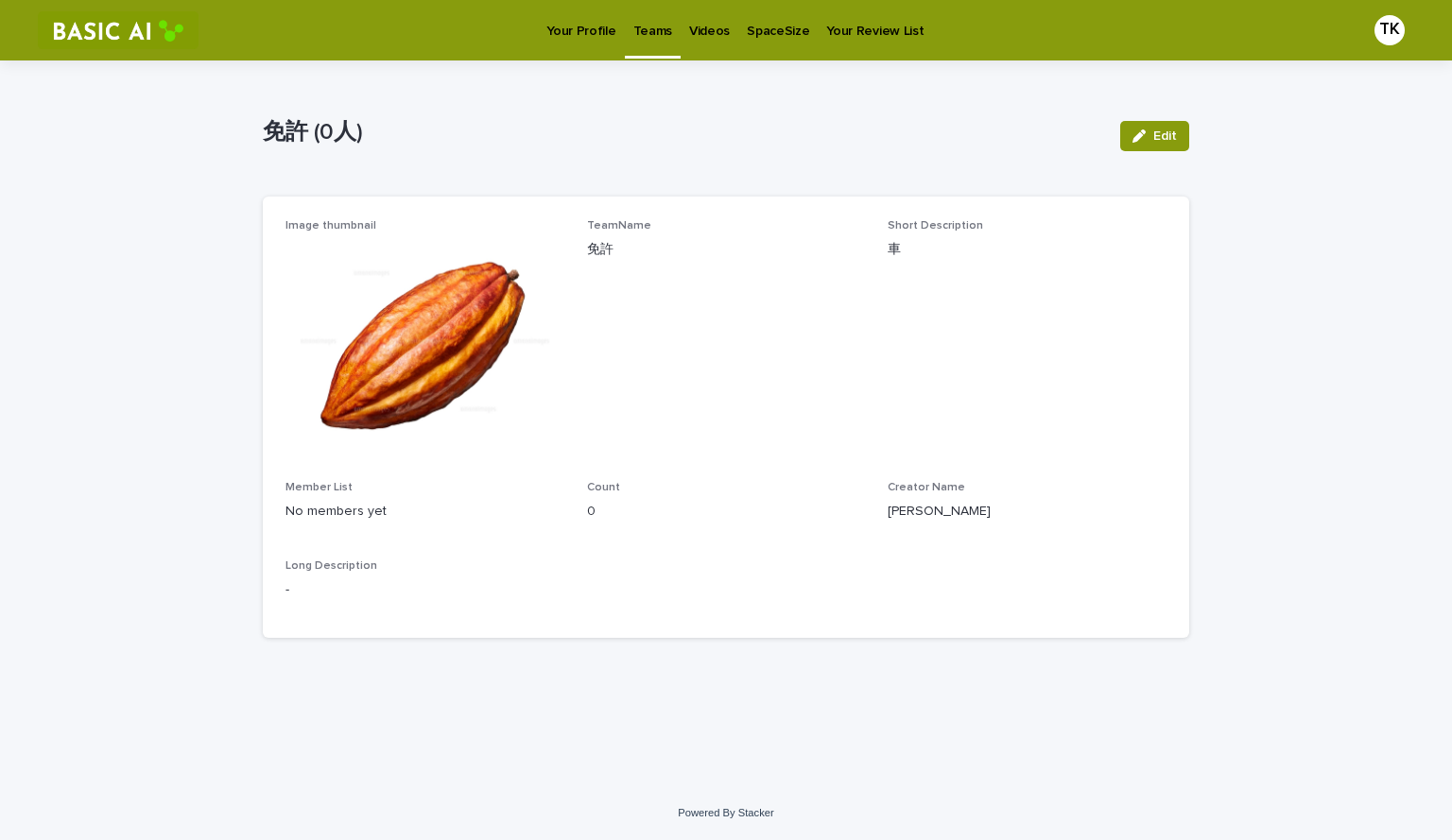
click at [593, 29] on p "Your Profile" at bounding box center [581, 20] width 69 height 40
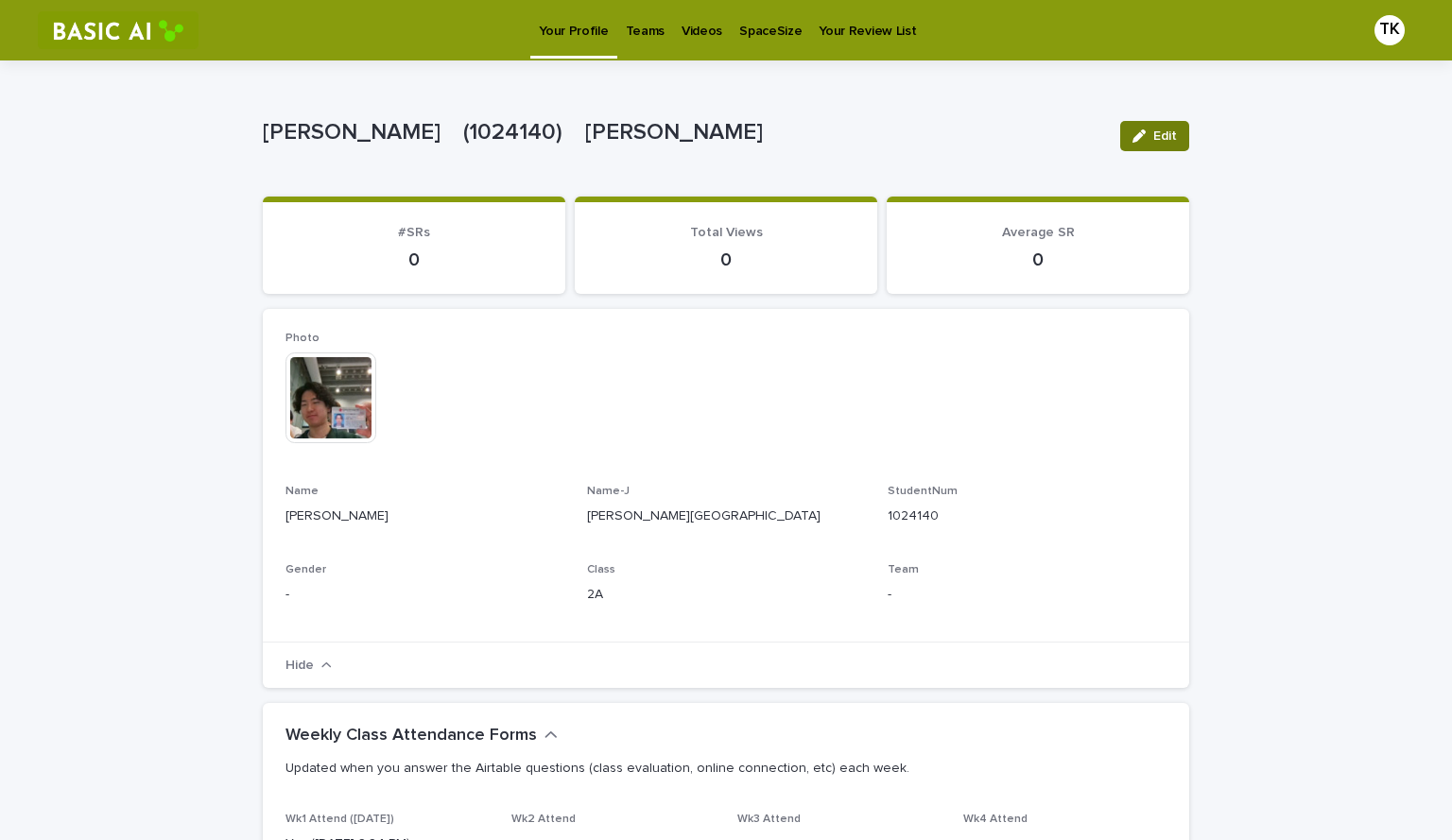
click at [1145, 137] on div "button" at bounding box center [1143, 137] width 20 height 14
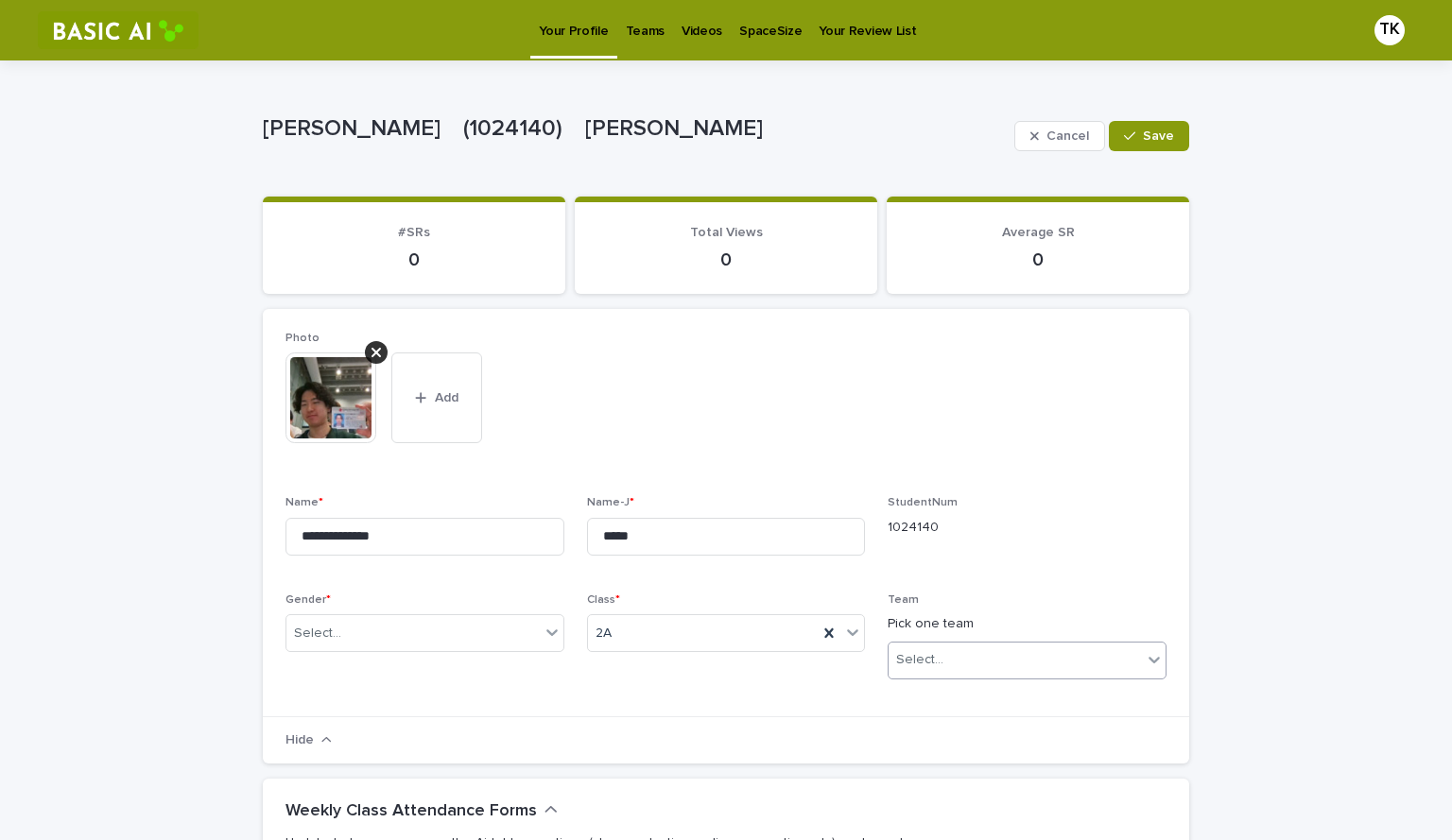
click at [984, 660] on div "Select..." at bounding box center [1016, 660] width 254 height 31
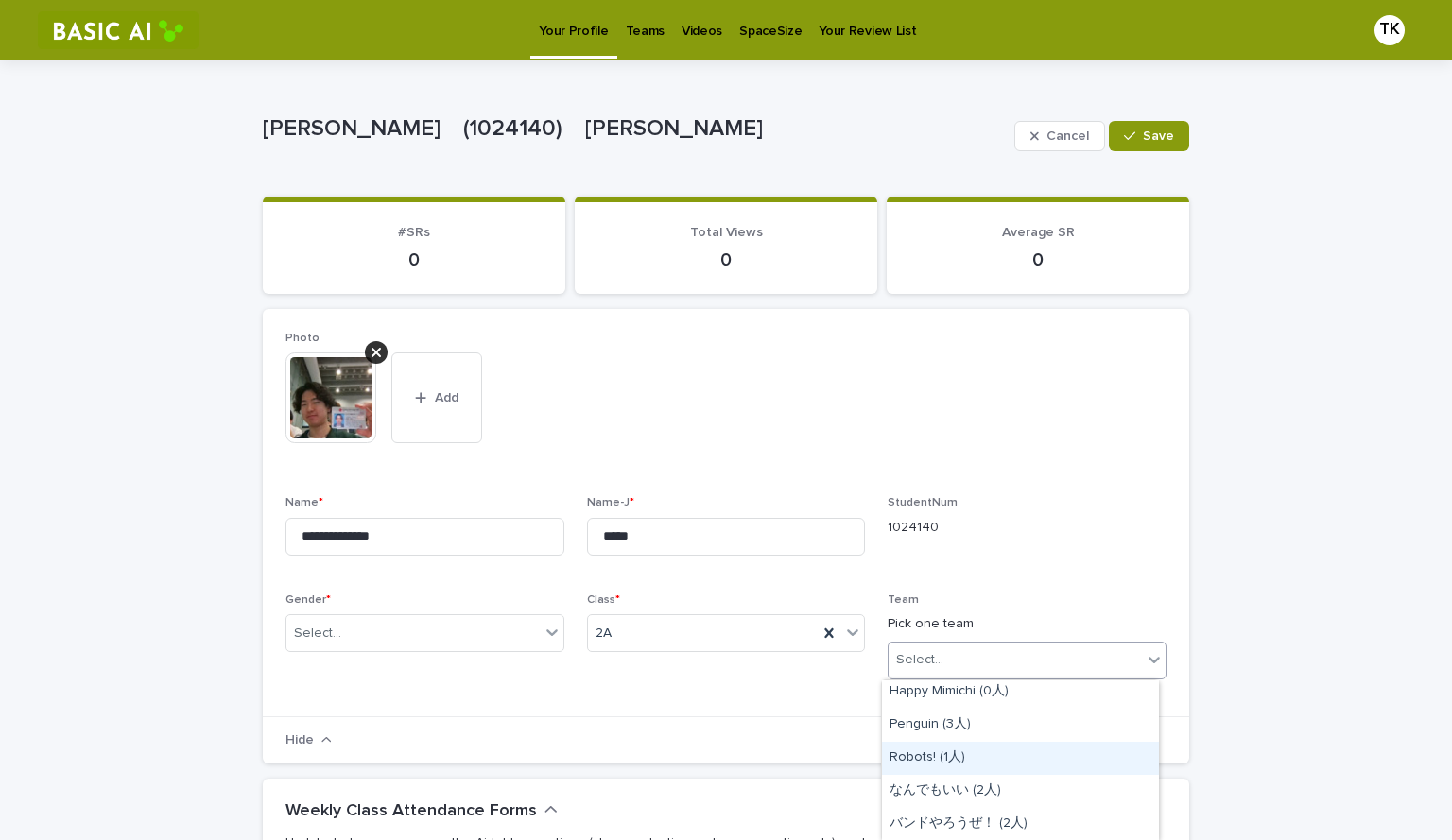
scroll to position [104, 0]
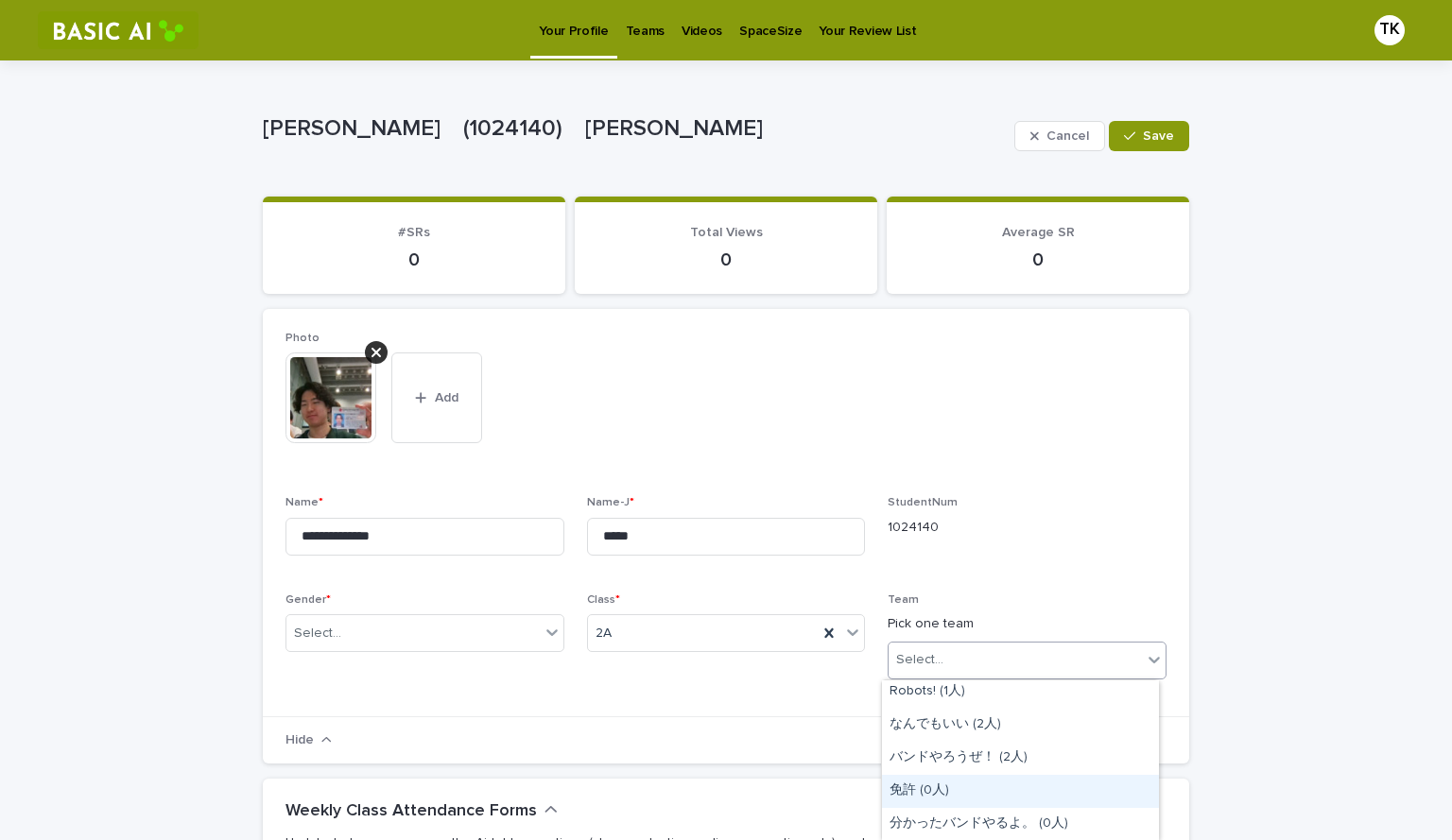
click at [948, 795] on div "免許 (0人)" at bounding box center [1021, 791] width 277 height 33
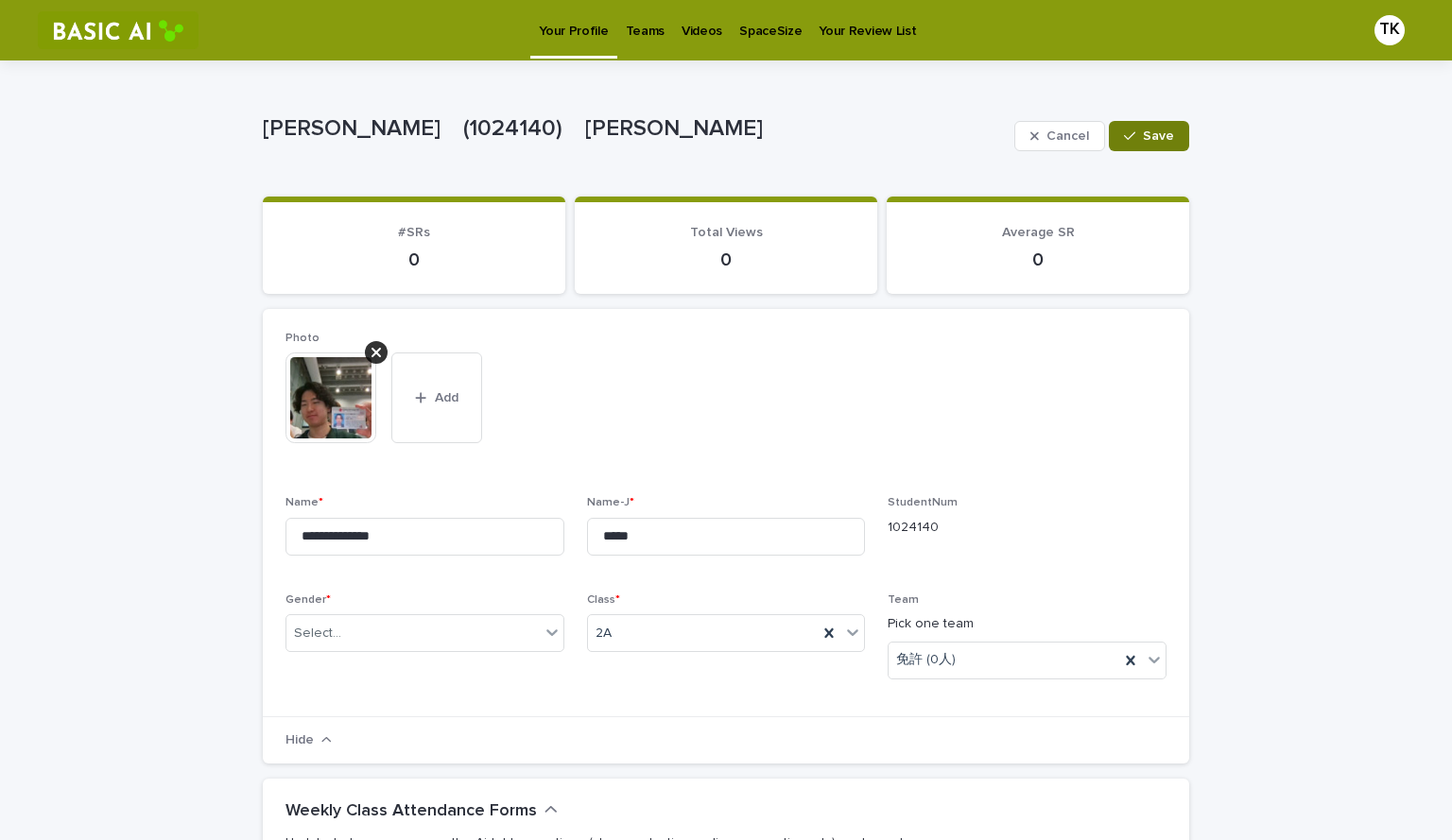
click at [1135, 133] on div "button" at bounding box center [1133, 137] width 19 height 14
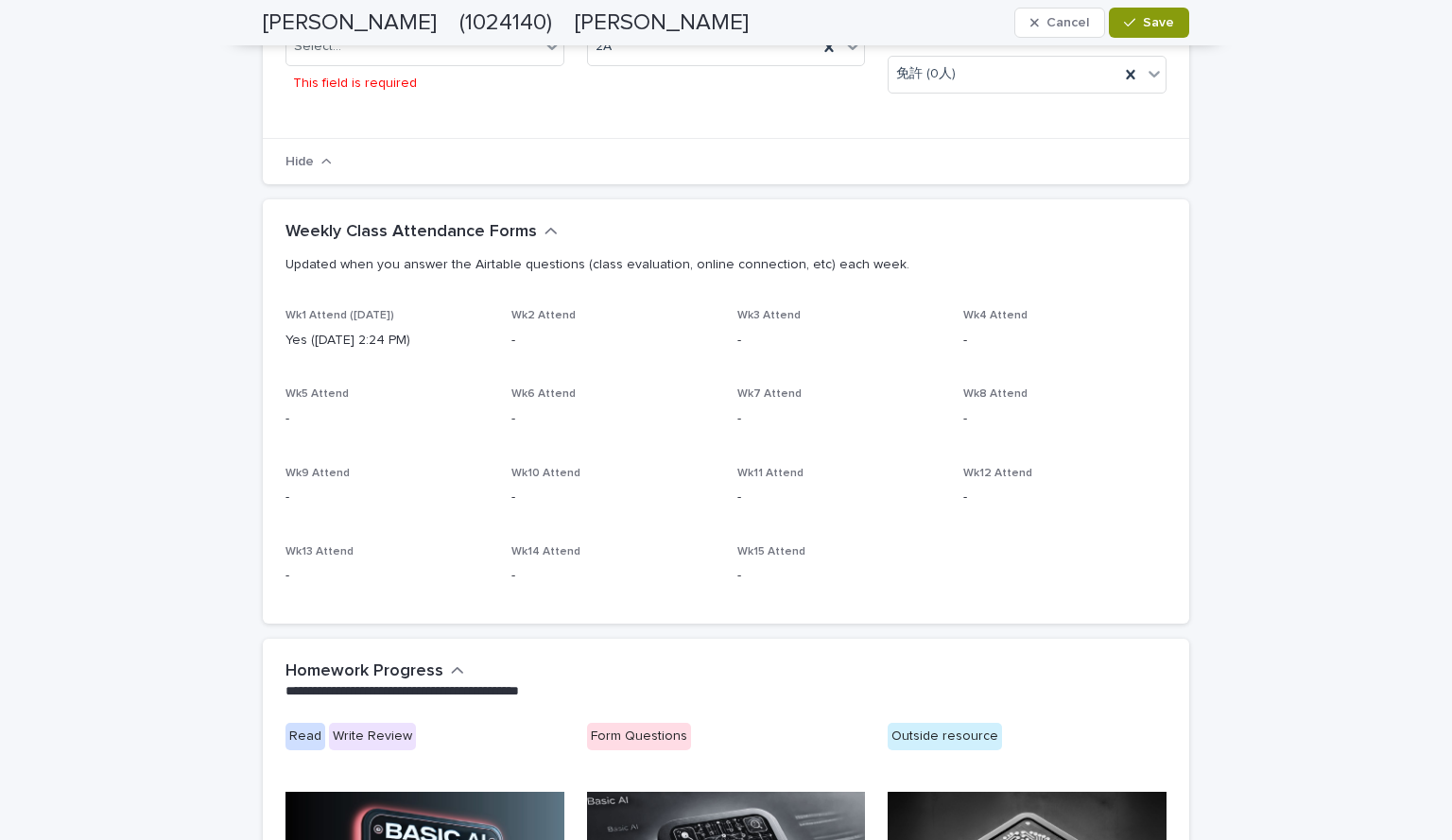
scroll to position [0, 0]
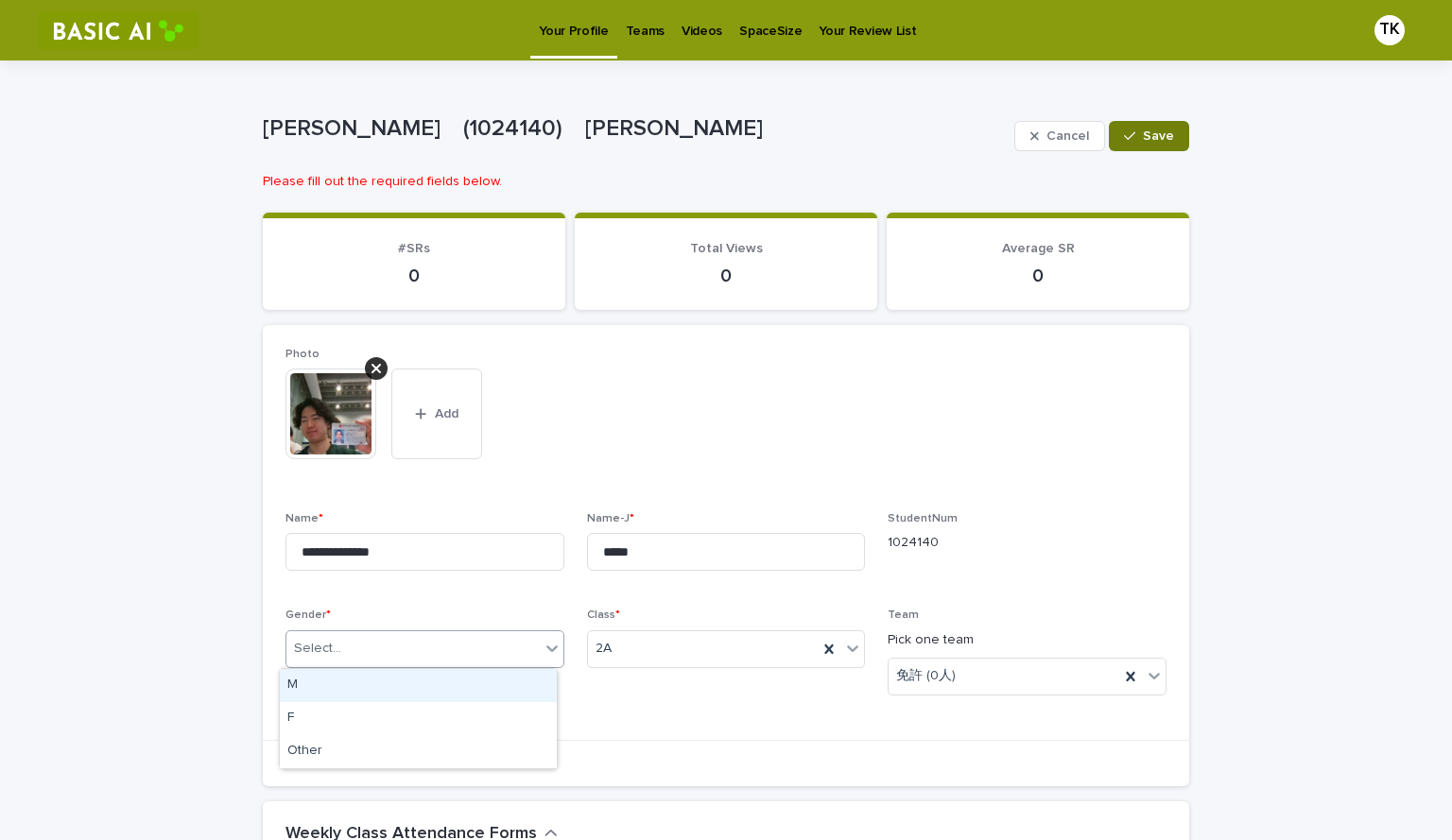
click at [317, 640] on div "Select..." at bounding box center [317, 649] width 47 height 20
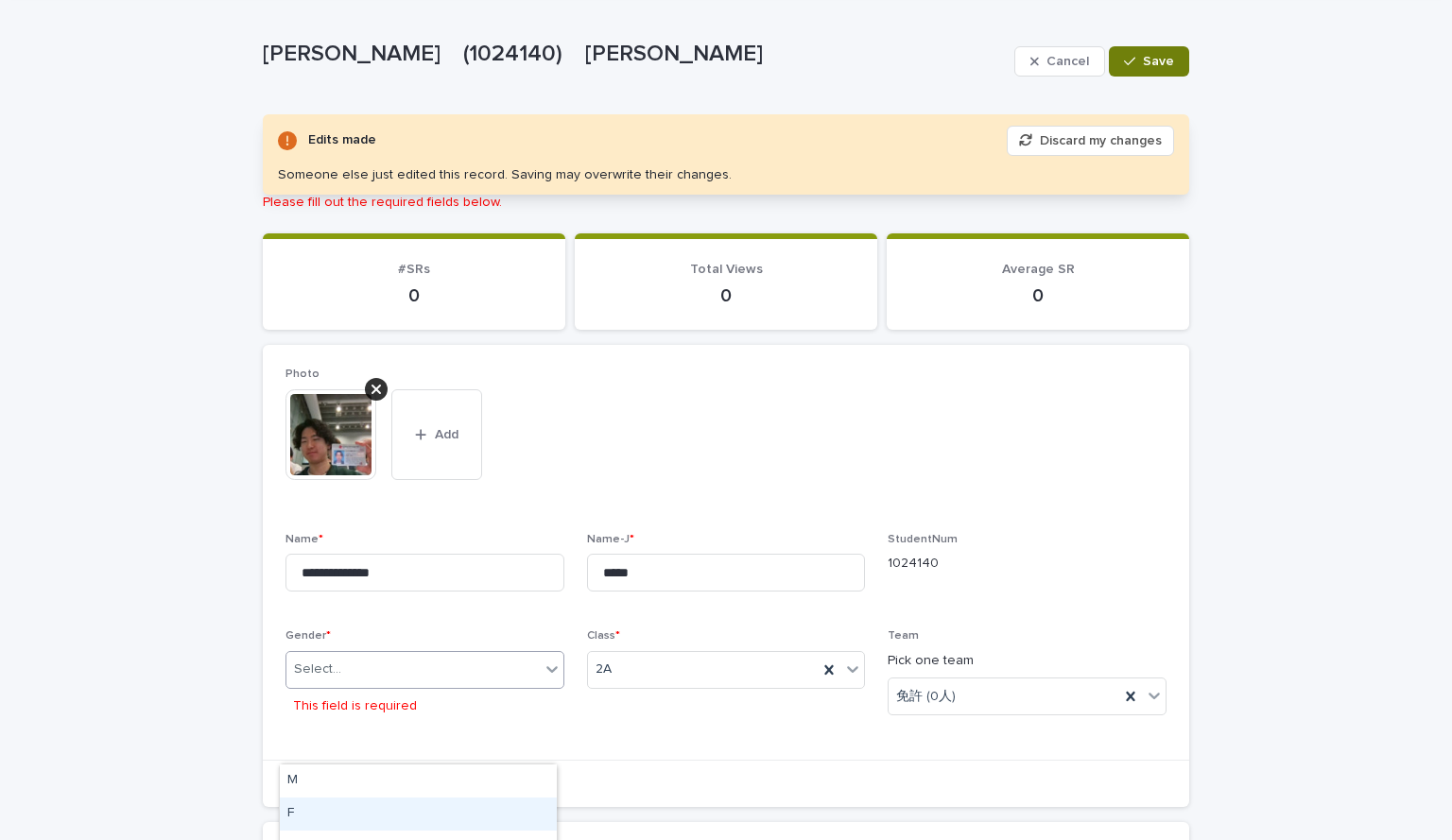
scroll to position [76, 0]
click at [381, 668] on div "Select..." at bounding box center [414, 668] width 254 height 31
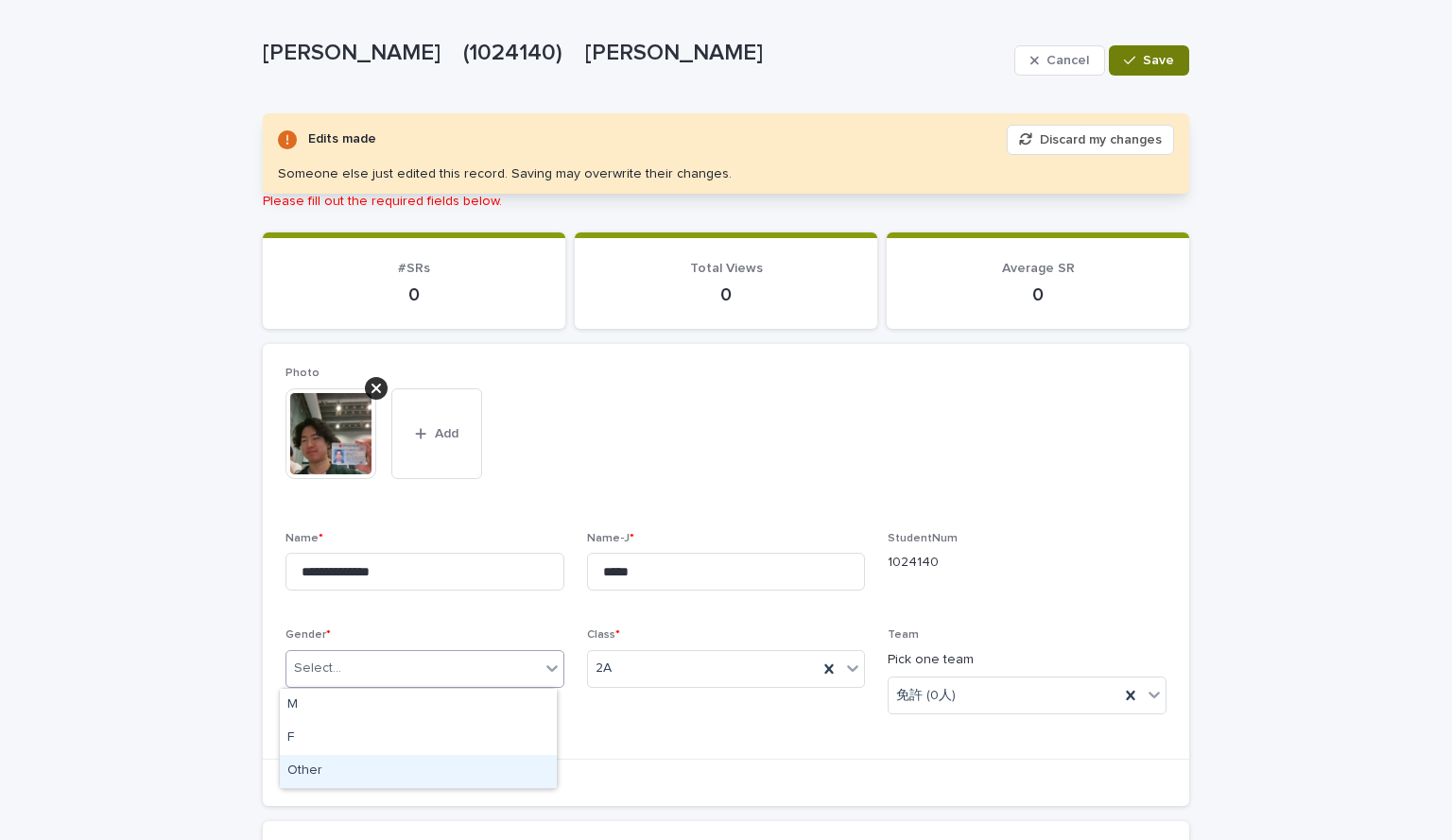
click at [323, 763] on div "Other" at bounding box center [419, 772] width 277 height 33
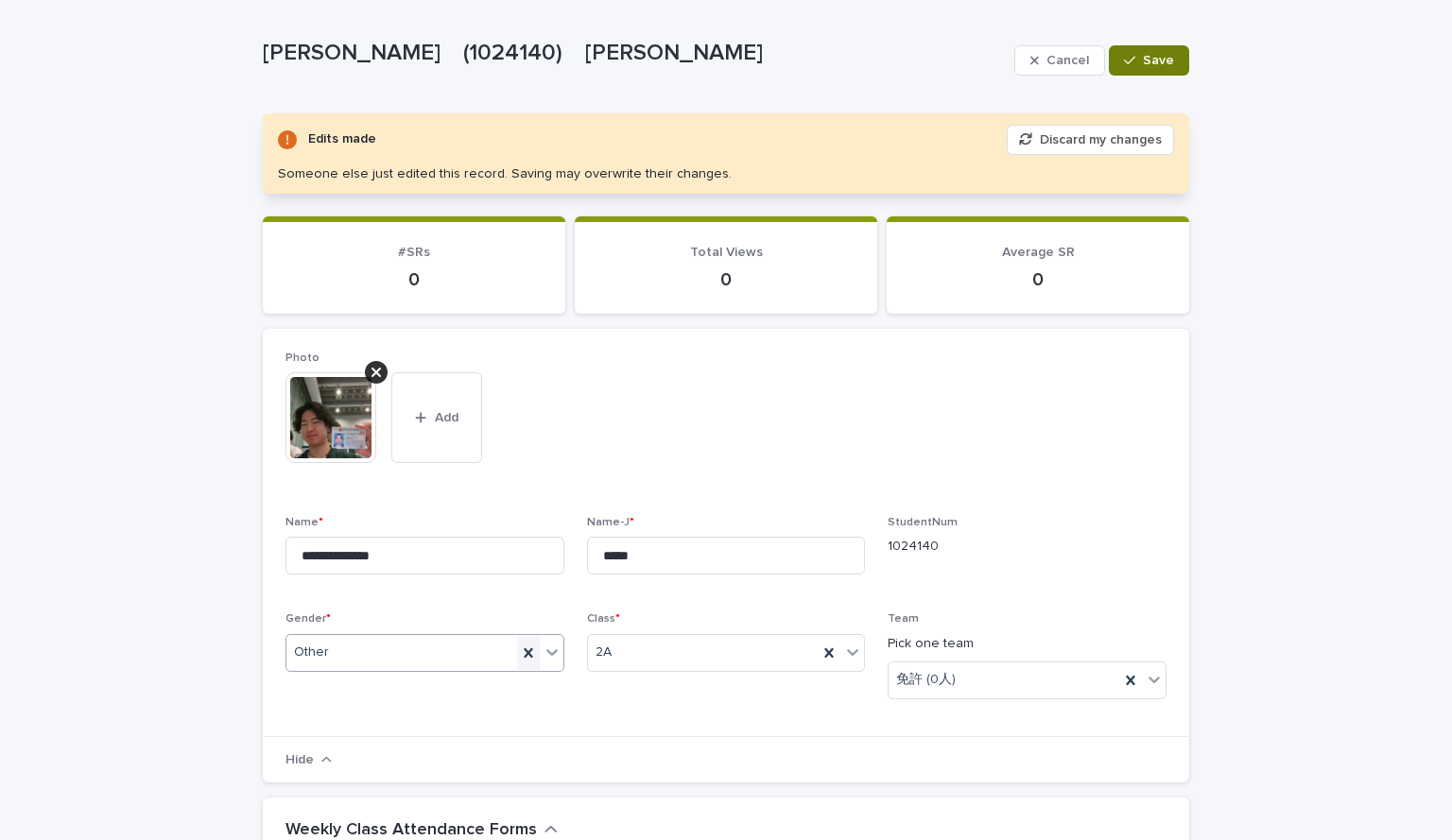
click at [529, 652] on icon at bounding box center [528, 653] width 19 height 19
click at [471, 657] on div "Select..." at bounding box center [414, 653] width 254 height 31
click at [320, 697] on div "M" at bounding box center [419, 690] width 277 height 33
click at [1135, 70] on button "Save" at bounding box center [1149, 60] width 80 height 30
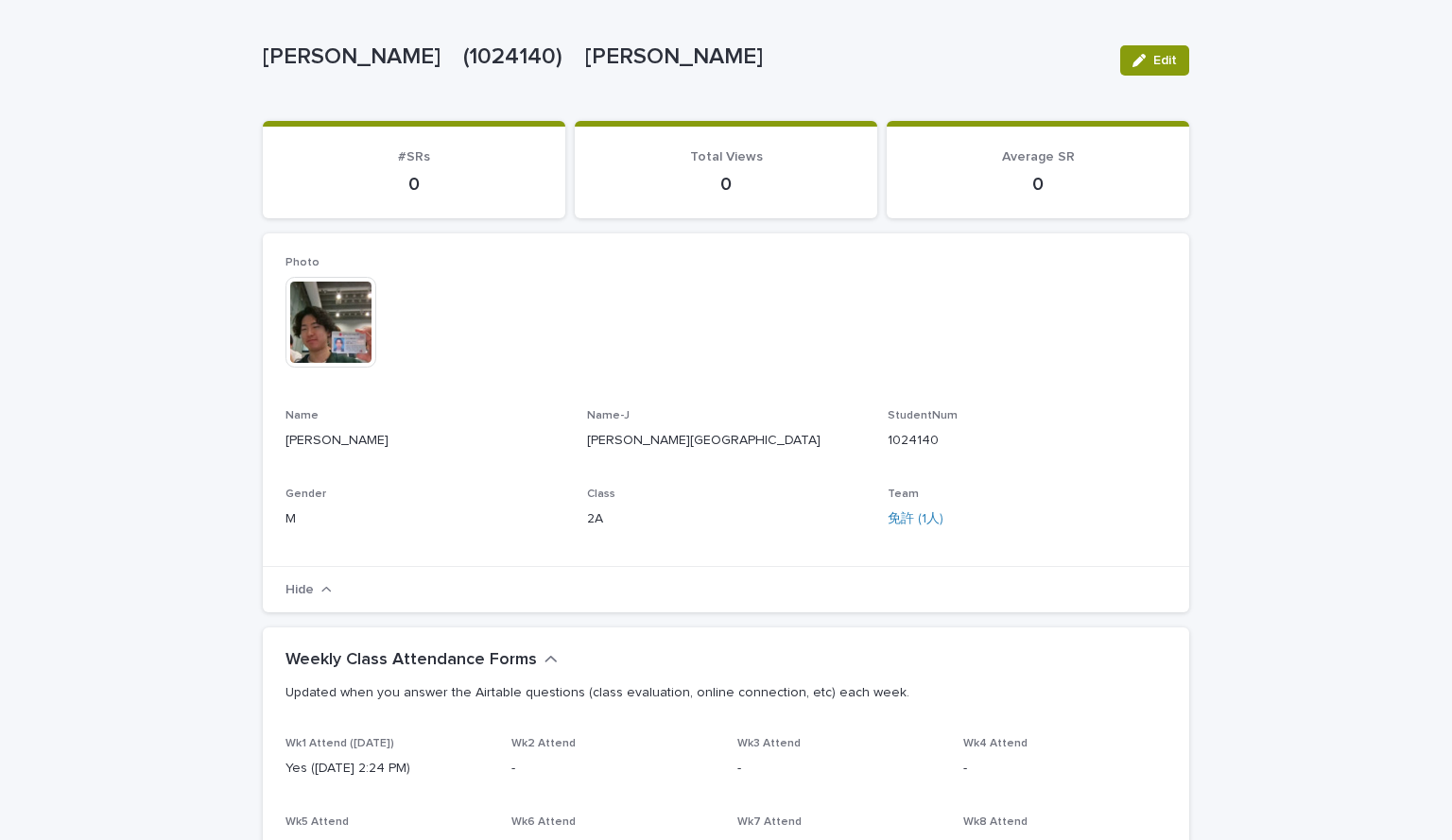
scroll to position [0, 0]
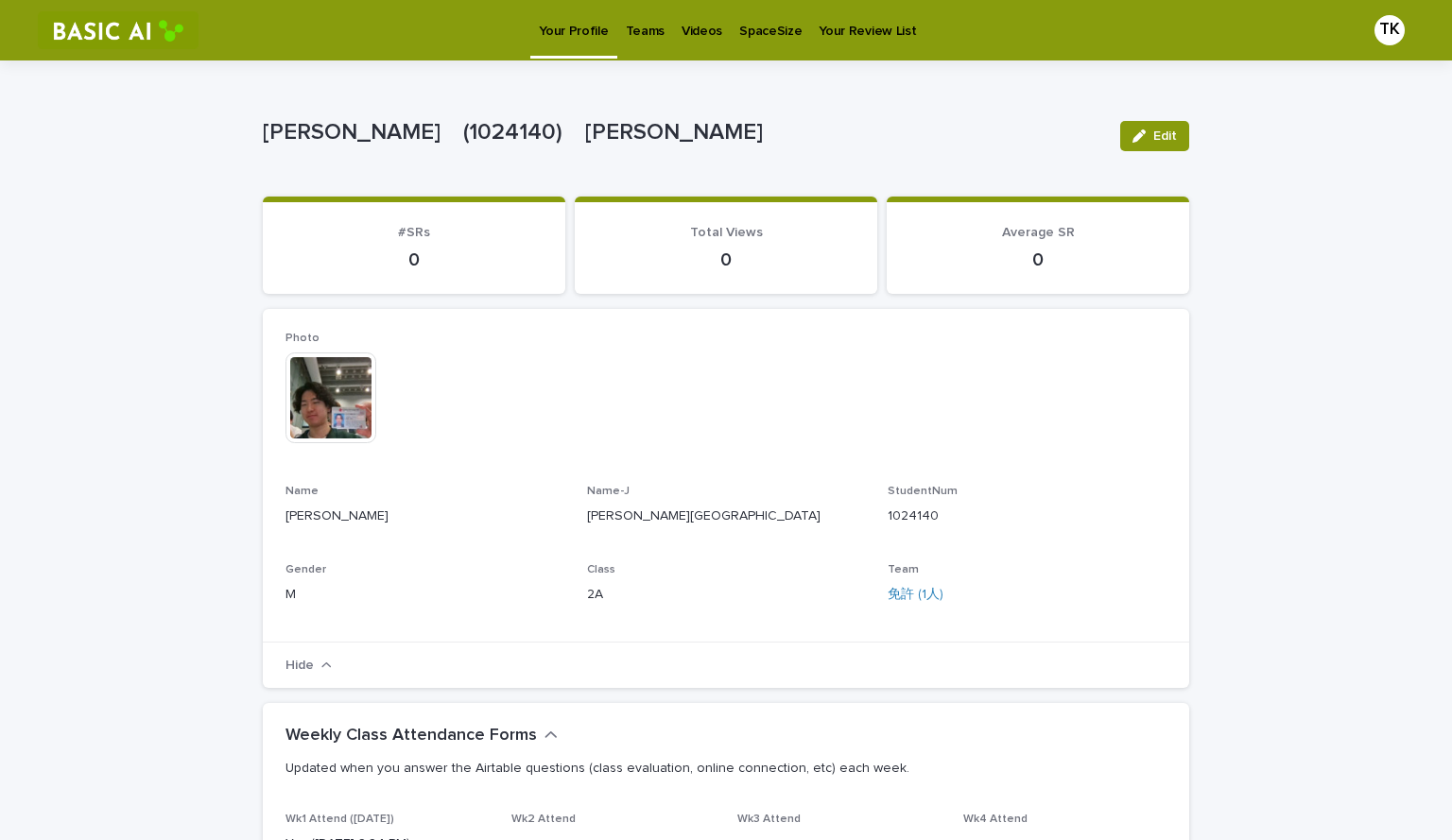
click at [636, 31] on p "Teams" at bounding box center [645, 20] width 39 height 40
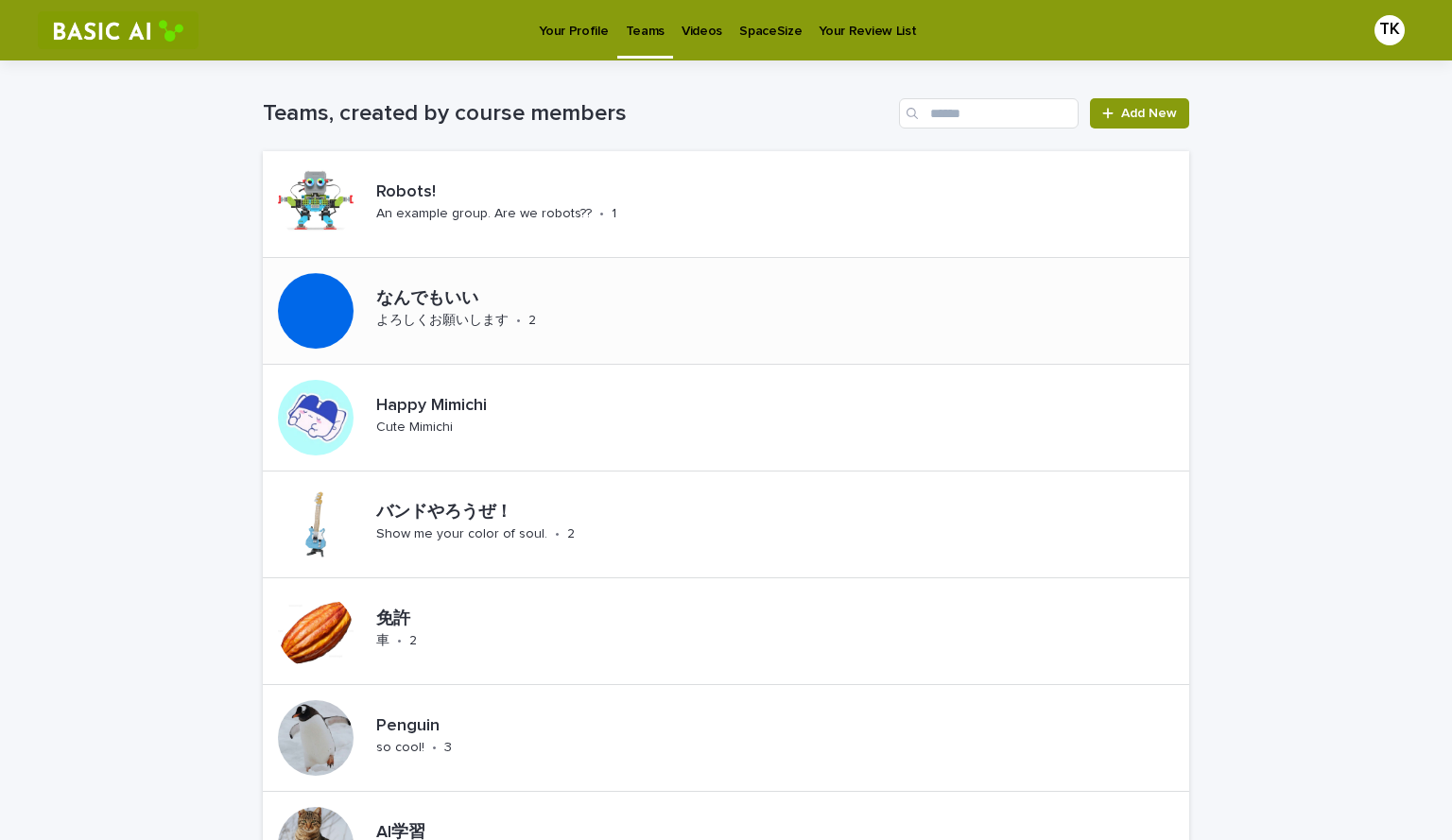
scroll to position [265, 0]
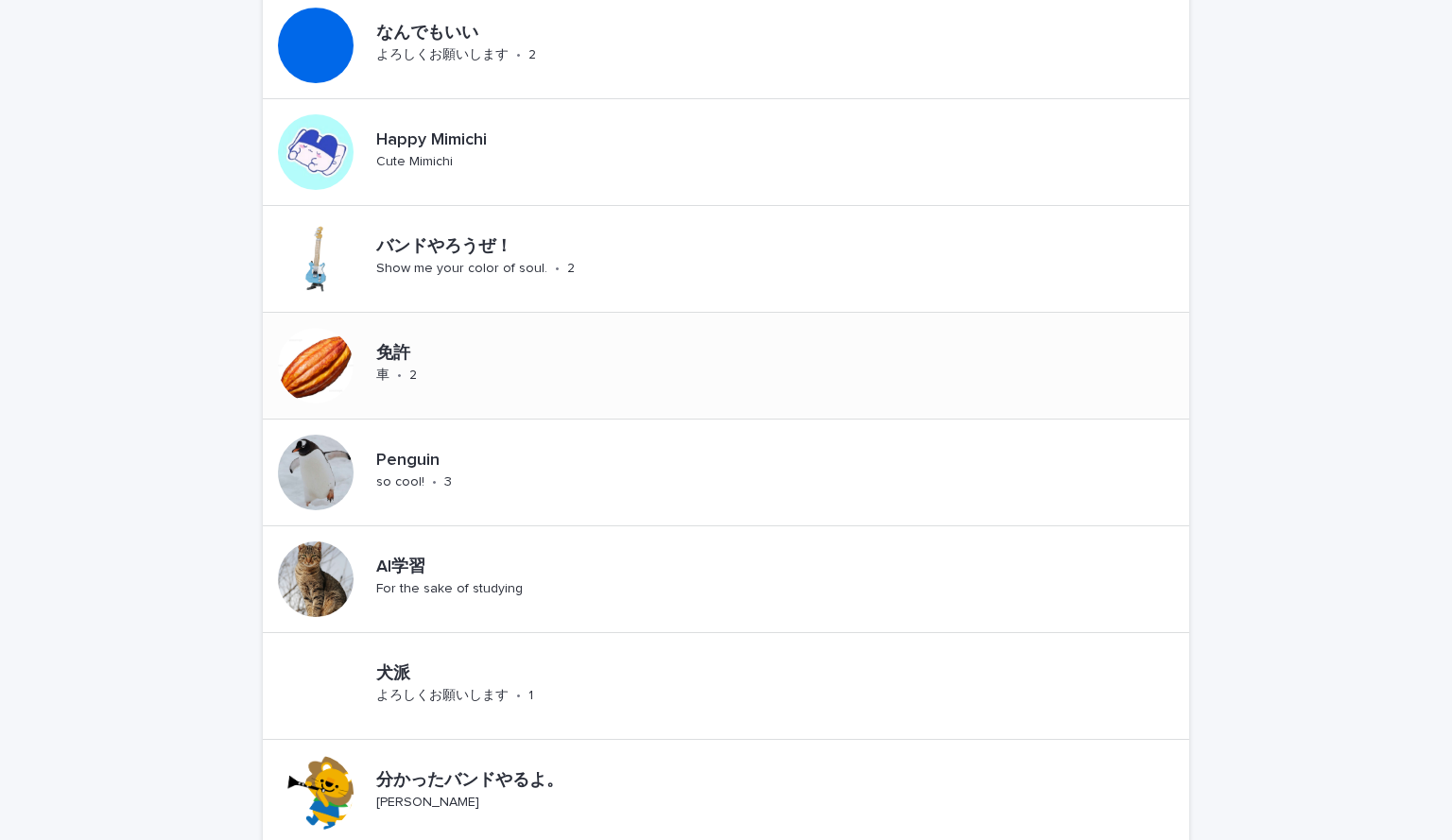
click at [505, 372] on div "免許 車 • 2" at bounding box center [725, 366] width 926 height 106
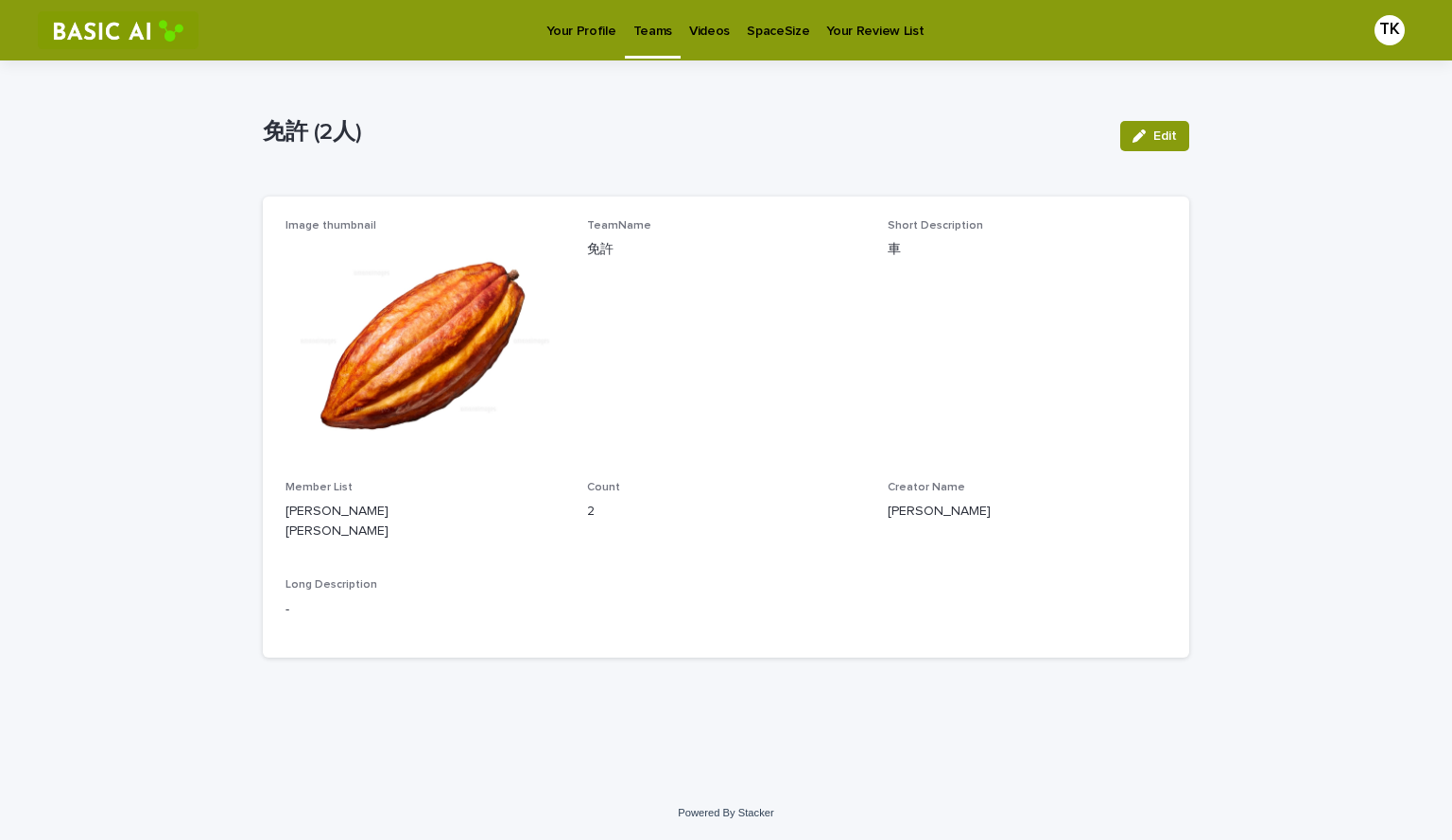
click at [648, 33] on p "Teams" at bounding box center [653, 20] width 39 height 40
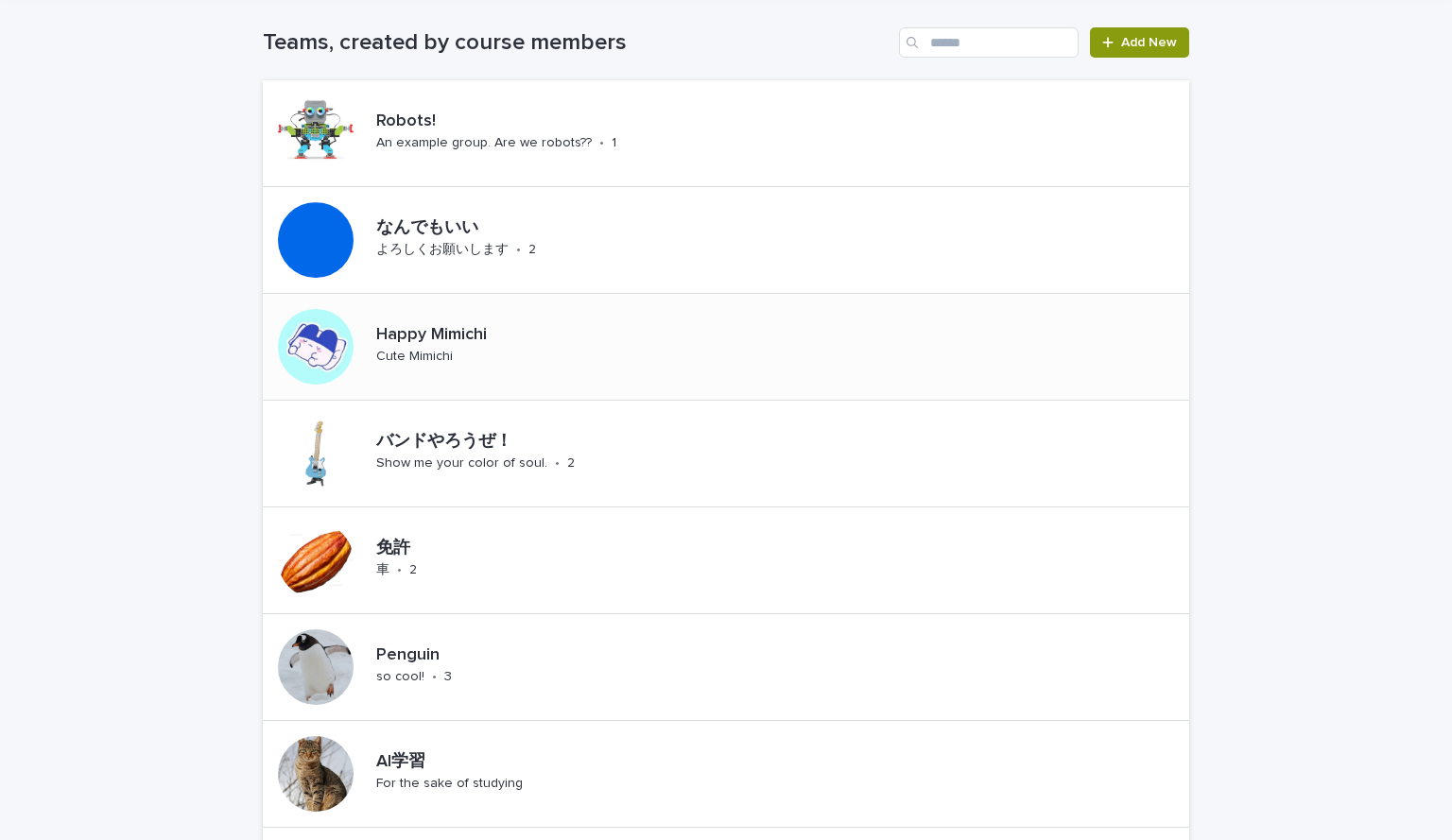
scroll to position [76, 0]
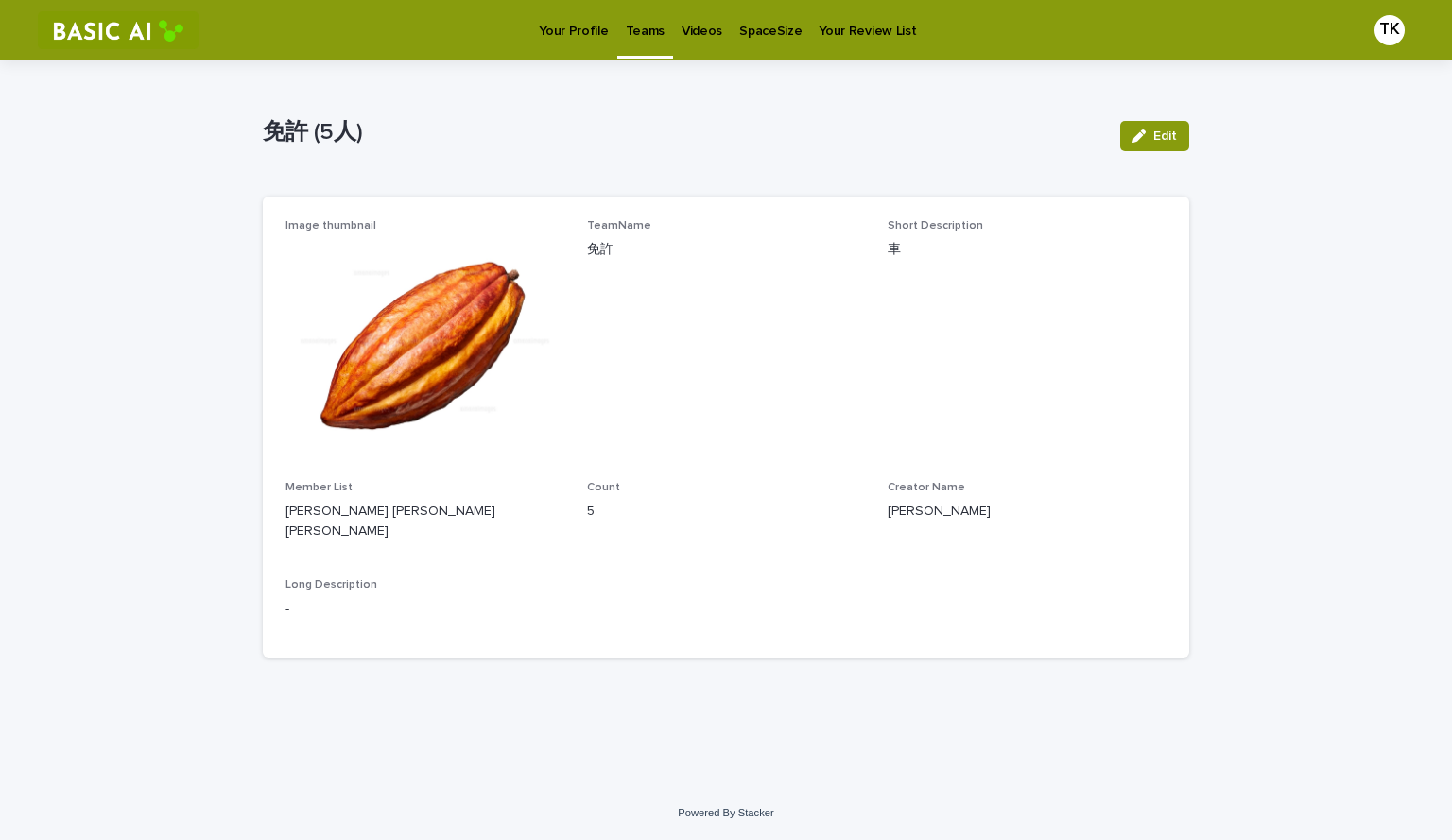
click at [563, 32] on p "Your Profile" at bounding box center [573, 20] width 69 height 40
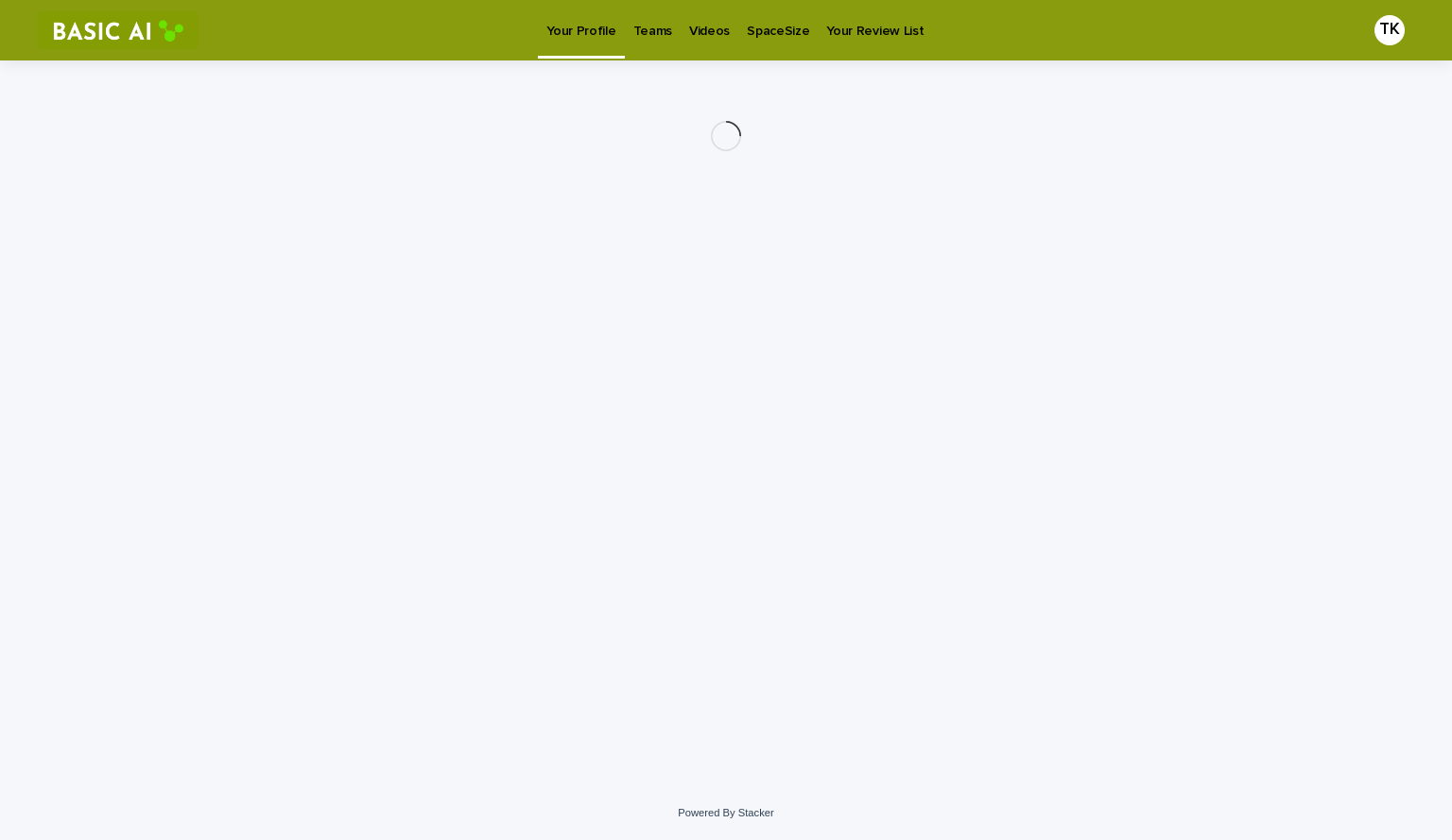
click at [633, 35] on p "Teams" at bounding box center [653, 20] width 39 height 40
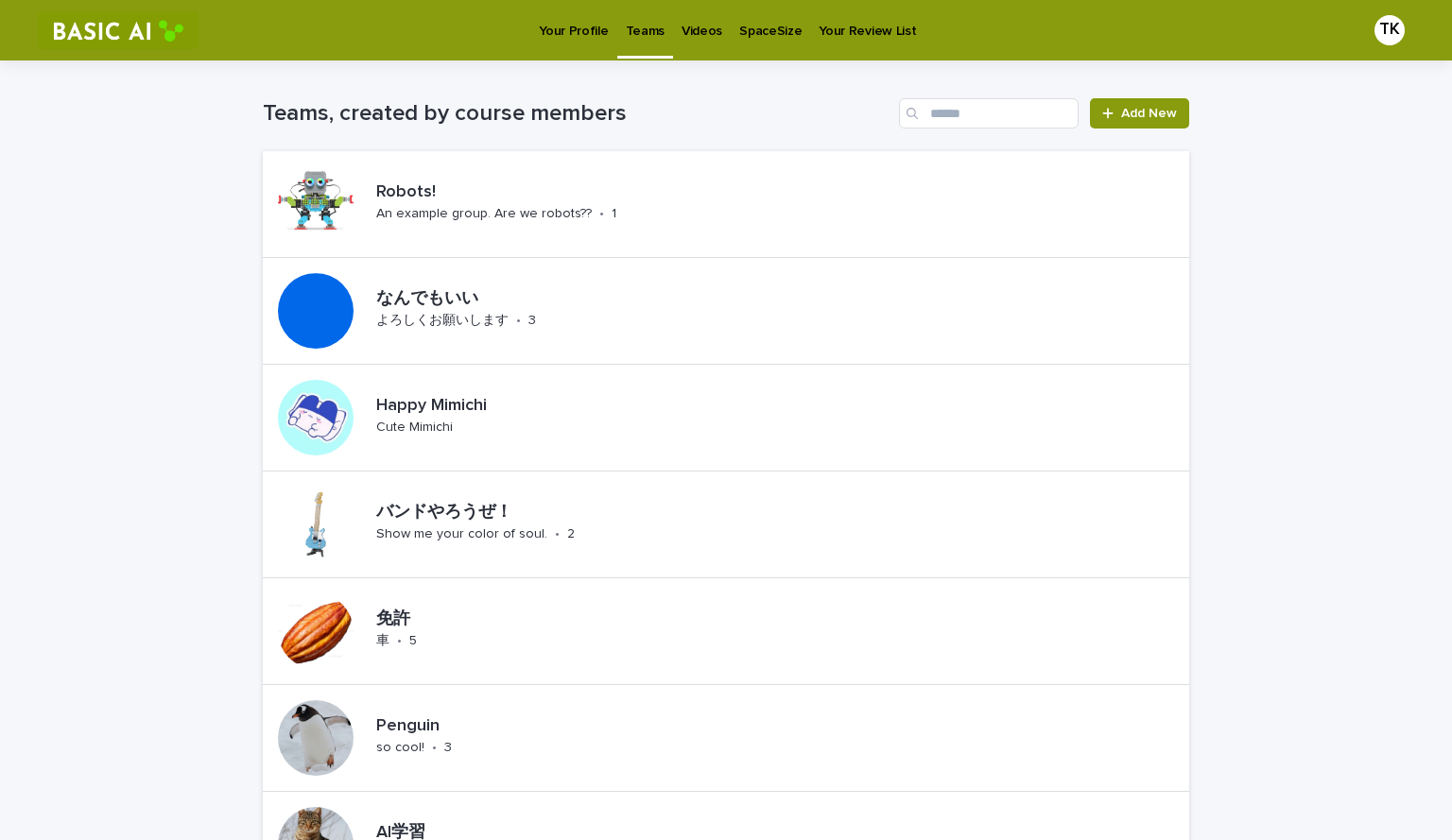
click at [564, 34] on p "Your Profile" at bounding box center [573, 20] width 69 height 40
